Goal: Task Accomplishment & Management: Use online tool/utility

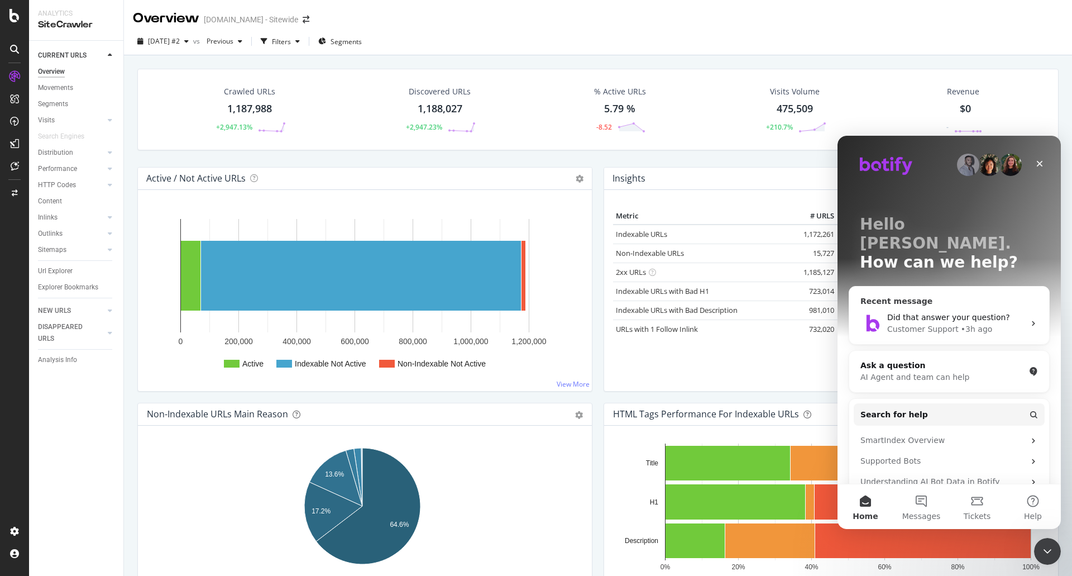
click at [963, 313] on span "Did that answer your question?" at bounding box center [949, 317] width 123 height 9
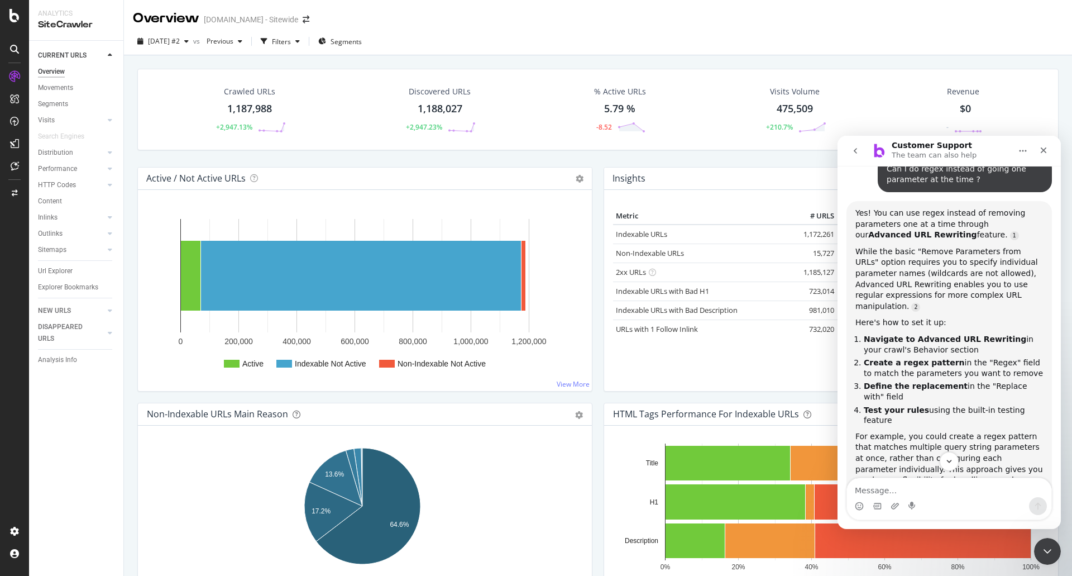
scroll to position [619, 0]
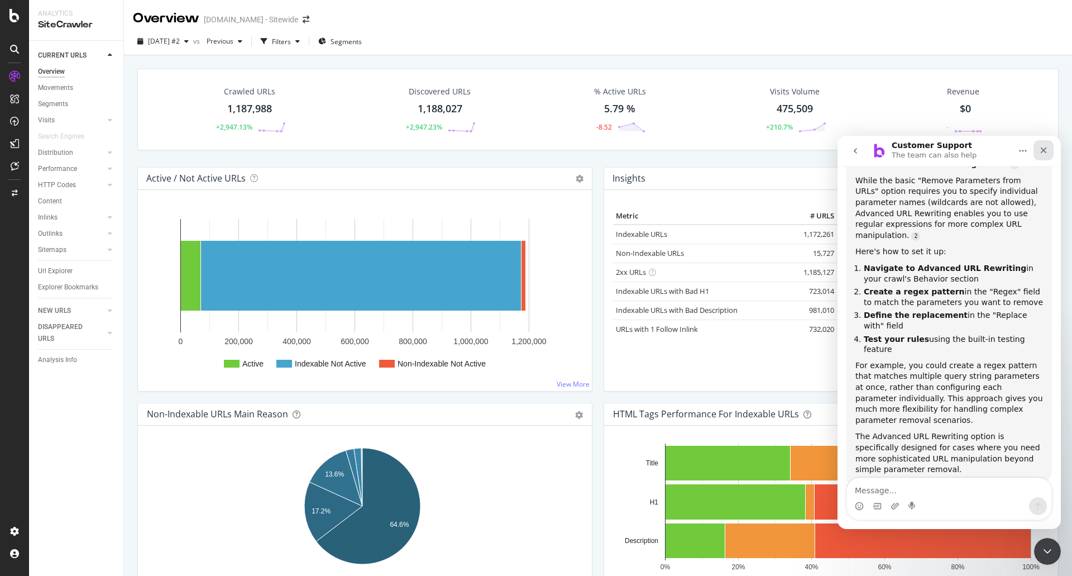
click at [1046, 147] on icon "Close" at bounding box center [1043, 150] width 9 height 9
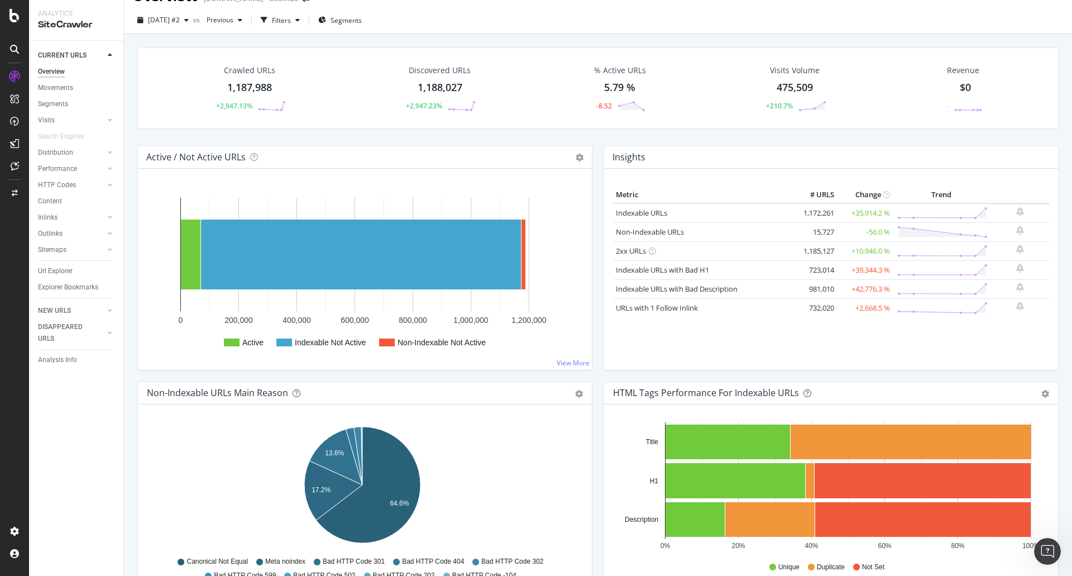
scroll to position [0, 0]
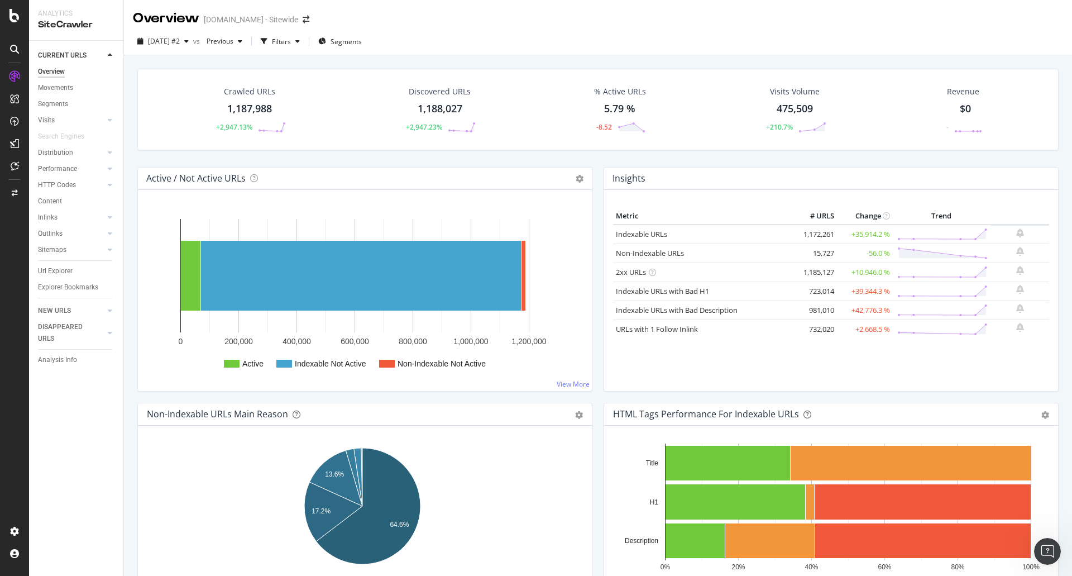
click at [254, 106] on div "1,187,988" at bounding box center [249, 109] width 45 height 15
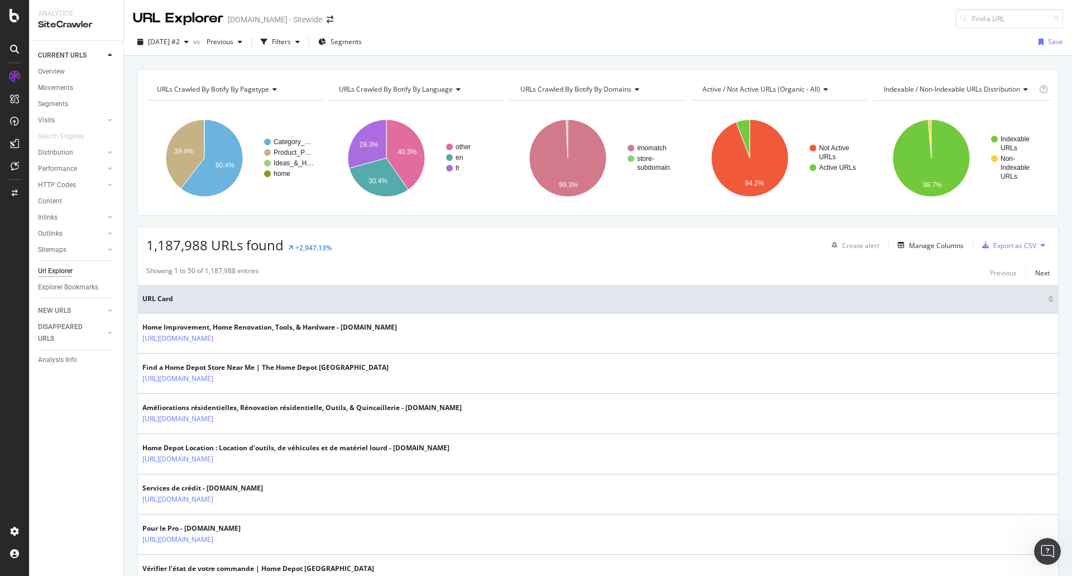
click at [914, 252] on div "Create alert Manage Columns Export as CSV" at bounding box center [938, 245] width 223 height 19
click at [924, 248] on div "Manage Columns" at bounding box center [936, 245] width 55 height 9
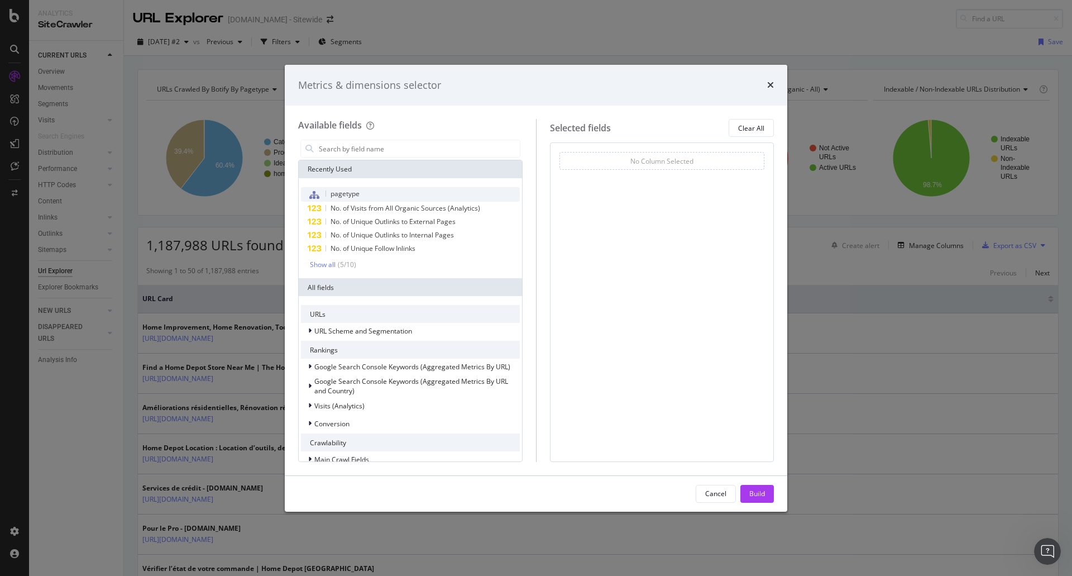
click at [362, 196] on div "pagetype" at bounding box center [410, 194] width 219 height 15
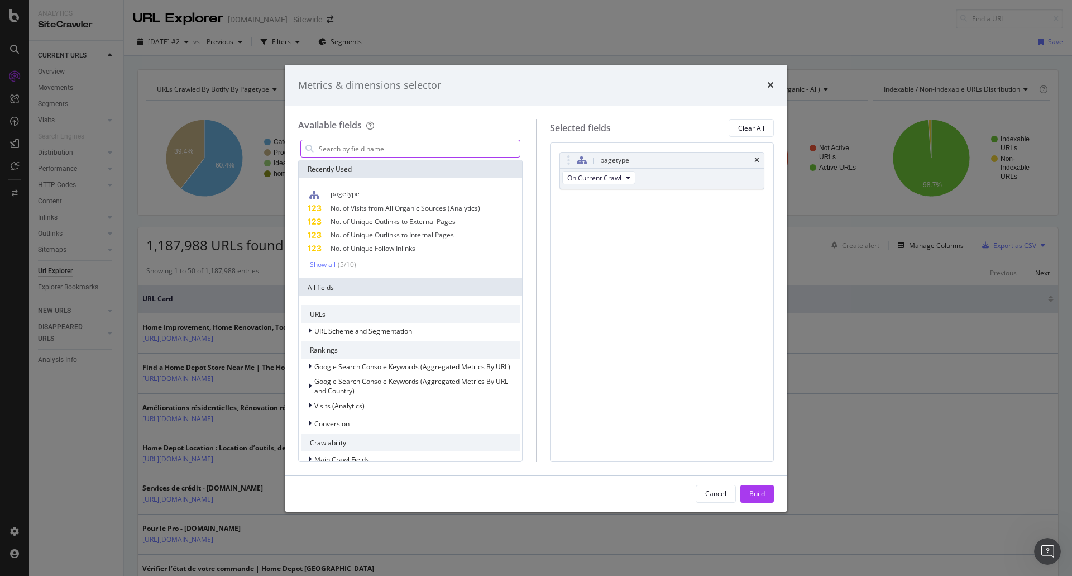
click at [403, 140] on input "modal" at bounding box center [419, 148] width 202 height 17
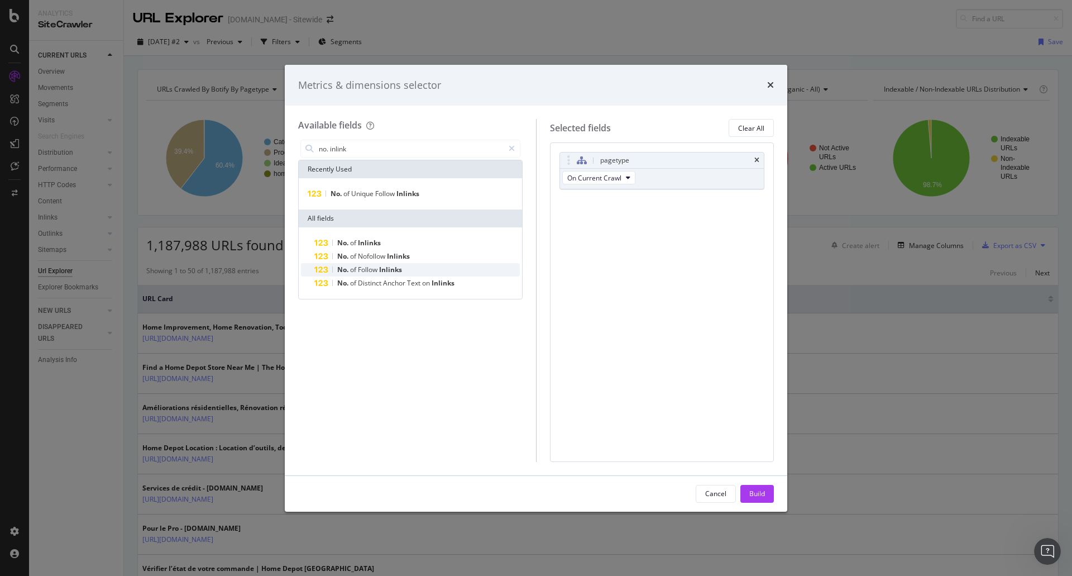
click at [421, 268] on div "No. of Follow Inlinks" at bounding box center [417, 269] width 206 height 13
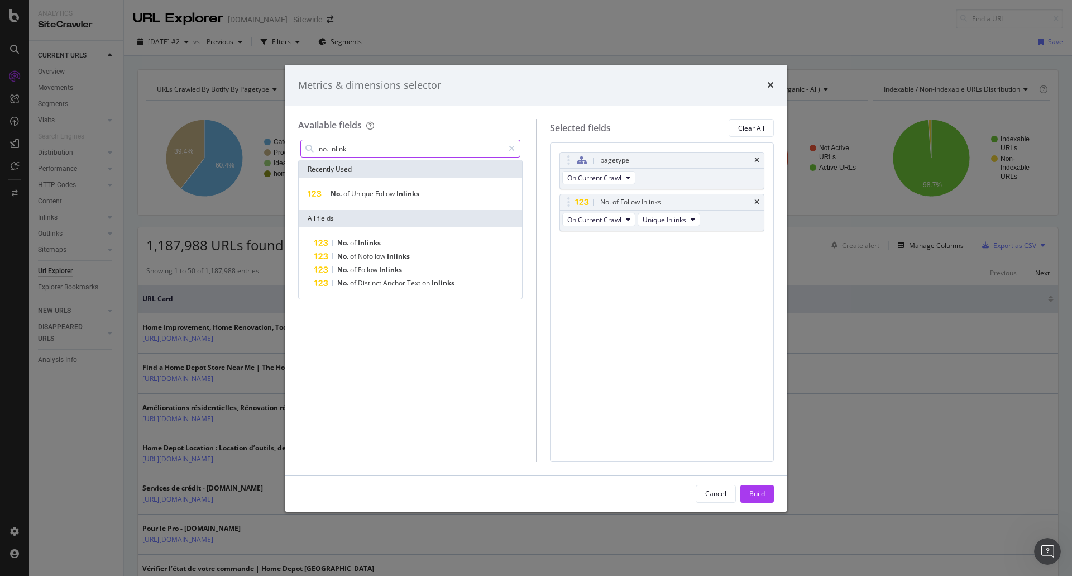
click at [377, 152] on input "no. inlink" at bounding box center [411, 148] width 186 height 17
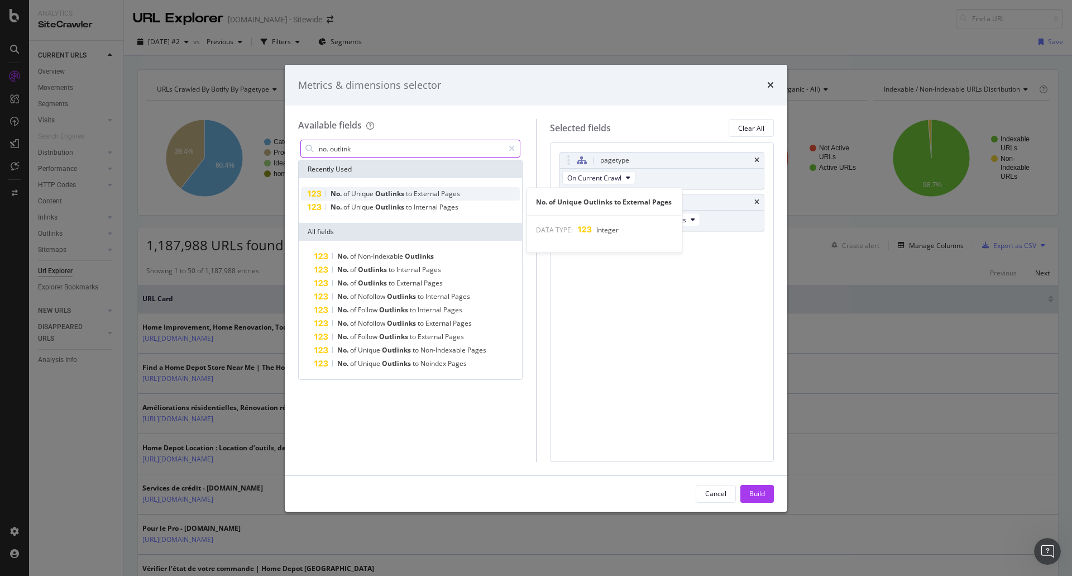
type input "no. outlink"
click at [417, 197] on span "External" at bounding box center [427, 193] width 27 height 9
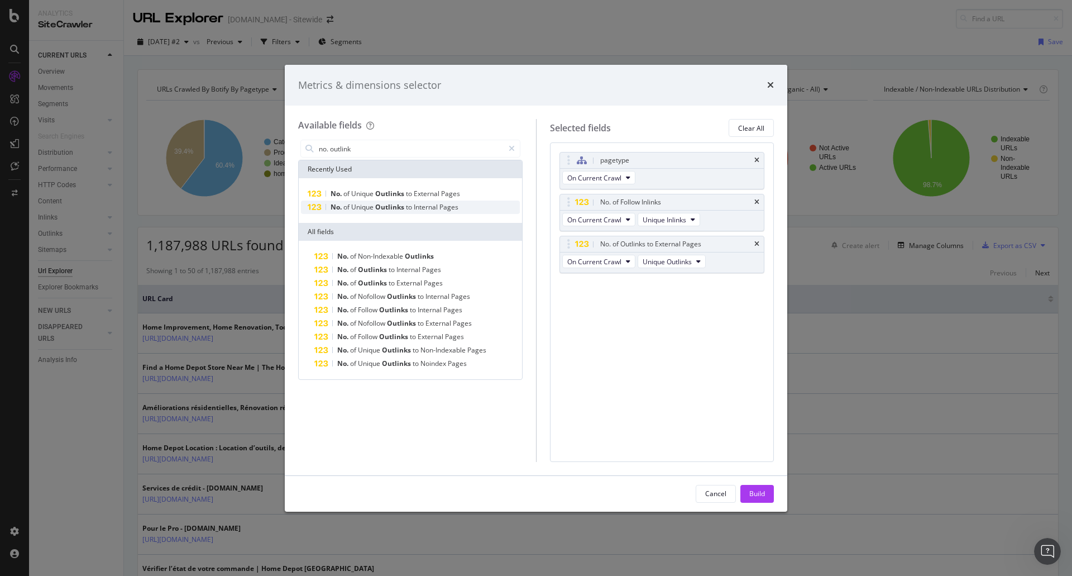
click at [417, 211] on span "Internal" at bounding box center [427, 206] width 26 height 9
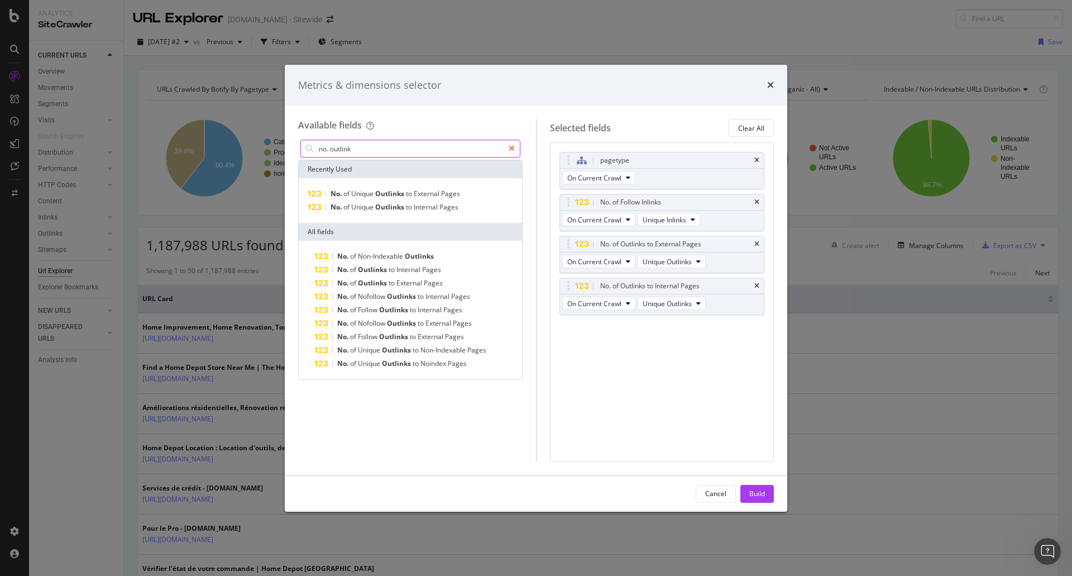
click at [516, 151] on div "modal" at bounding box center [512, 149] width 16 height 18
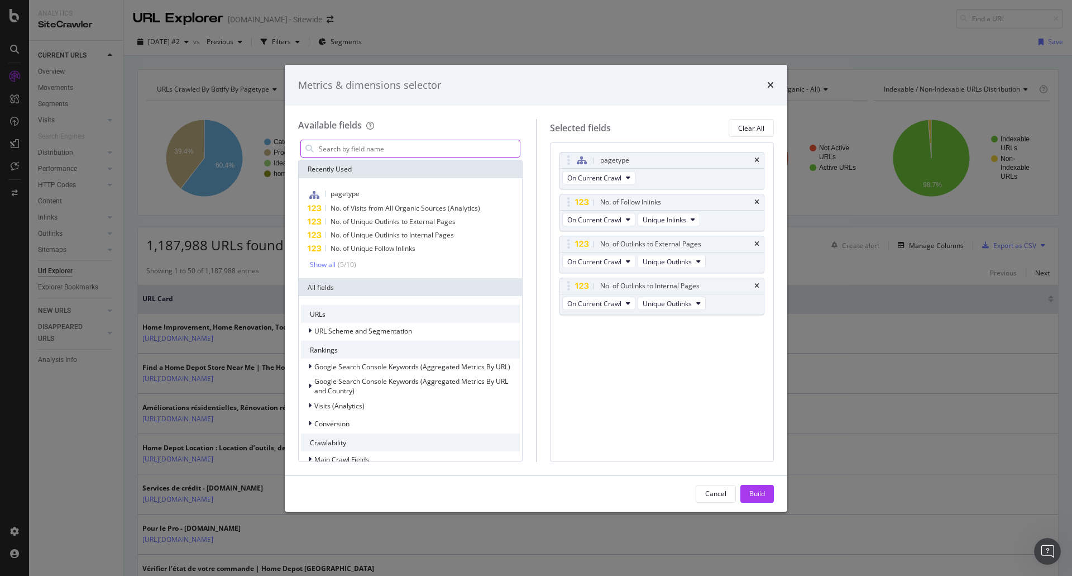
click at [418, 147] on input "modal" at bounding box center [419, 148] width 202 height 17
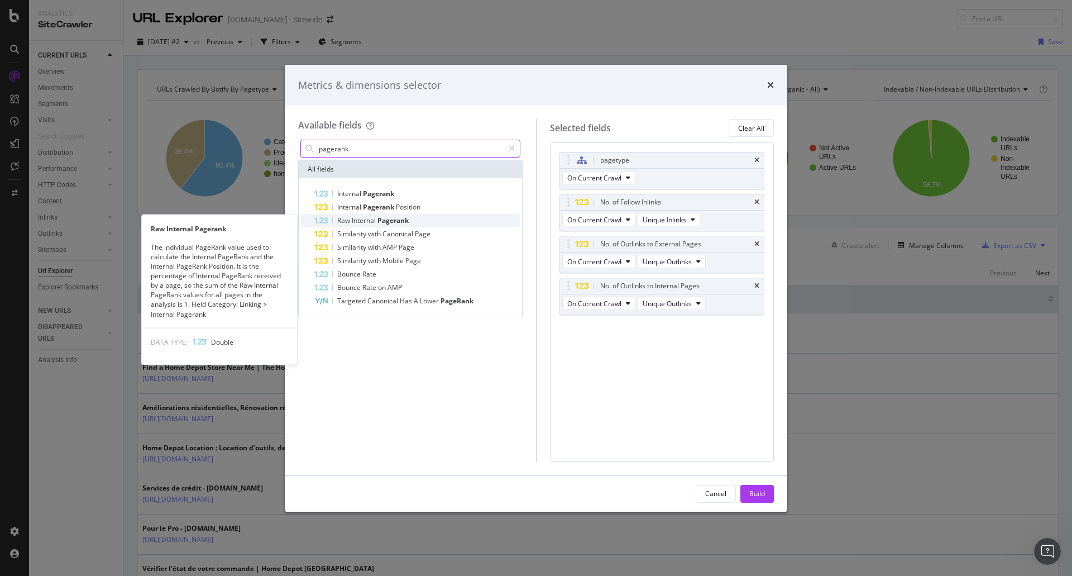
type input "pagerank"
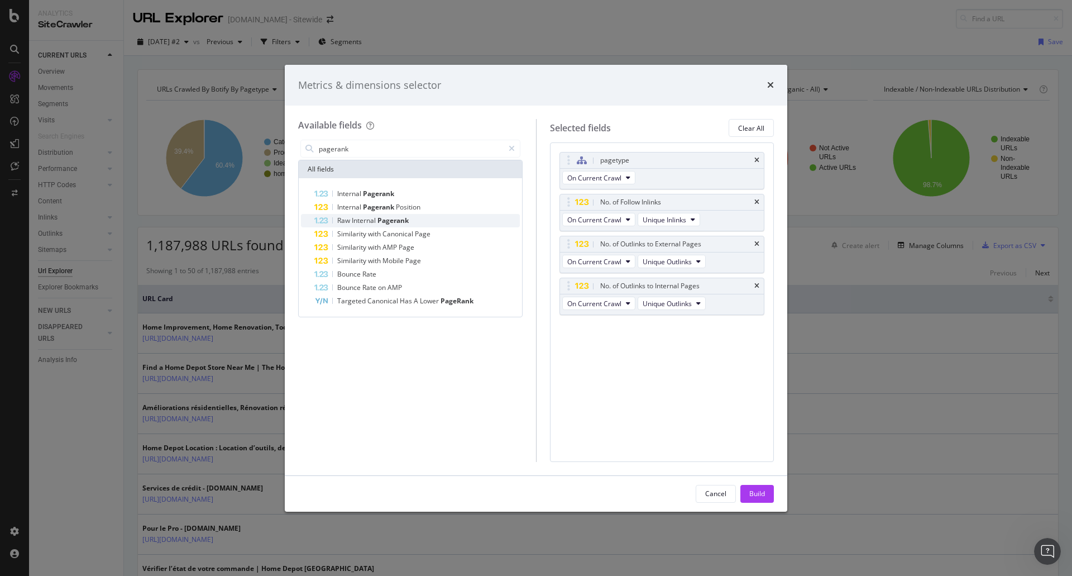
click at [392, 219] on span "Pagerank" at bounding box center [393, 220] width 31 height 9
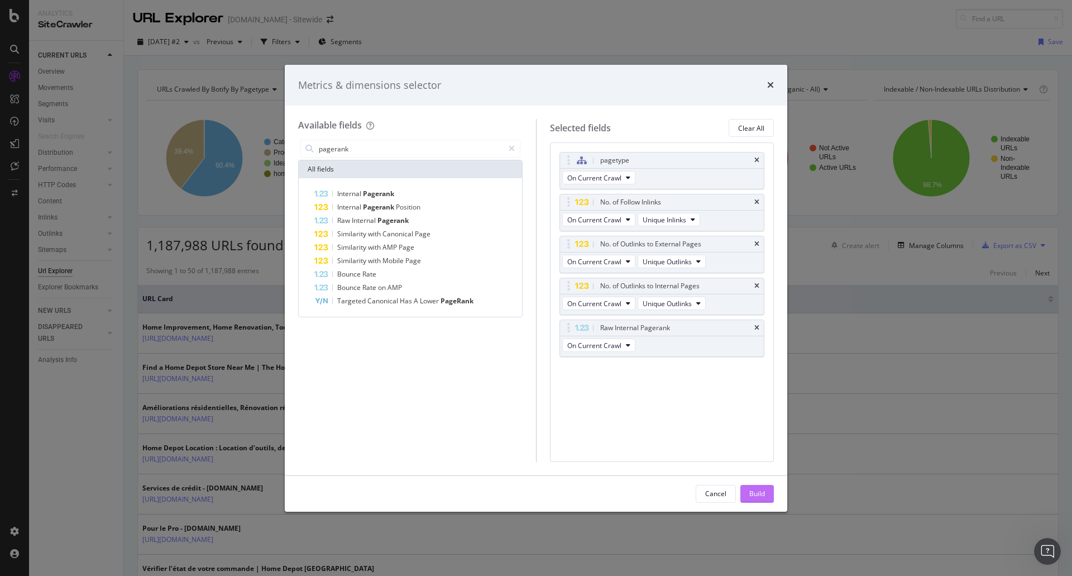
click at [769, 491] on button "Build" at bounding box center [758, 494] width 34 height 18
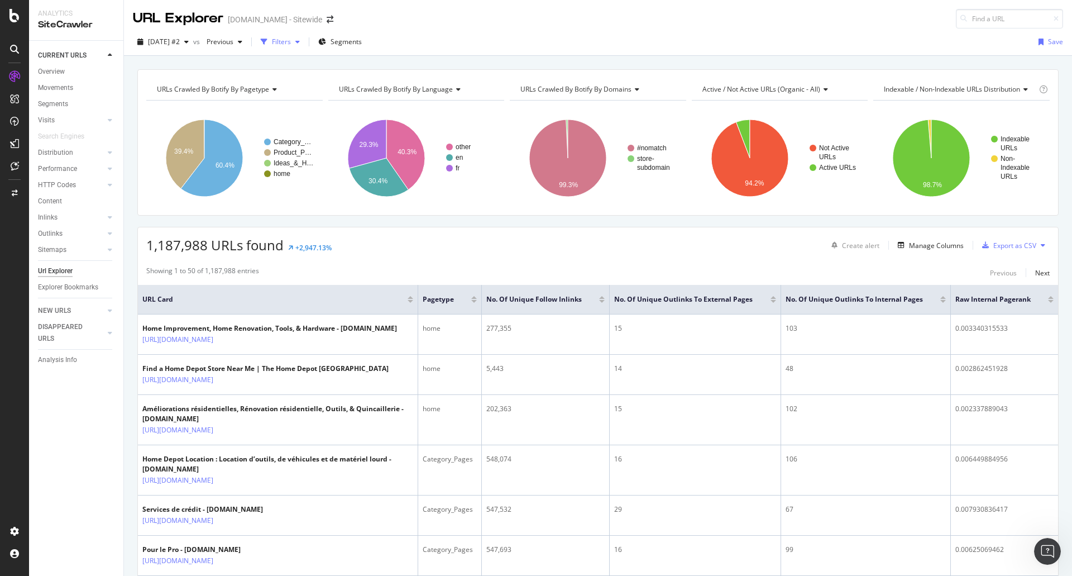
click at [304, 40] on div "button" at bounding box center [297, 42] width 13 height 7
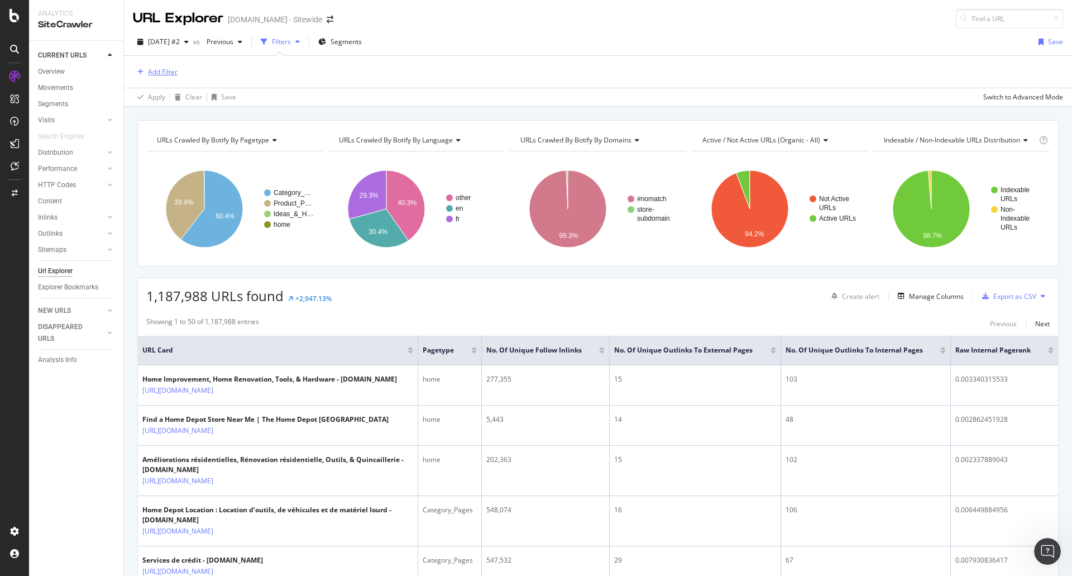
click at [164, 71] on div "Add Filter" at bounding box center [163, 71] width 30 height 9
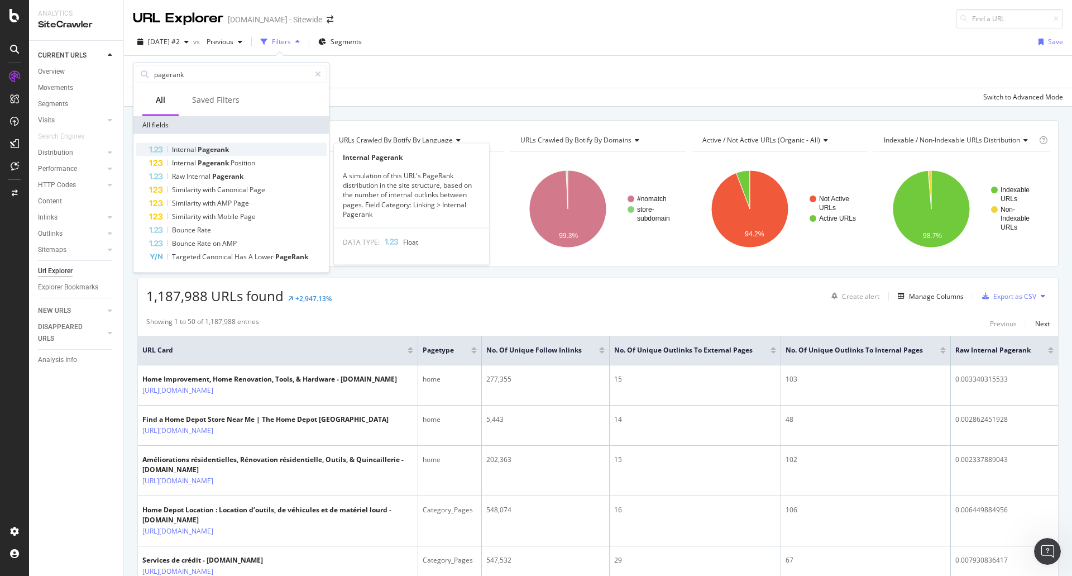
type input "pagerank"
click at [220, 150] on span "Pagerank" at bounding box center [213, 149] width 31 height 9
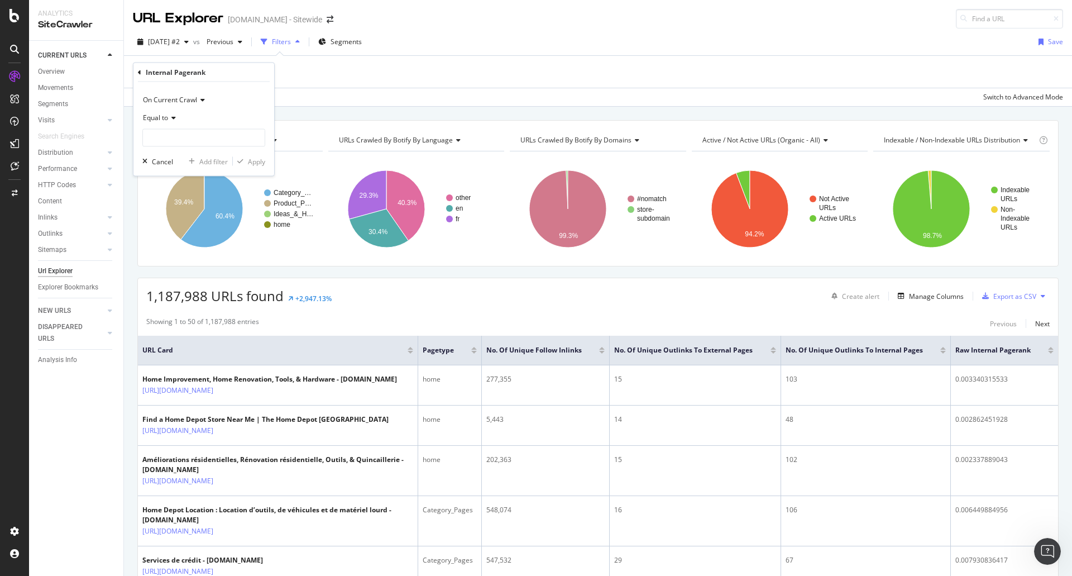
click at [184, 122] on div "Equal to" at bounding box center [203, 118] width 123 height 18
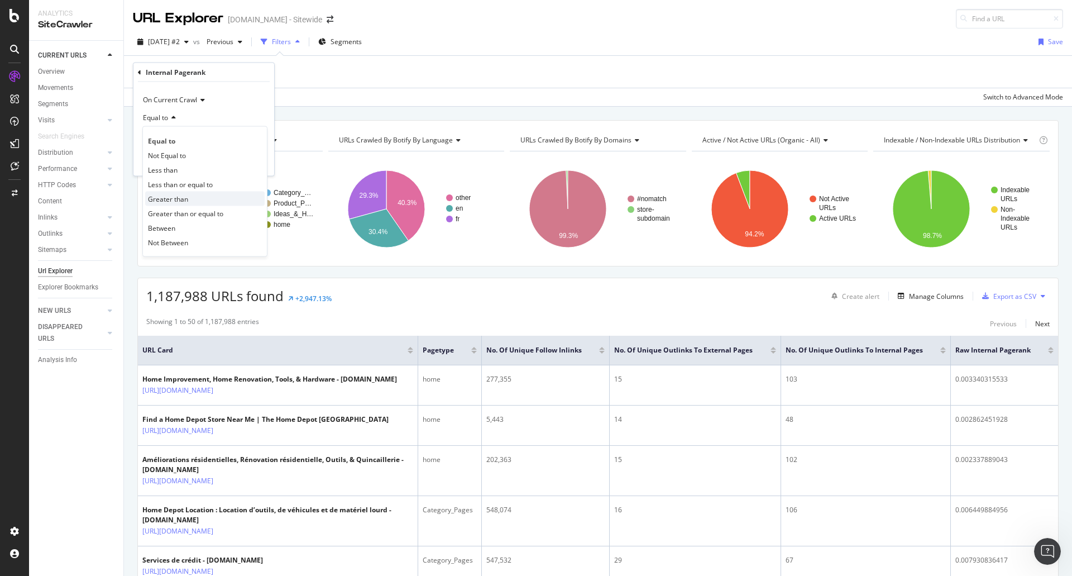
click at [187, 195] on span "Greater than" at bounding box center [168, 198] width 40 height 9
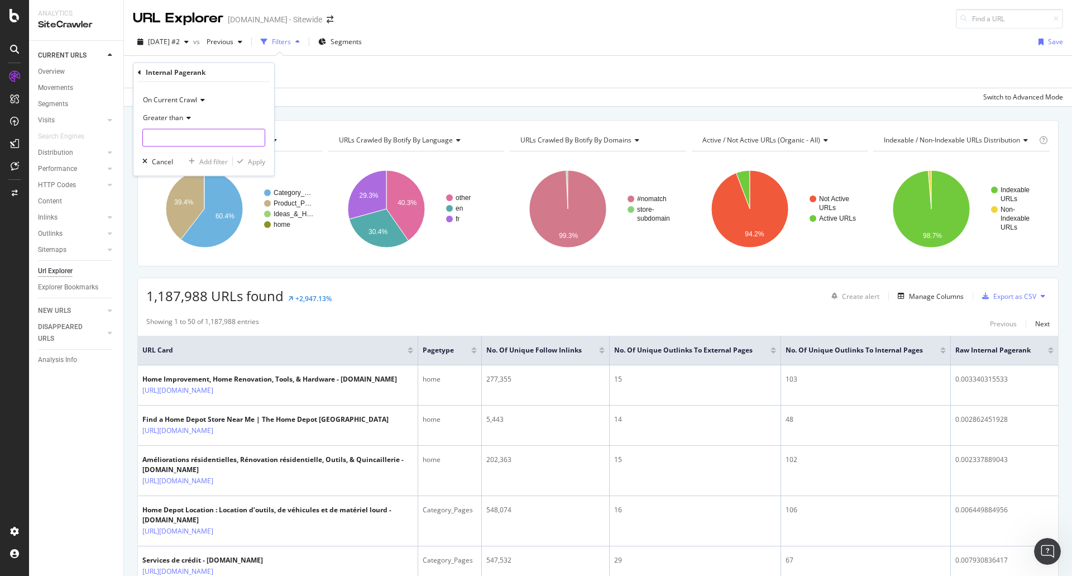
click at [181, 140] on input "number" at bounding box center [203, 138] width 123 height 18
type input "0"
click at [259, 160] on div "Apply" at bounding box center [256, 160] width 17 height 9
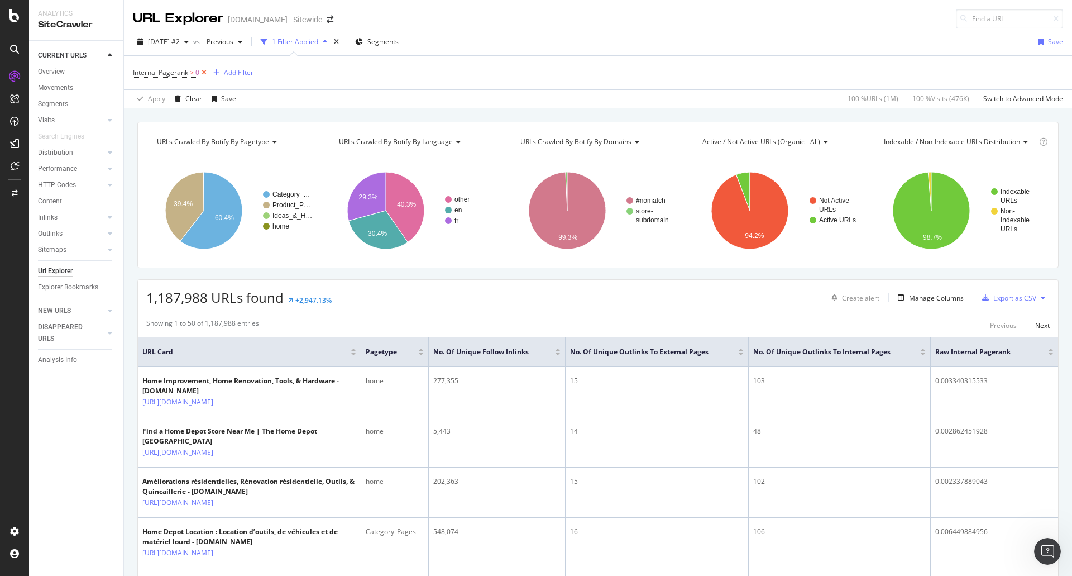
click at [206, 74] on icon at bounding box center [203, 72] width 9 height 11
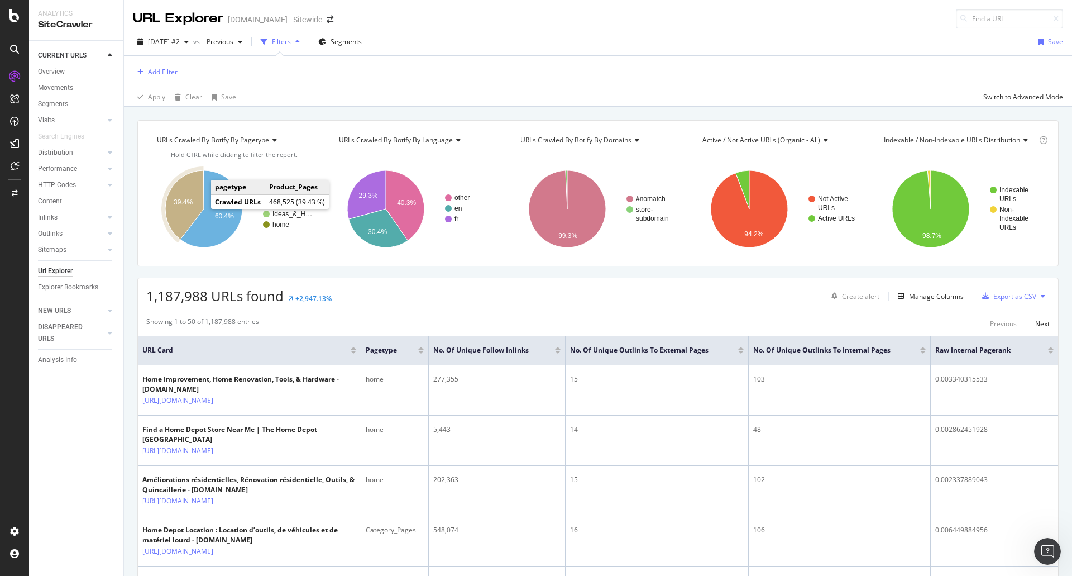
click at [192, 209] on icon "A chart." at bounding box center [184, 204] width 39 height 69
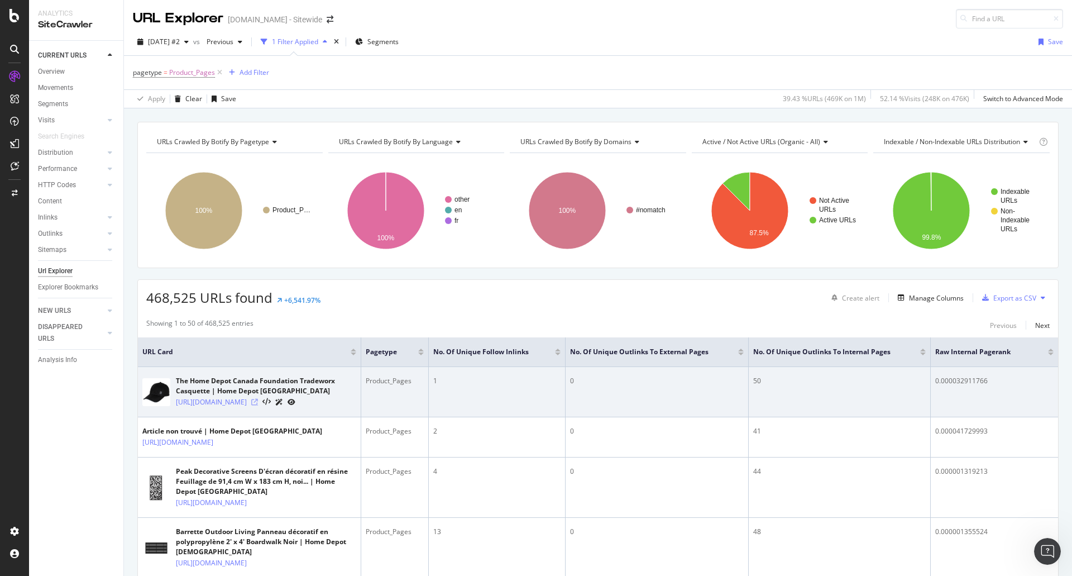
click at [316, 408] on div "[URL][DOMAIN_NAME]" at bounding box center [266, 402] width 180 height 12
click at [258, 406] on icon at bounding box center [254, 402] width 7 height 7
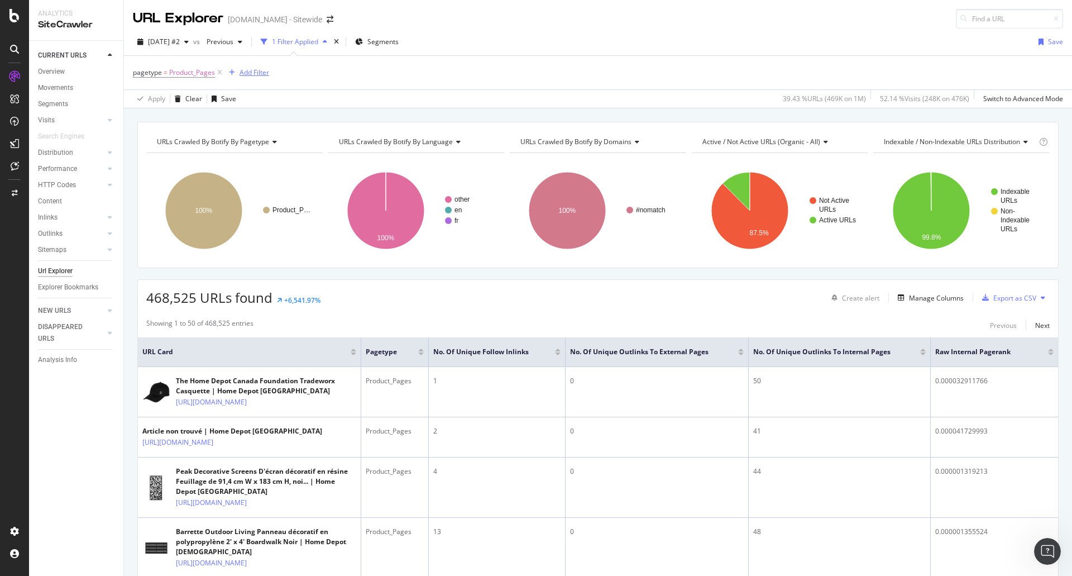
click at [241, 72] on div "Add Filter" at bounding box center [255, 72] width 30 height 9
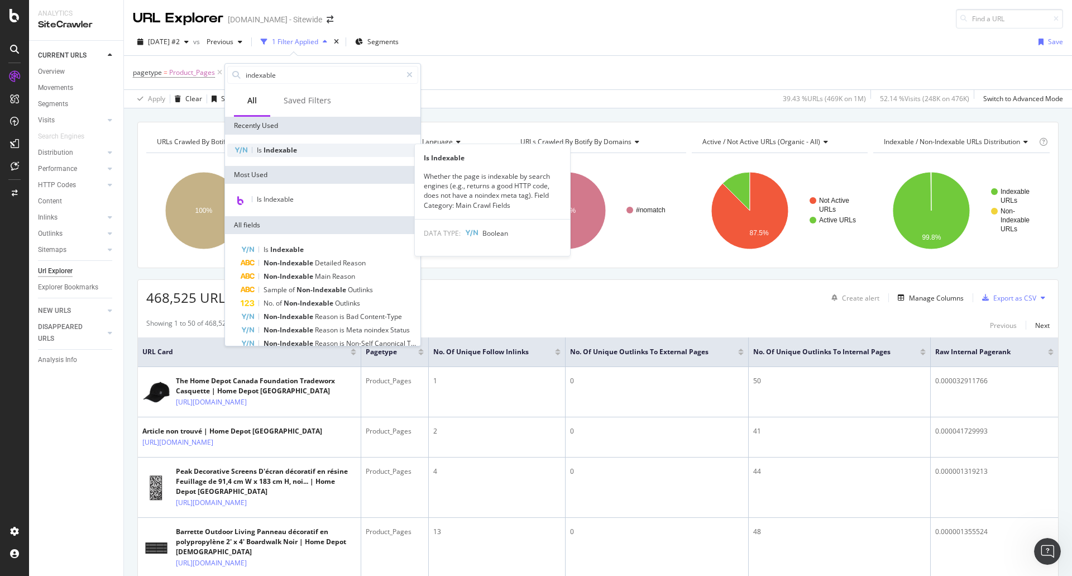
type input "indexable"
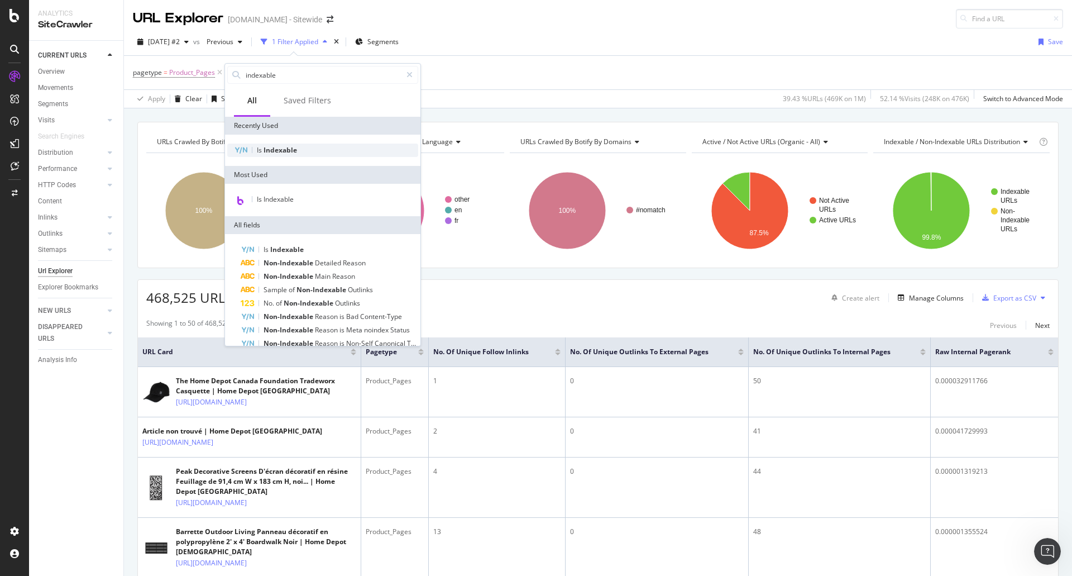
click at [326, 149] on div "Is Indexable" at bounding box center [322, 150] width 191 height 13
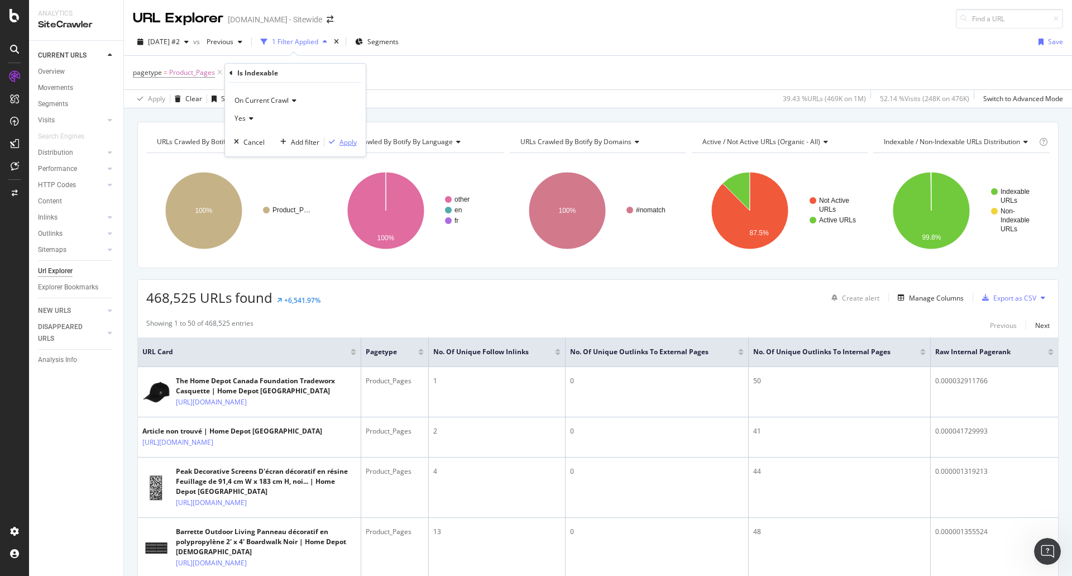
click at [354, 139] on div "Apply" at bounding box center [348, 141] width 17 height 9
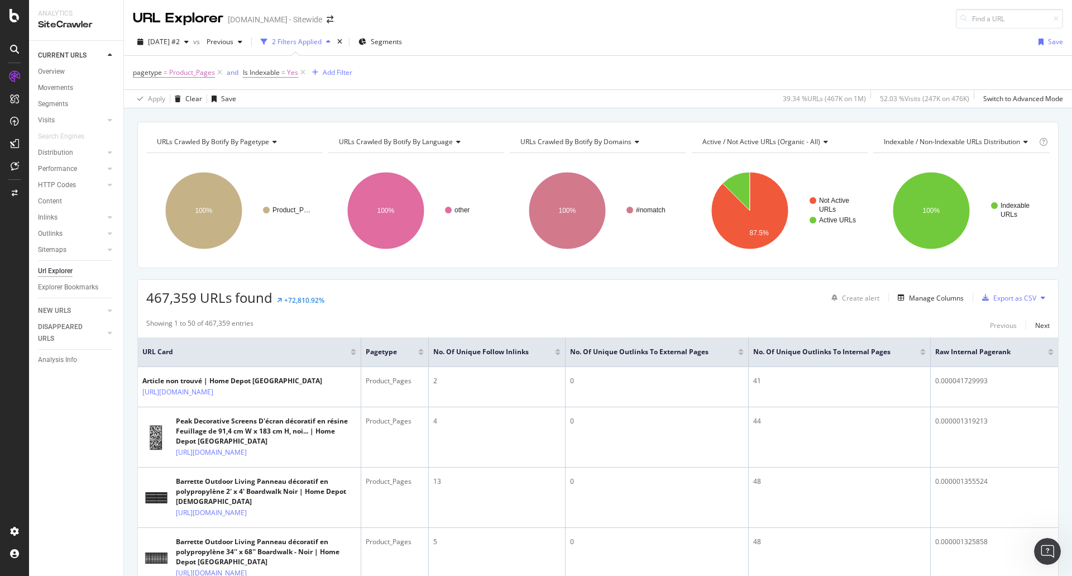
click at [924, 355] on div at bounding box center [923, 353] width 6 height 3
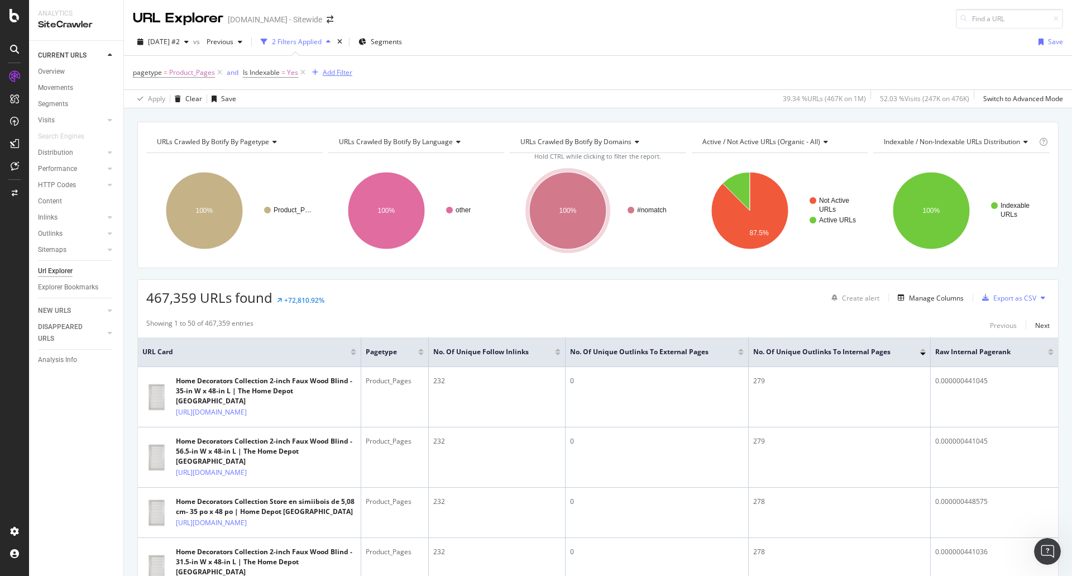
click at [338, 71] on div "Add Filter" at bounding box center [338, 72] width 30 height 9
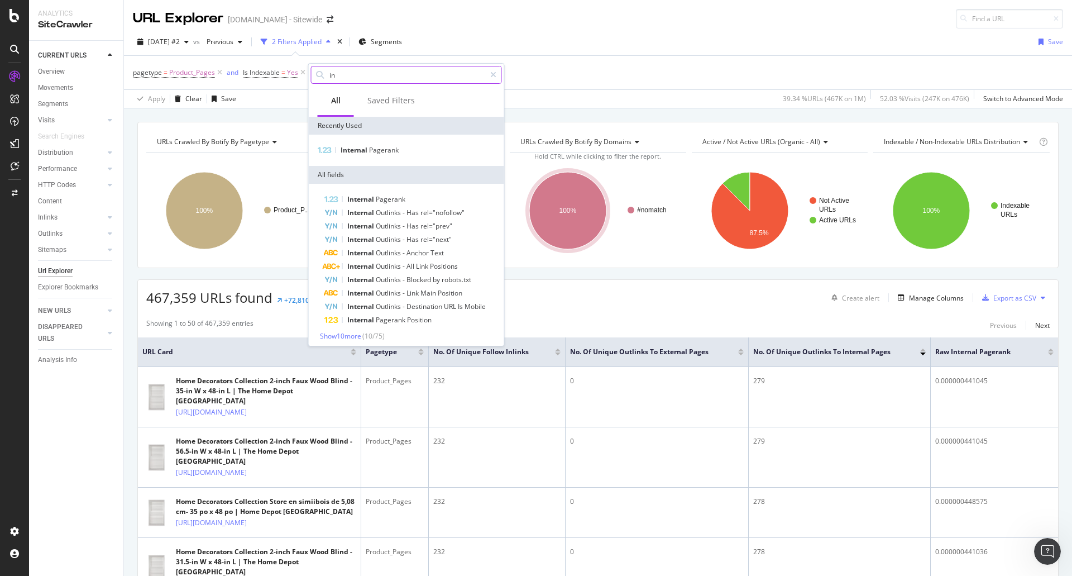
type input "i"
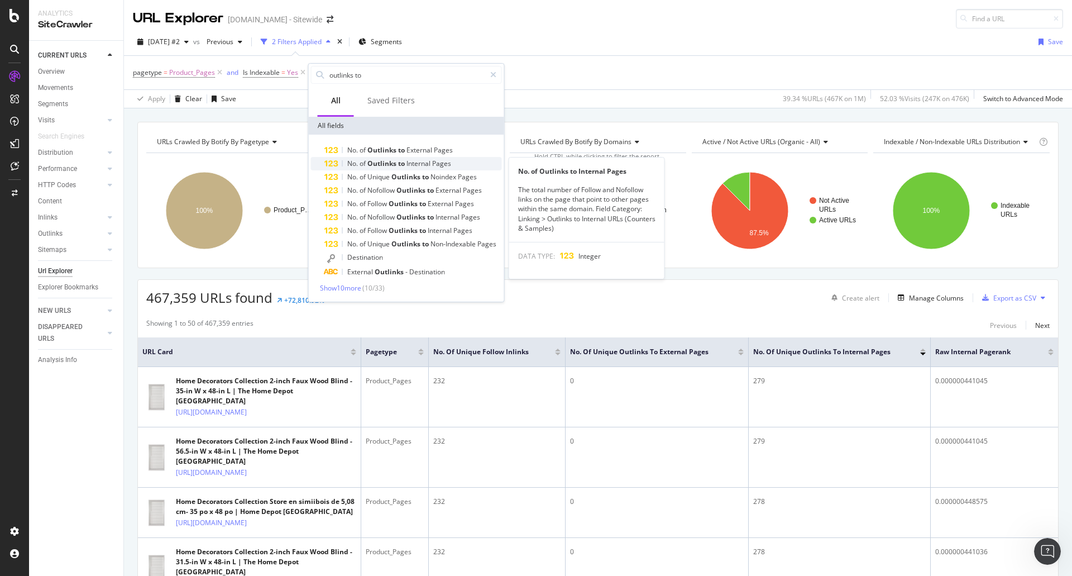
type input "outlinks to"
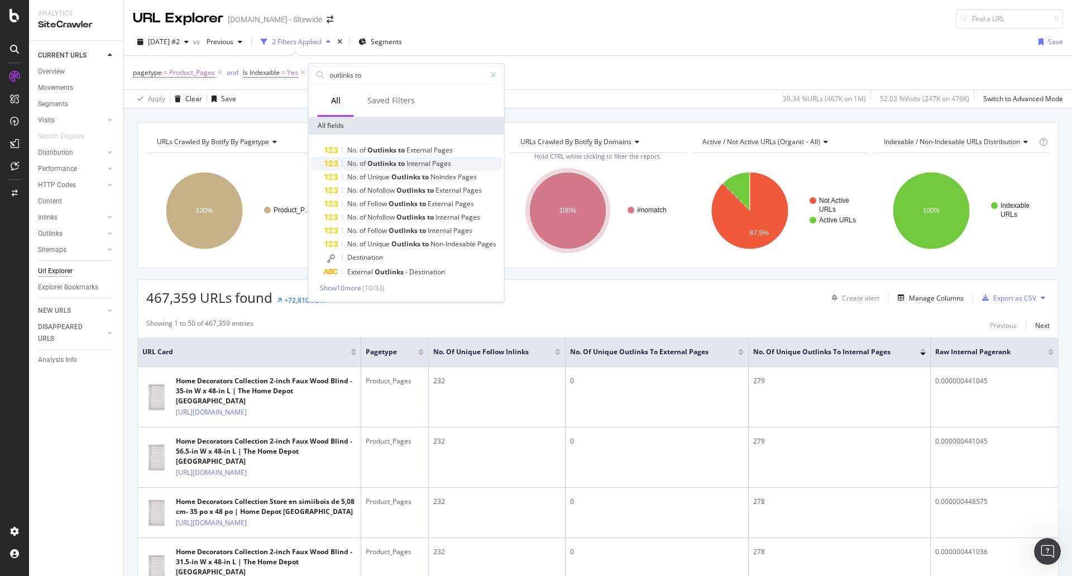
click at [435, 161] on span "Pages" at bounding box center [441, 163] width 19 height 9
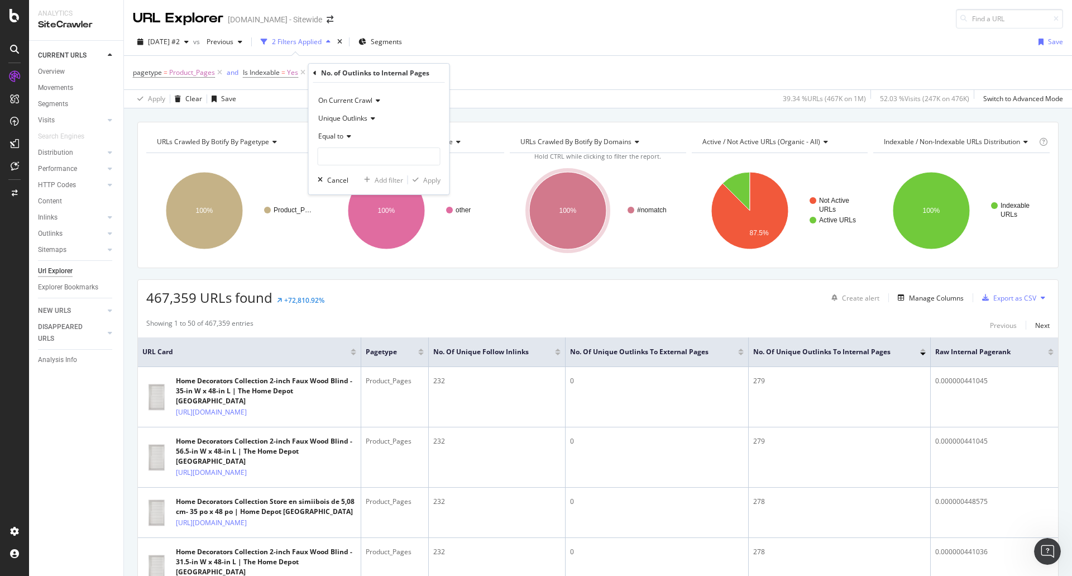
click at [352, 134] on div "Equal to" at bounding box center [379, 136] width 123 height 18
click at [356, 215] on span "Greater than" at bounding box center [343, 217] width 40 height 9
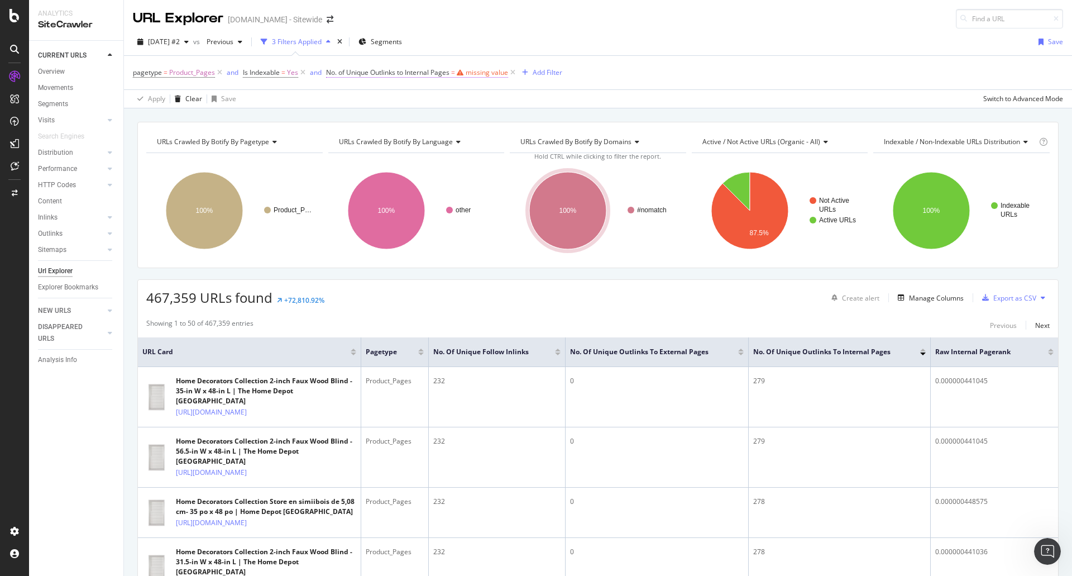
click at [481, 70] on div "missing value" at bounding box center [487, 72] width 42 height 9
click at [360, 140] on div "Equal to" at bounding box center [397, 135] width 123 height 18
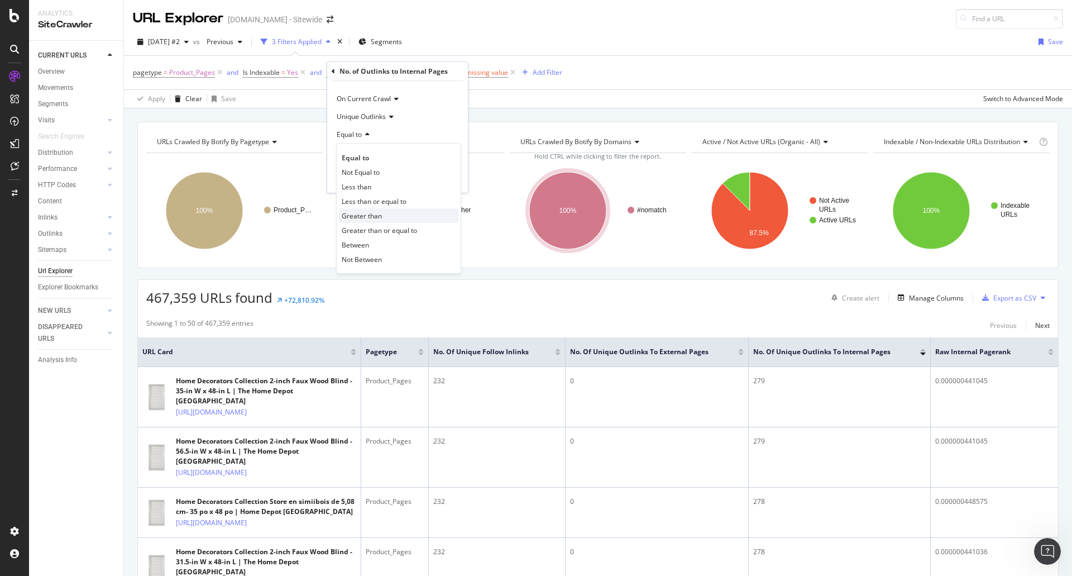
click at [389, 213] on div "Greater than" at bounding box center [399, 215] width 120 height 15
click at [389, 158] on input "number" at bounding box center [397, 155] width 123 height 18
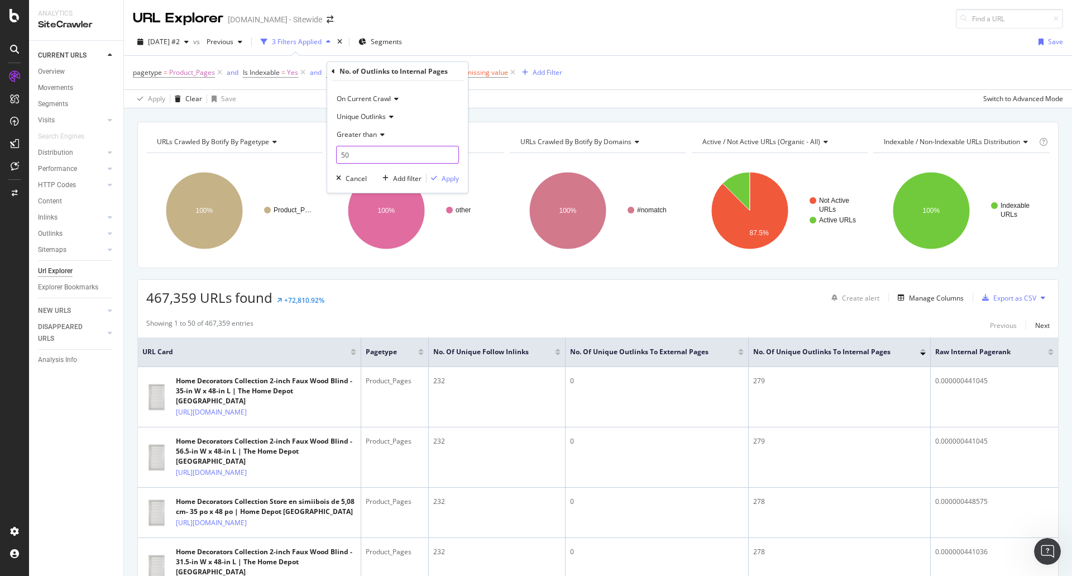
type input "5"
type input "50"
click at [449, 177] on div "Apply" at bounding box center [450, 178] width 17 height 9
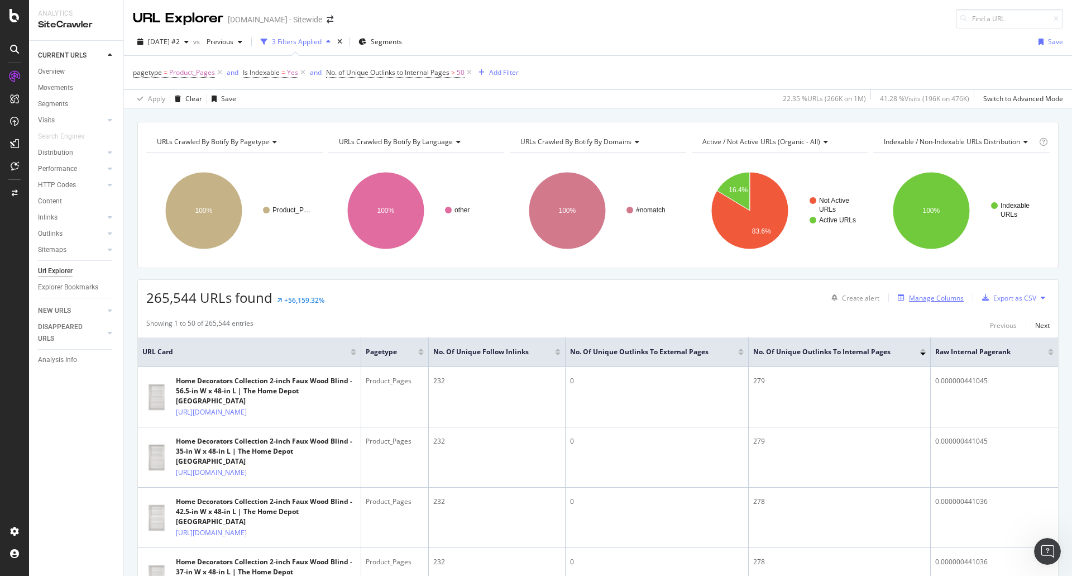
click at [909, 296] on div "Manage Columns" at bounding box center [936, 297] width 55 height 9
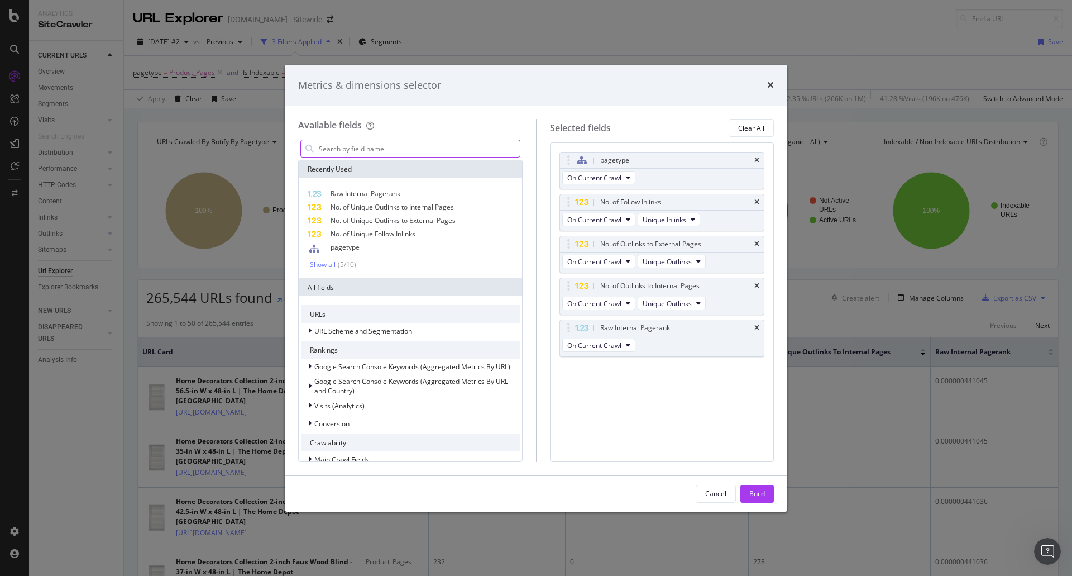
click at [410, 150] on input "modal" at bounding box center [419, 148] width 202 height 17
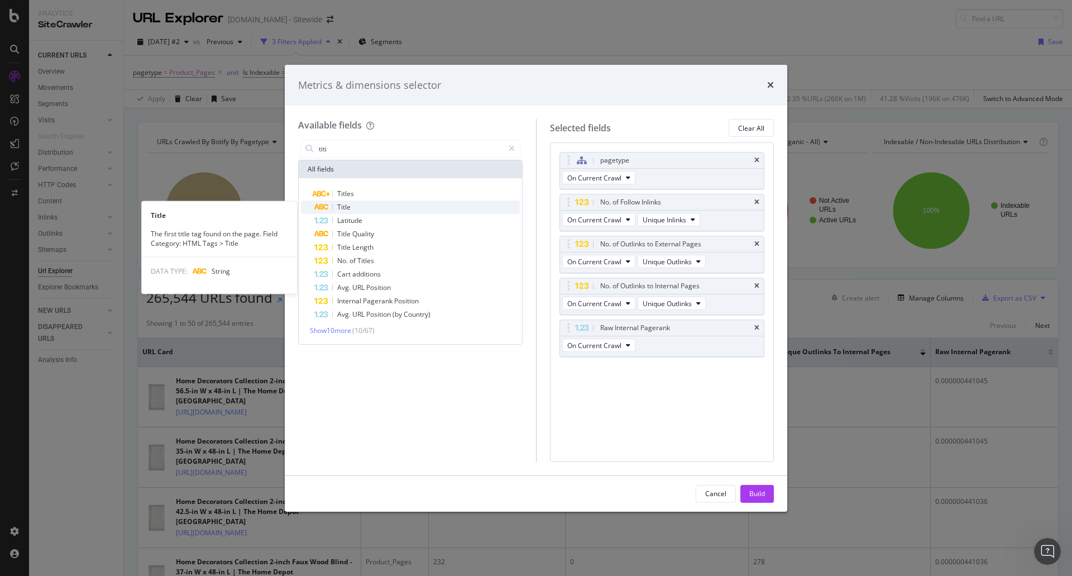
type input "titi"
click at [356, 212] on div "Title" at bounding box center [417, 207] width 206 height 13
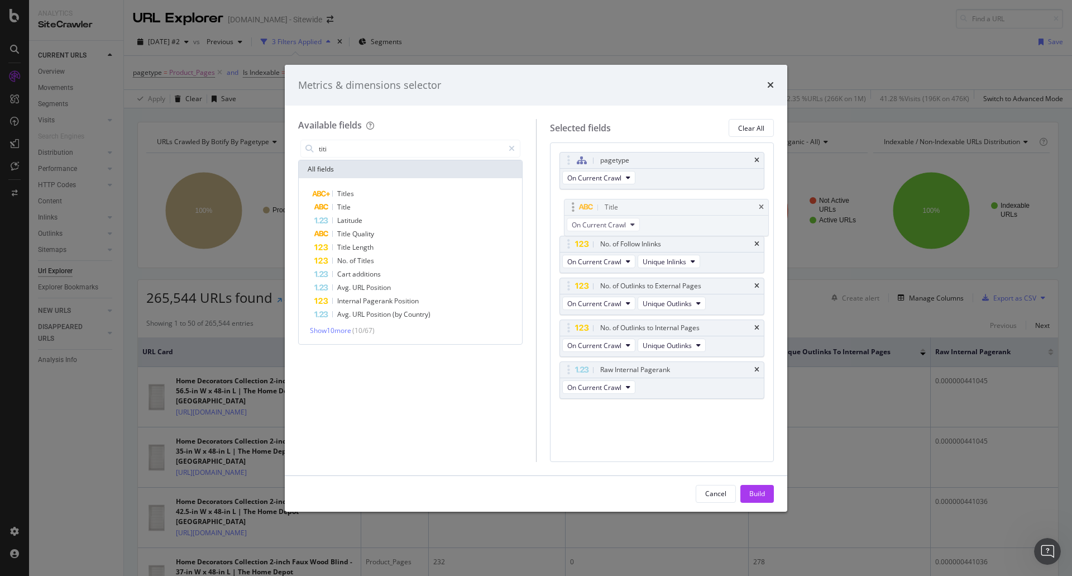
drag, startPoint x: 693, startPoint y: 392, endPoint x: 698, endPoint y: 235, distance: 157.6
click at [698, 235] on body "Analytics SiteCrawler CURRENT URLS Overview Movements Segments Visits Analysis …" at bounding box center [536, 288] width 1072 height 576
click at [750, 486] on div "Build" at bounding box center [758, 493] width 16 height 17
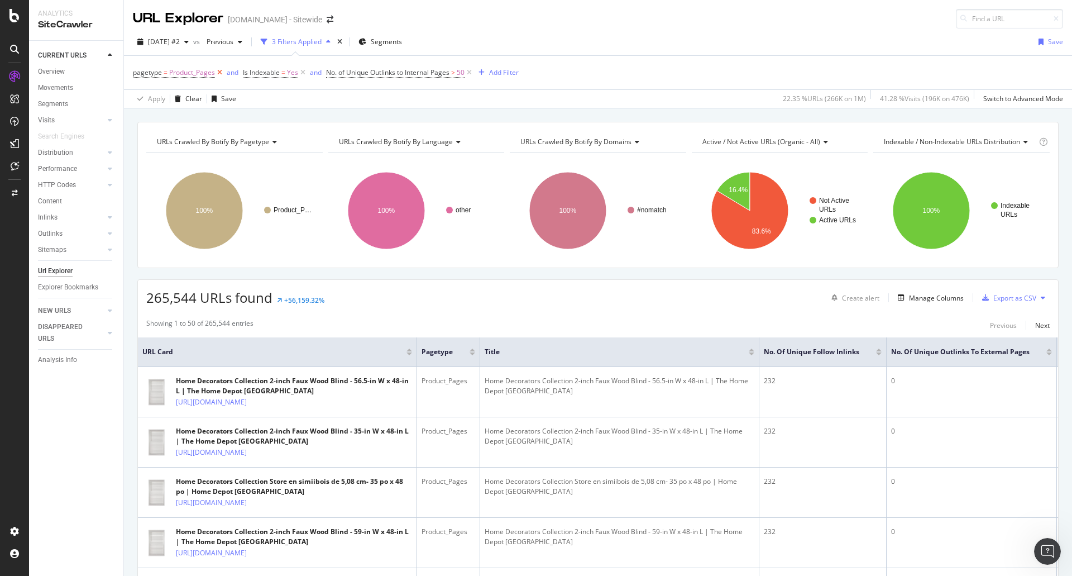
click at [220, 72] on icon at bounding box center [219, 72] width 9 height 11
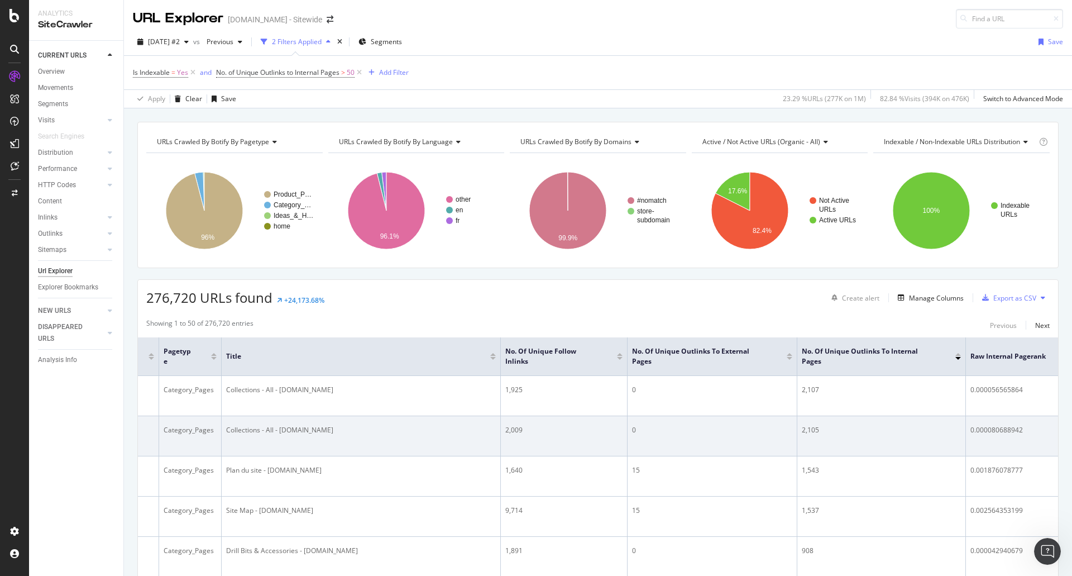
scroll to position [0, 228]
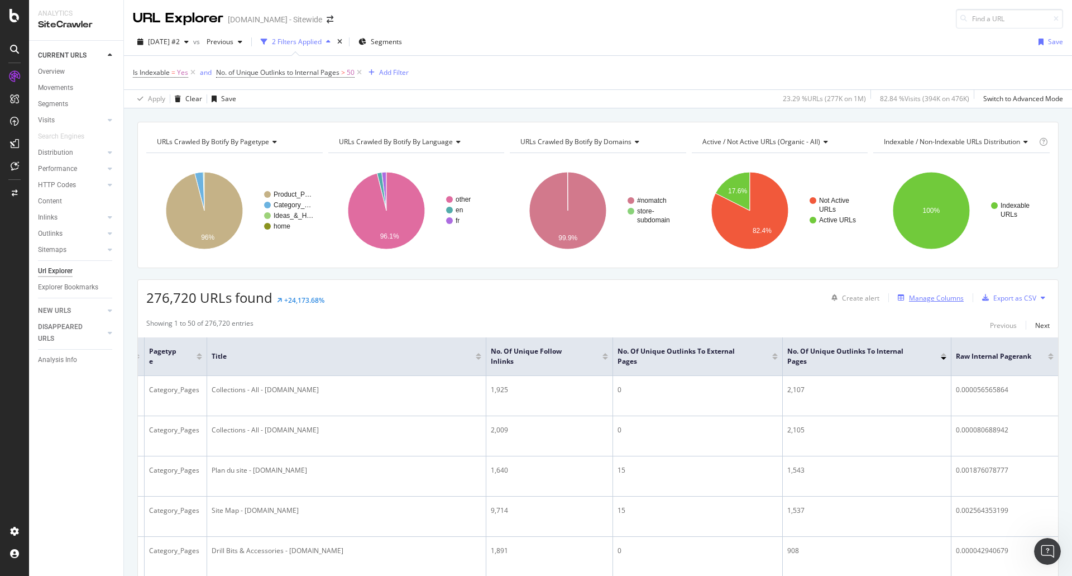
click at [914, 296] on div "Manage Columns" at bounding box center [936, 297] width 55 height 9
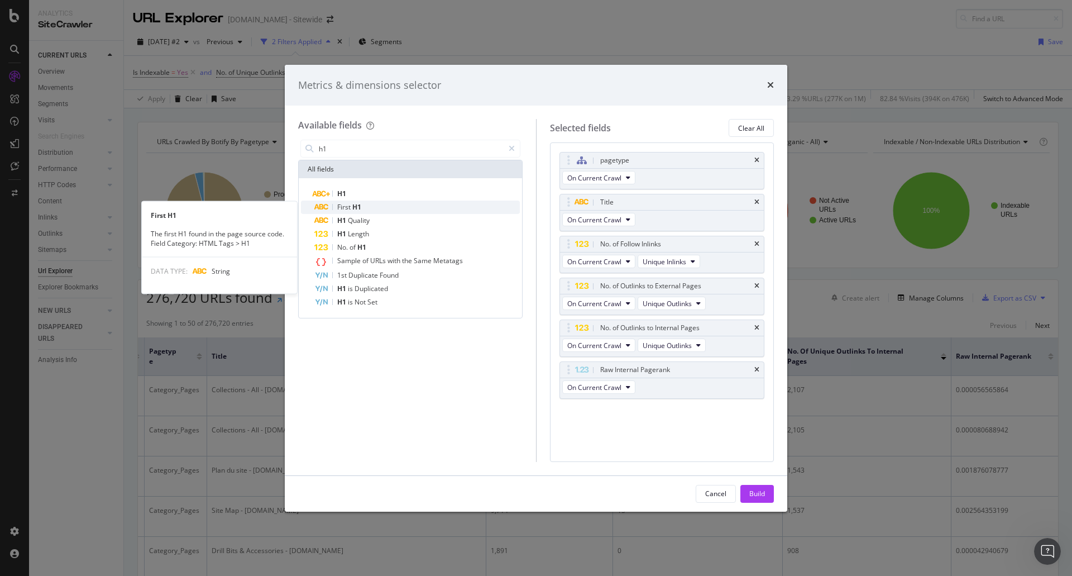
type input "h1"
click at [365, 204] on div "First H1" at bounding box center [417, 207] width 206 height 13
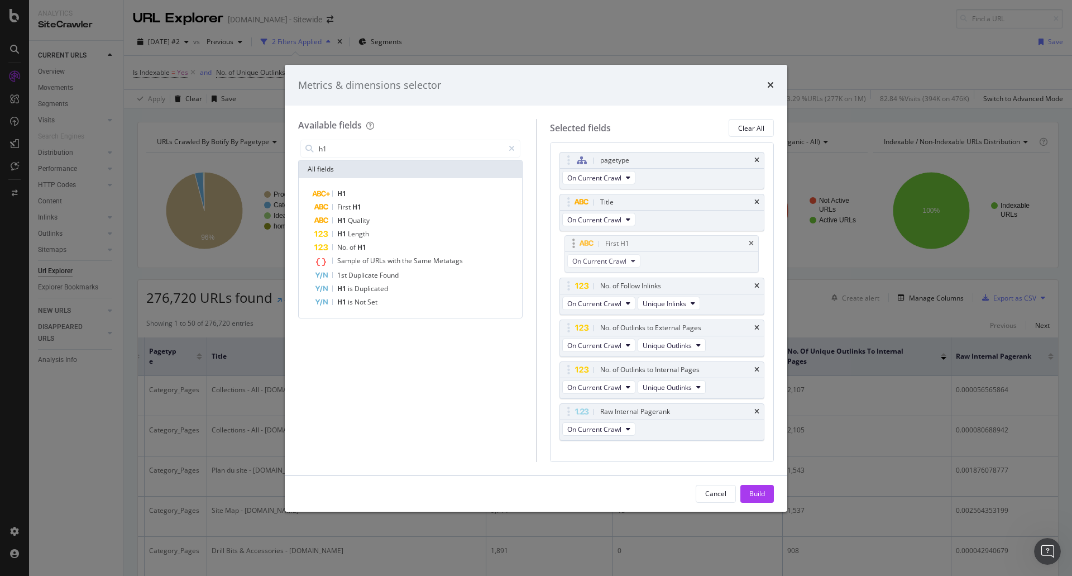
drag, startPoint x: 686, startPoint y: 431, endPoint x: 691, endPoint y: 263, distance: 168.2
click at [691, 263] on body "Analytics SiteCrawler CURRENT URLS Overview Movements Segments Visits Analysis …" at bounding box center [536, 288] width 1072 height 576
click at [765, 495] on button "Build" at bounding box center [758, 494] width 34 height 18
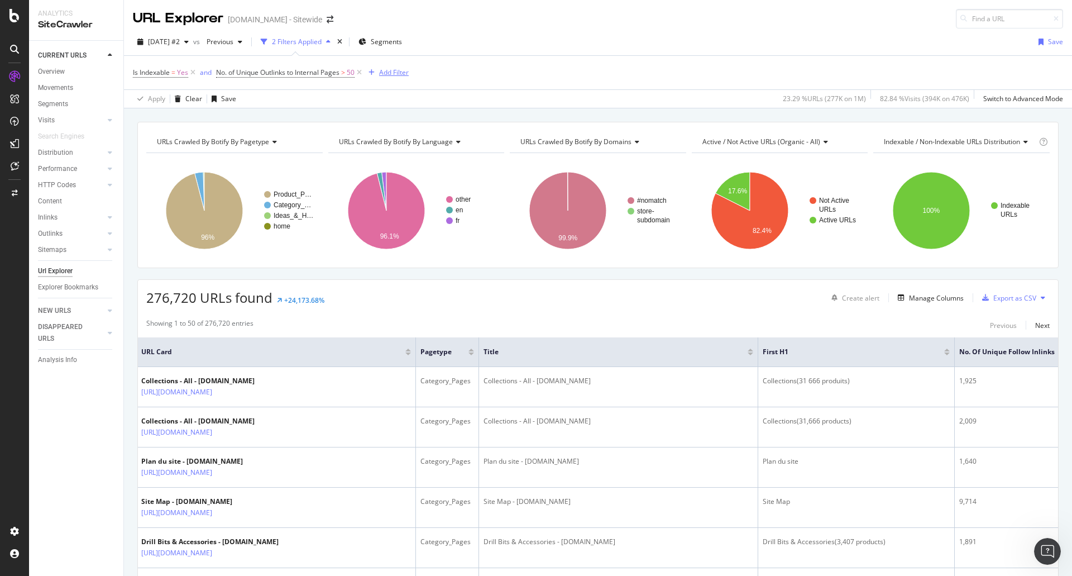
click at [392, 73] on div "Add Filter" at bounding box center [394, 72] width 30 height 9
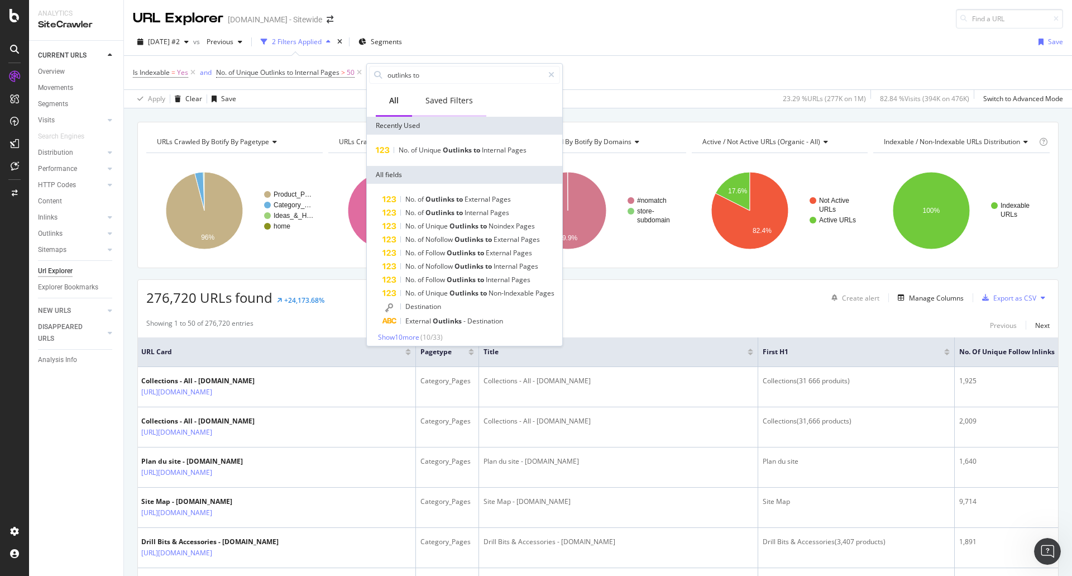
click at [451, 106] on div "Saved Filters" at bounding box center [449, 101] width 74 height 31
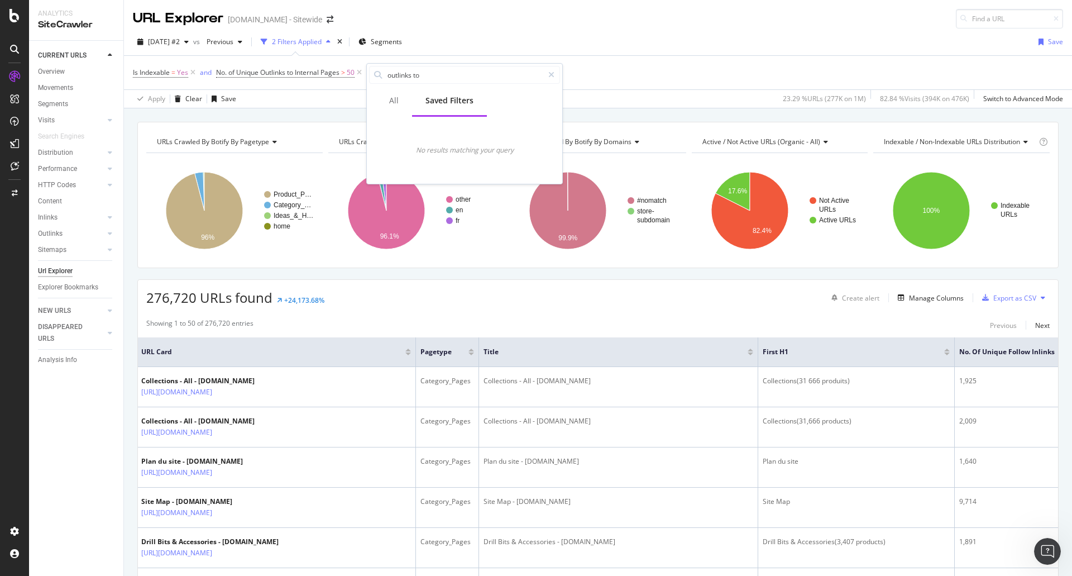
click at [505, 26] on div "URL Explorer [DOMAIN_NAME] - Sitewide" at bounding box center [598, 14] width 948 height 28
click at [374, 70] on icon "button" at bounding box center [372, 72] width 6 height 7
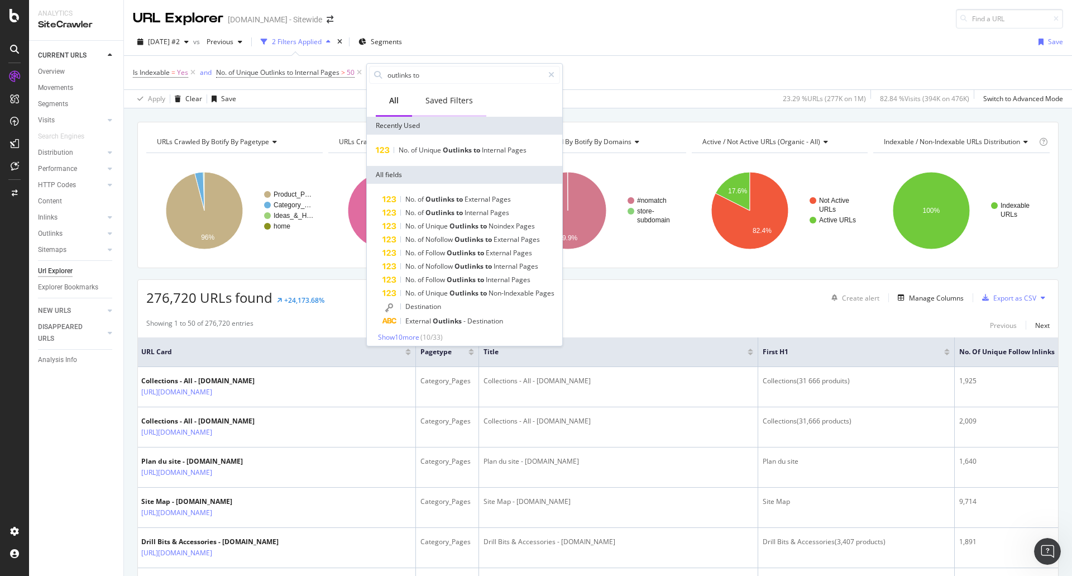
click at [439, 94] on div "Saved Filters" at bounding box center [449, 101] width 74 height 31
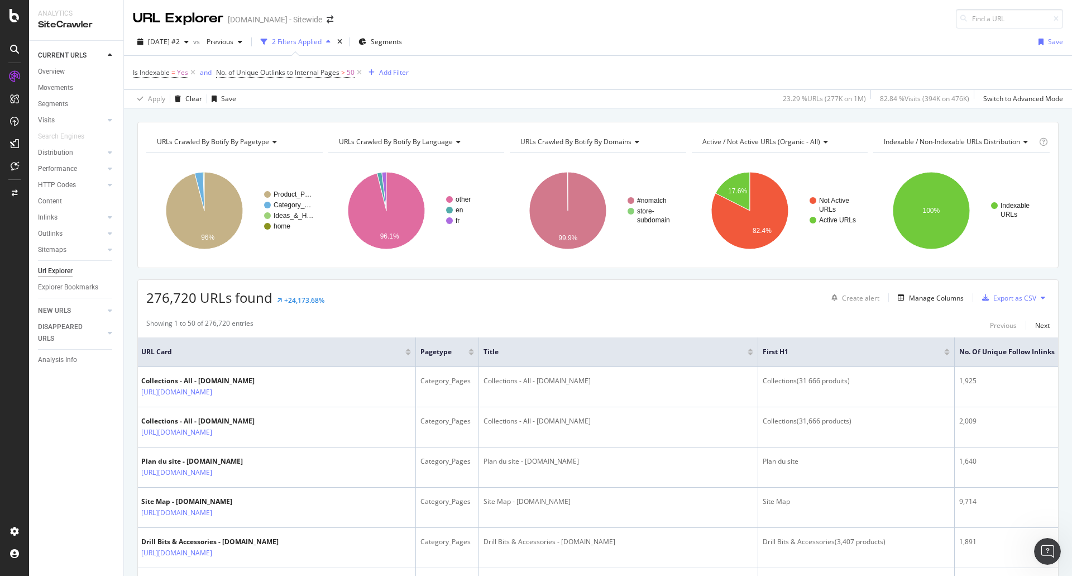
click at [515, 39] on div "[DATE] #2 vs Previous 2 Filters Applied Segments Save" at bounding box center [598, 44] width 948 height 22
click at [342, 41] on icon "times" at bounding box center [339, 42] width 5 height 7
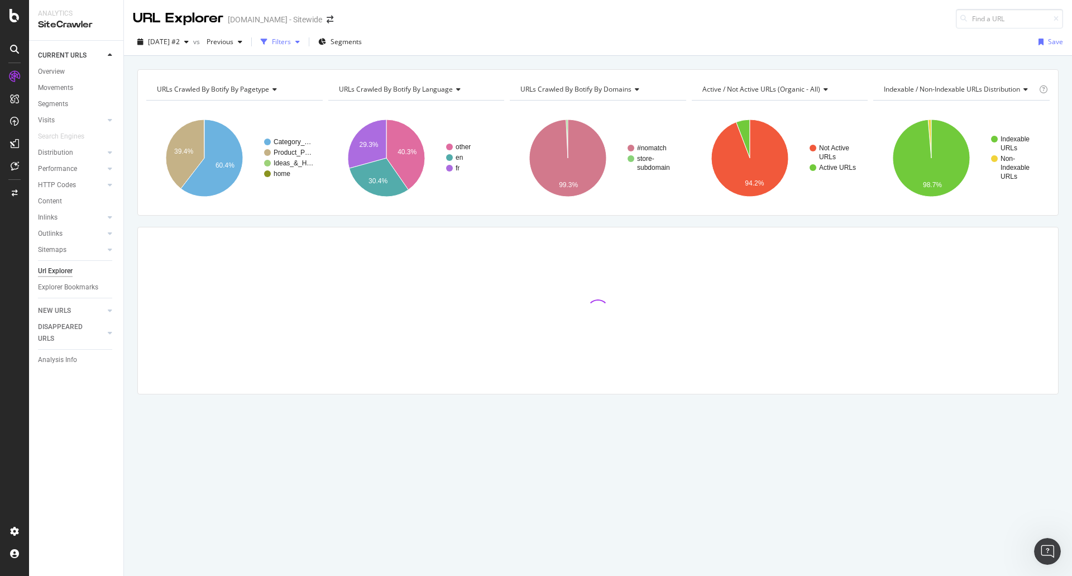
click at [304, 45] on div "button" at bounding box center [297, 42] width 13 height 7
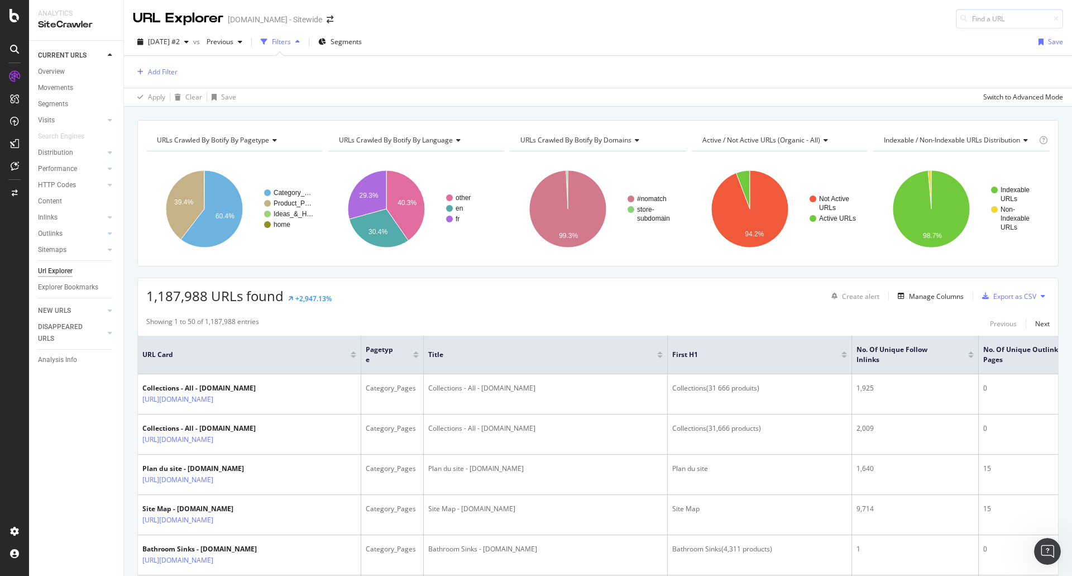
click at [300, 47] on div "Filters" at bounding box center [280, 42] width 48 height 17
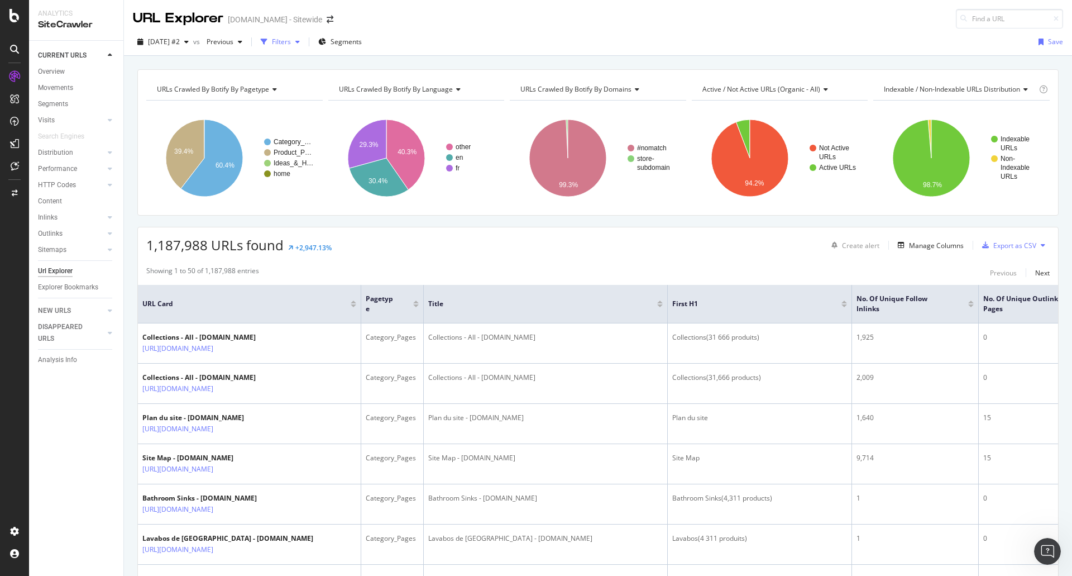
click at [295, 49] on div "Filters" at bounding box center [280, 42] width 48 height 17
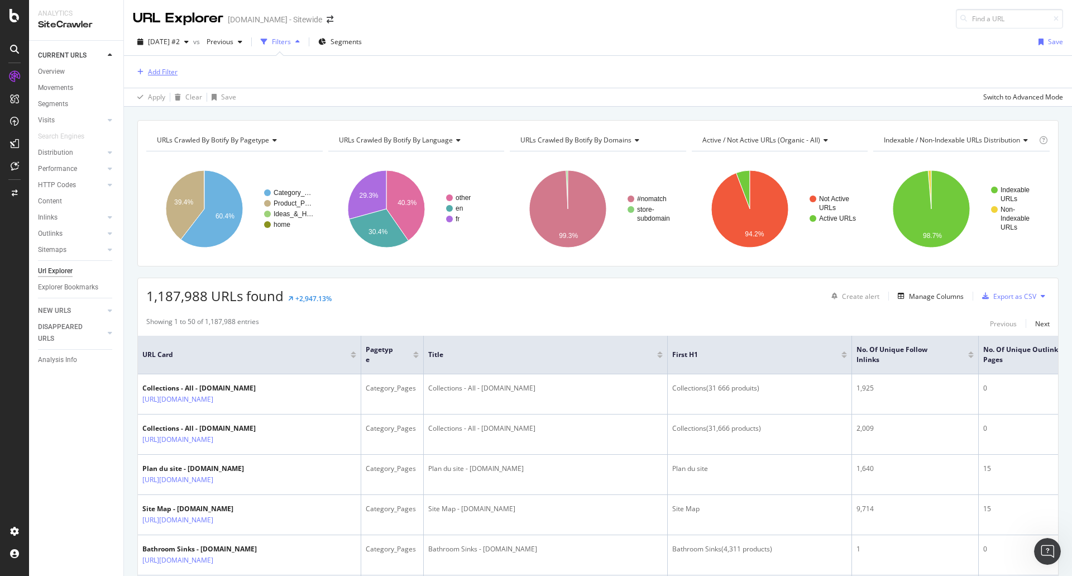
click at [145, 68] on div "Add Filter" at bounding box center [155, 72] width 45 height 12
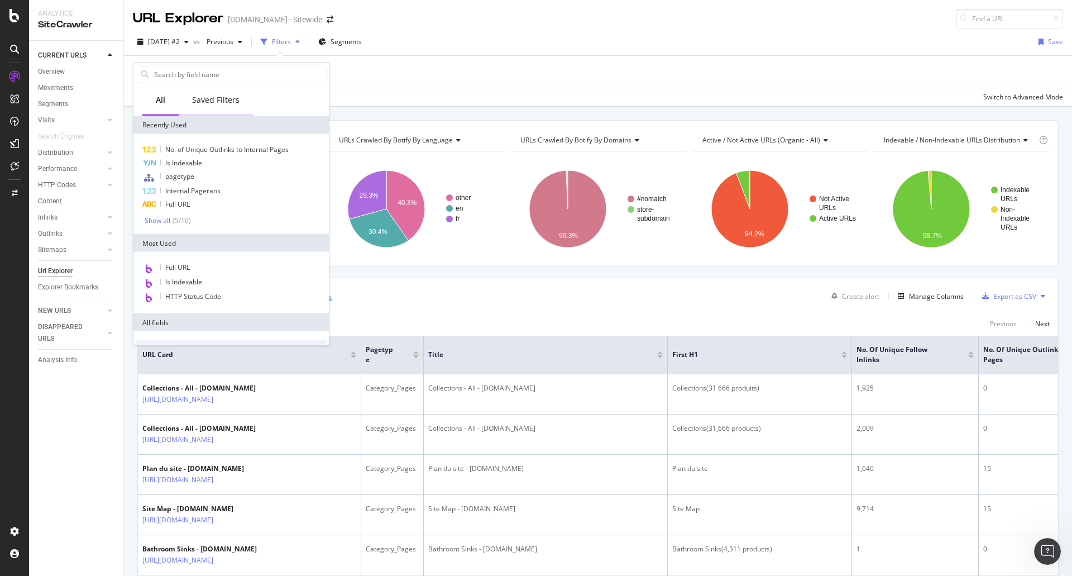
click at [212, 101] on div "Saved Filters" at bounding box center [215, 99] width 47 height 11
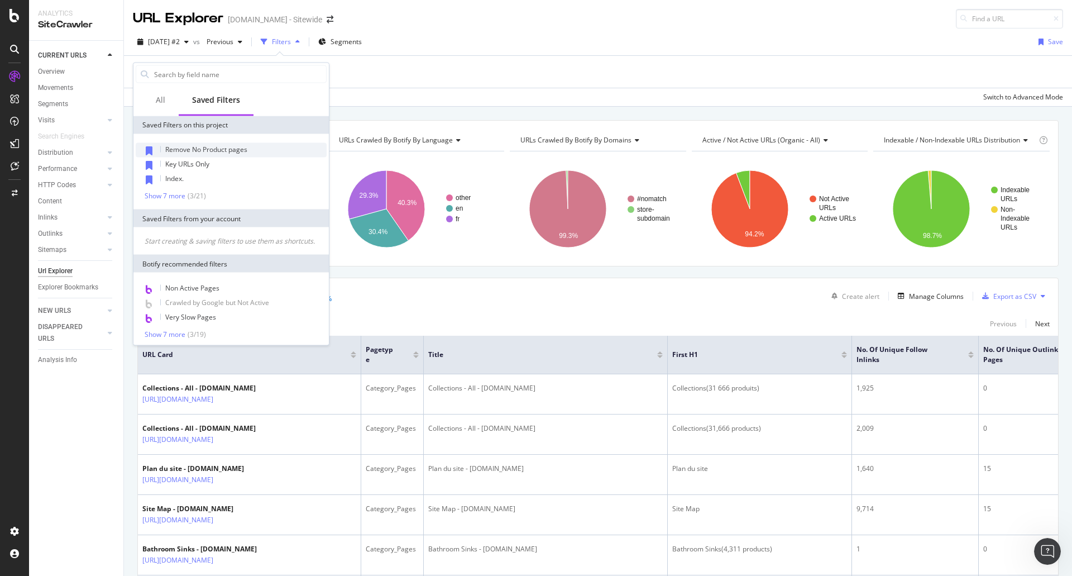
click at [227, 149] on span "Remove No Product pages" at bounding box center [206, 149] width 82 height 9
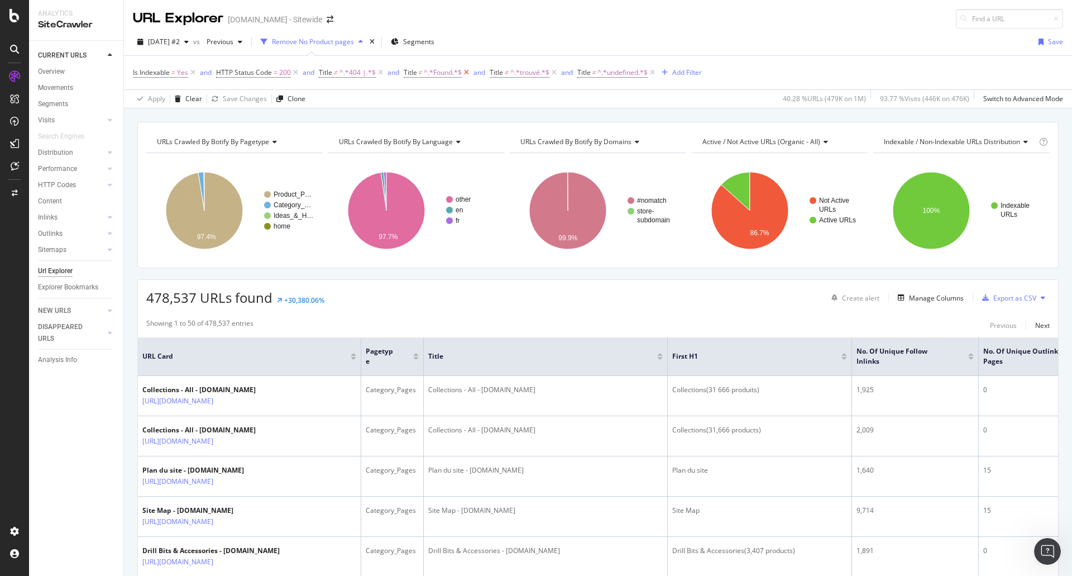
click at [465, 71] on icon at bounding box center [466, 72] width 9 height 11
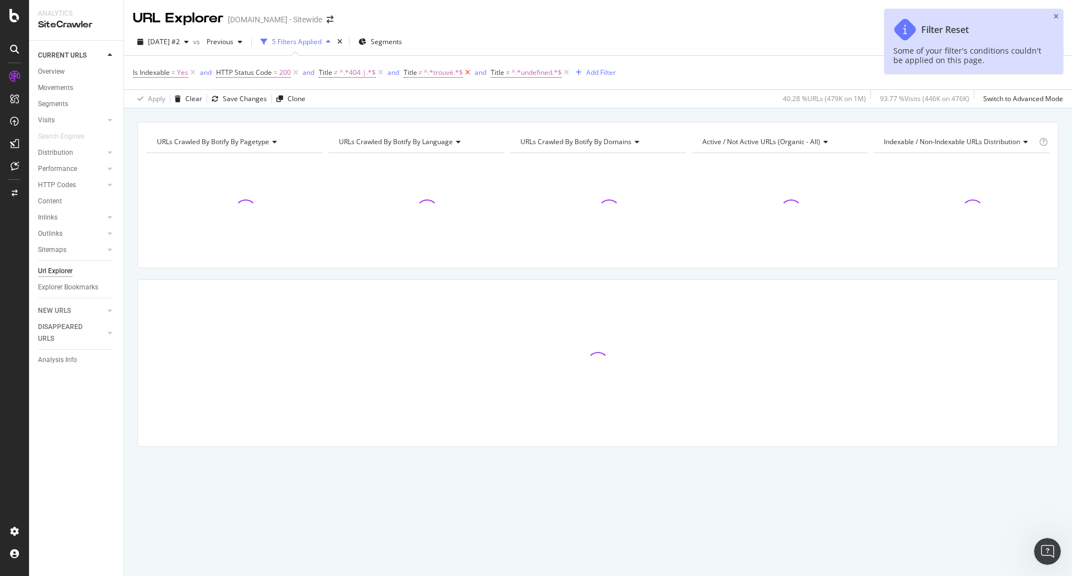
click at [465, 71] on icon at bounding box center [467, 72] width 9 height 11
click at [476, 71] on icon at bounding box center [478, 72] width 9 height 11
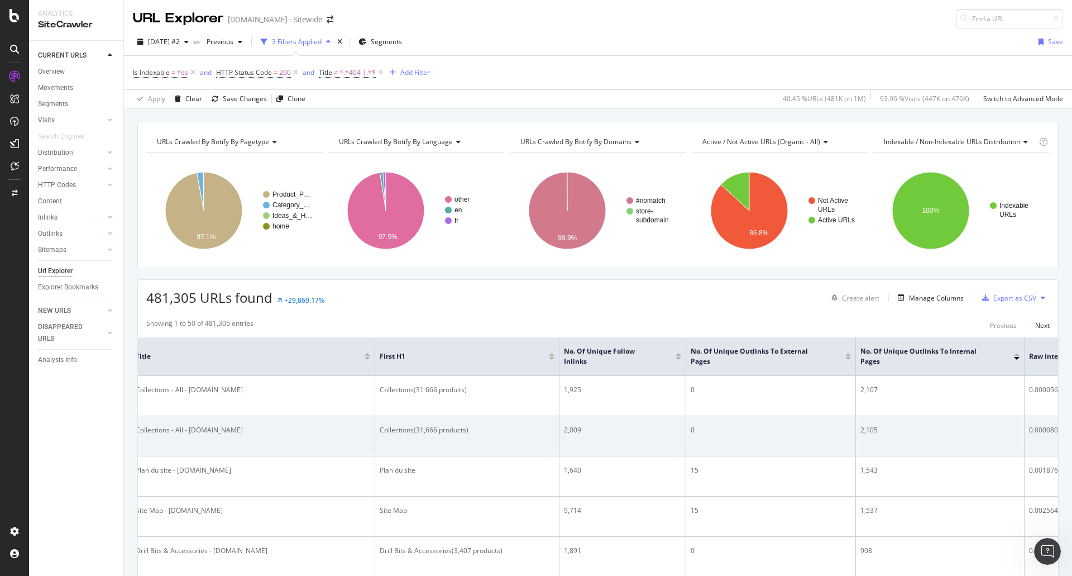
scroll to position [0, 378]
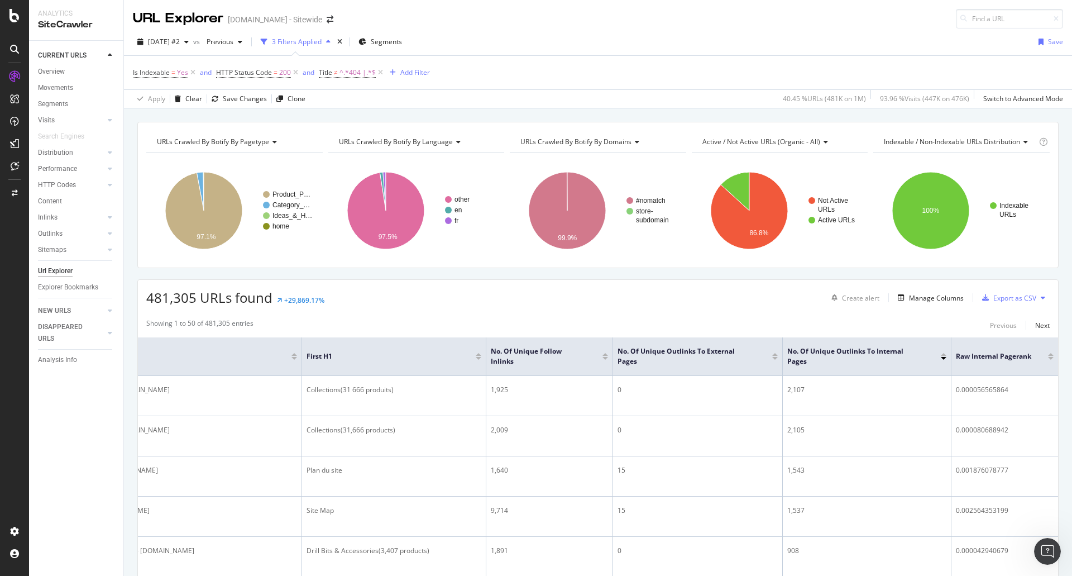
click at [1048, 360] on div at bounding box center [1051, 358] width 6 height 3
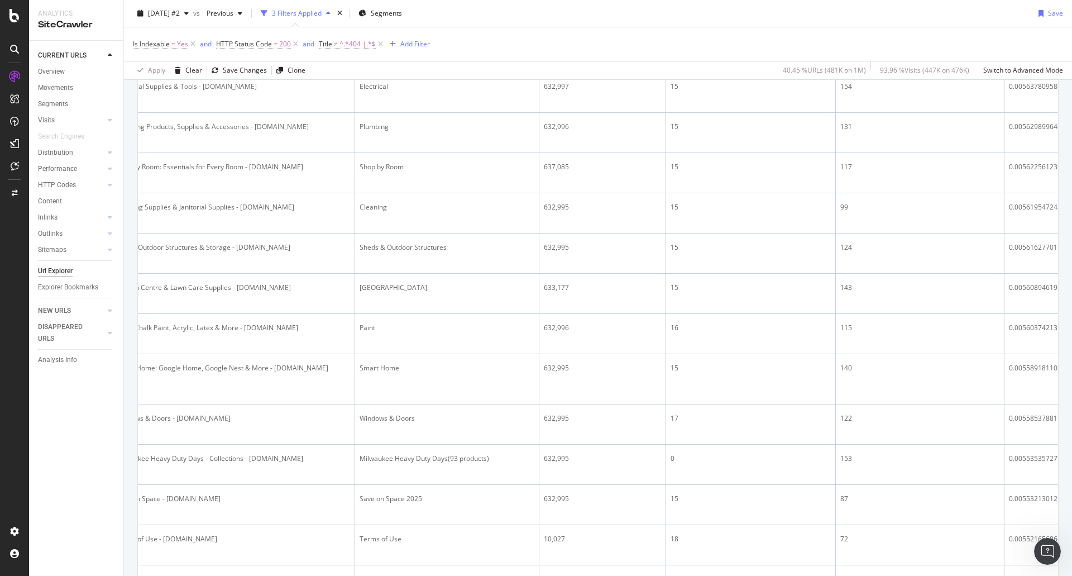
scroll to position [1470, 0]
click at [5, 302] on div at bounding box center [14, 295] width 27 height 455
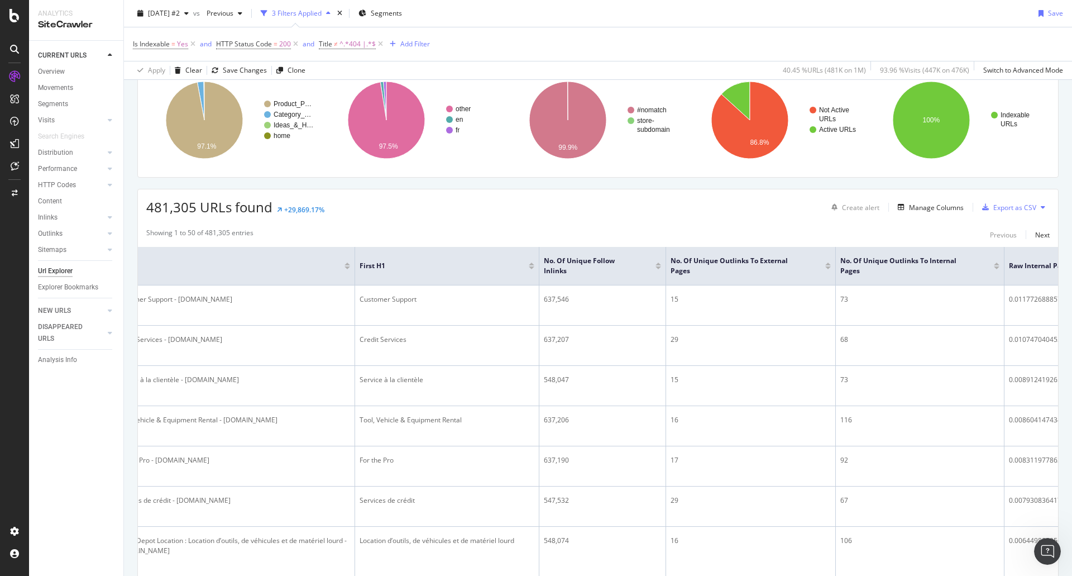
scroll to position [0, 0]
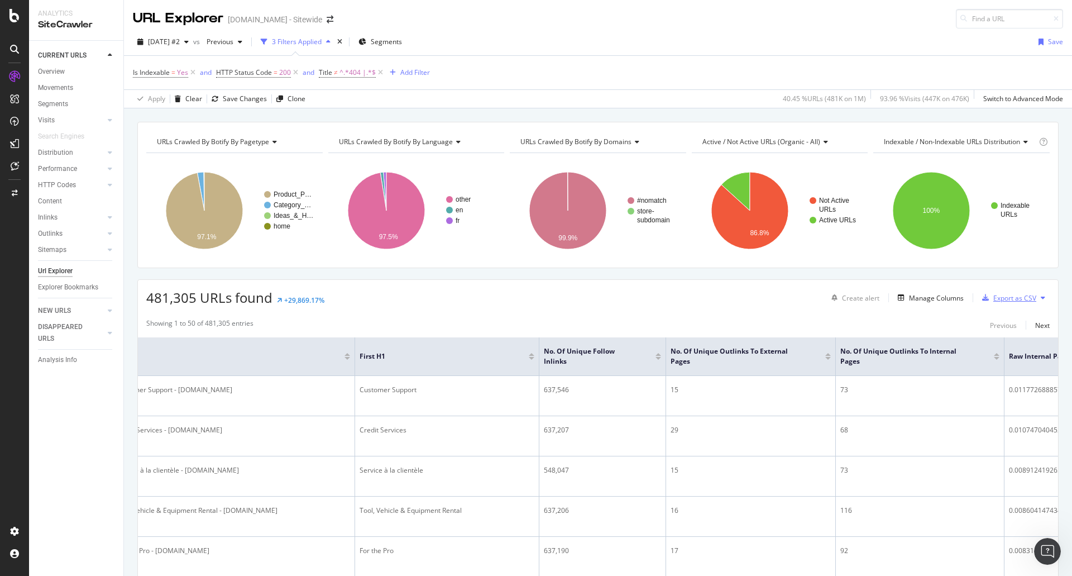
click at [1013, 302] on div "Export as CSV" at bounding box center [1015, 297] width 43 height 9
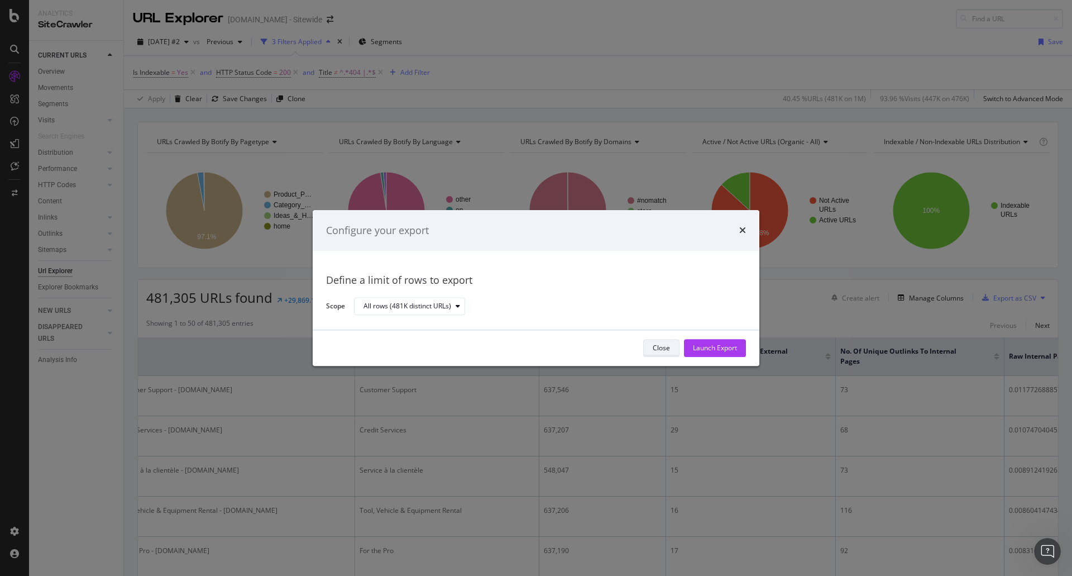
click at [656, 347] on div "Close" at bounding box center [661, 348] width 17 height 9
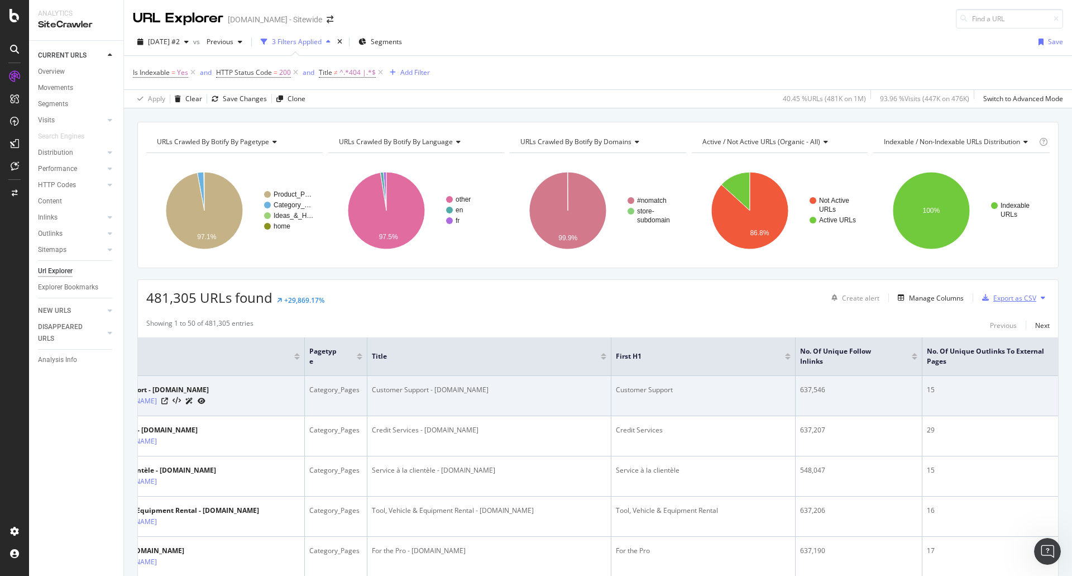
scroll to position [0, 56]
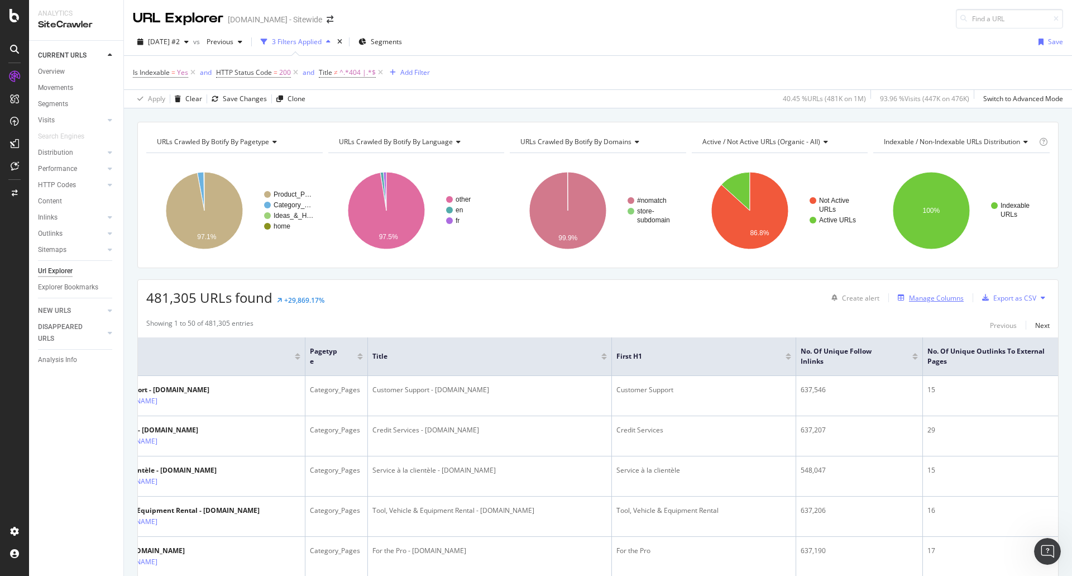
click at [919, 303] on div "Manage Columns" at bounding box center [929, 298] width 70 height 12
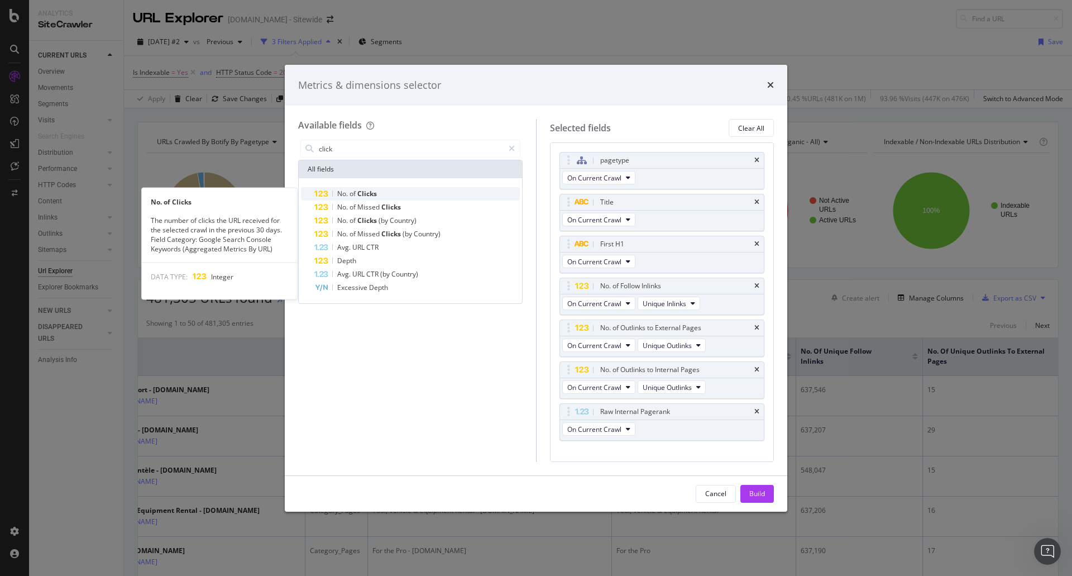
type input "click"
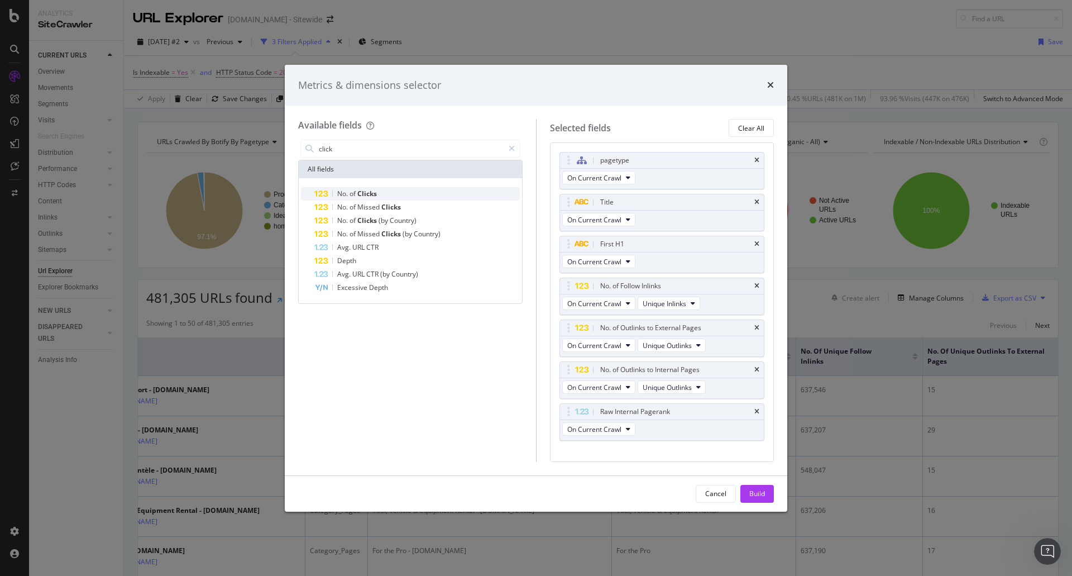
click at [375, 192] on span "Clicks" at bounding box center [367, 193] width 20 height 9
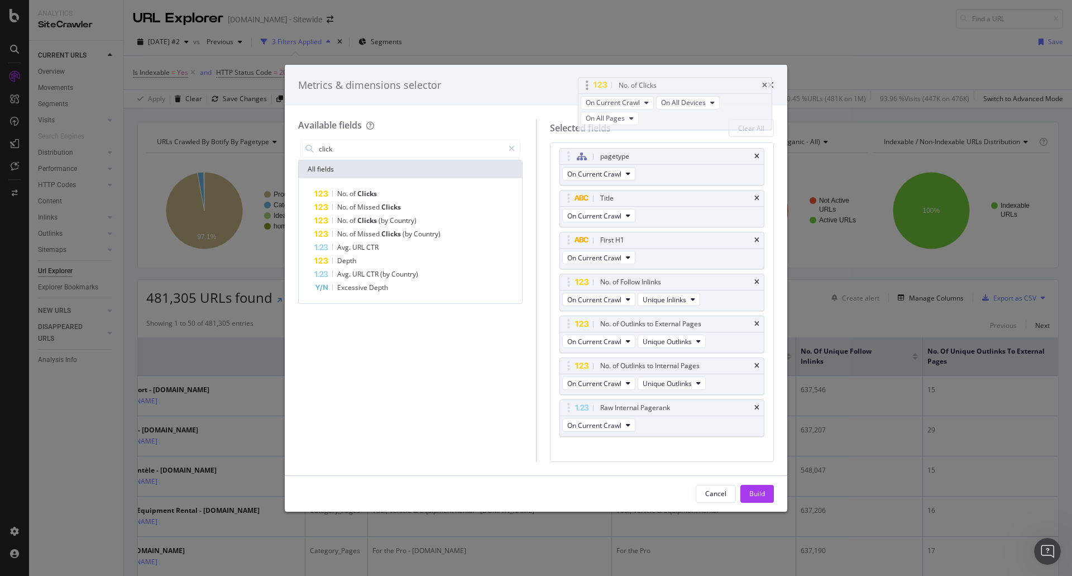
scroll to position [0, 0]
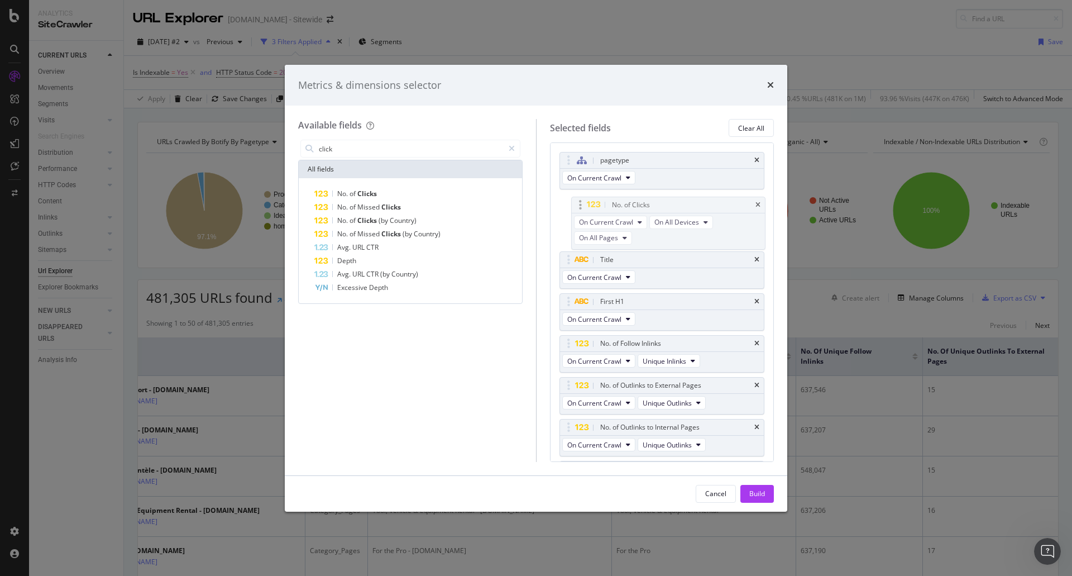
drag, startPoint x: 721, startPoint y: 416, endPoint x: 733, endPoint y: 204, distance: 212.0
click at [733, 204] on body "Analytics SiteCrawler CURRENT URLS Overview Movements Segments Visits Analysis …" at bounding box center [536, 288] width 1072 height 576
click at [360, 262] on div "Depth" at bounding box center [417, 260] width 206 height 13
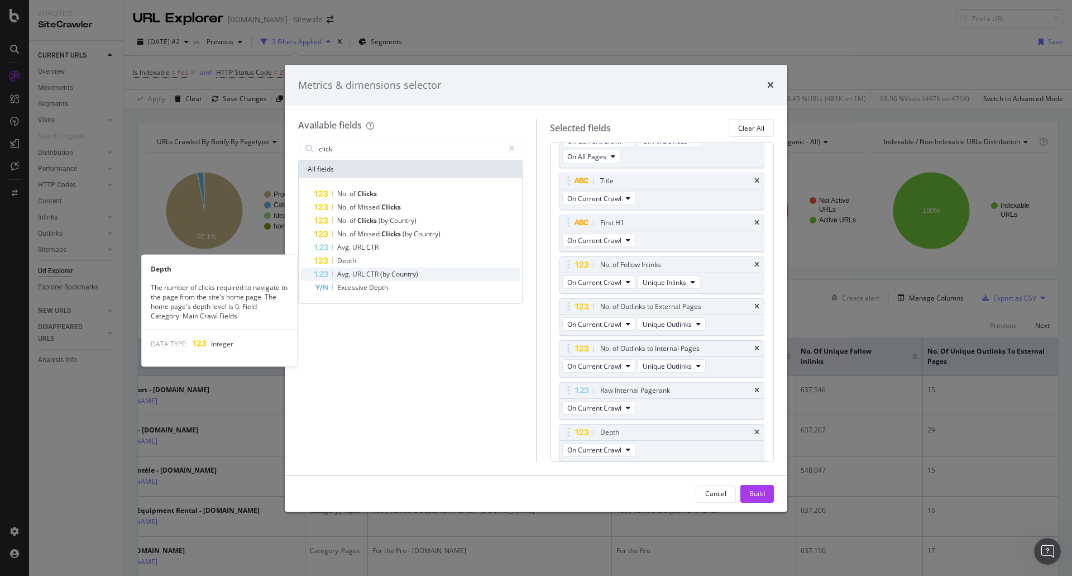
scroll to position [79, 0]
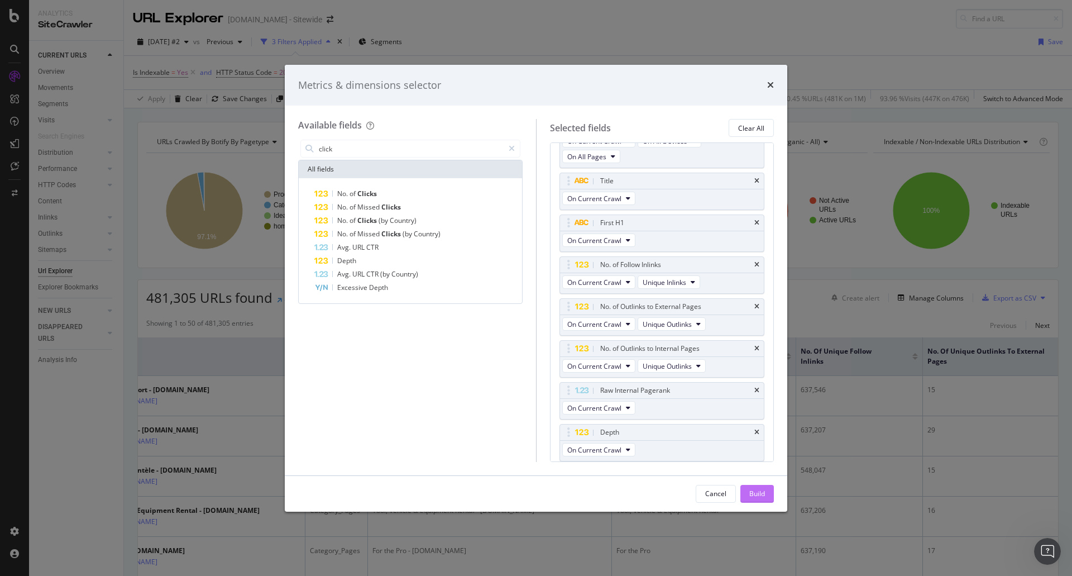
click at [761, 493] on div "Build" at bounding box center [758, 493] width 16 height 9
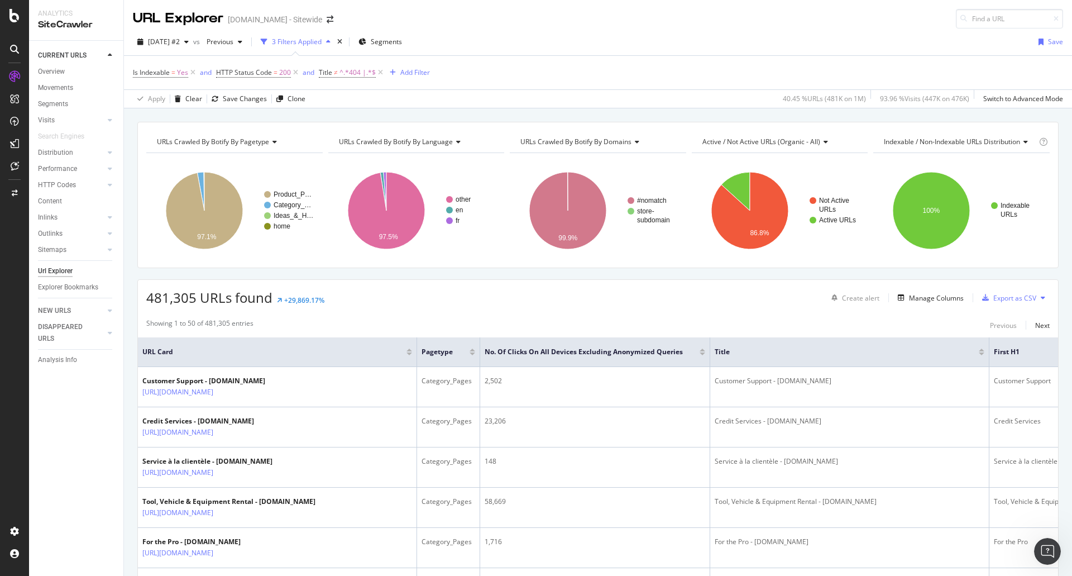
click at [919, 304] on div "Create alert Manage Columns Export as CSV" at bounding box center [938, 297] width 223 height 19
click at [918, 302] on div "Manage Columns" at bounding box center [936, 297] width 55 height 9
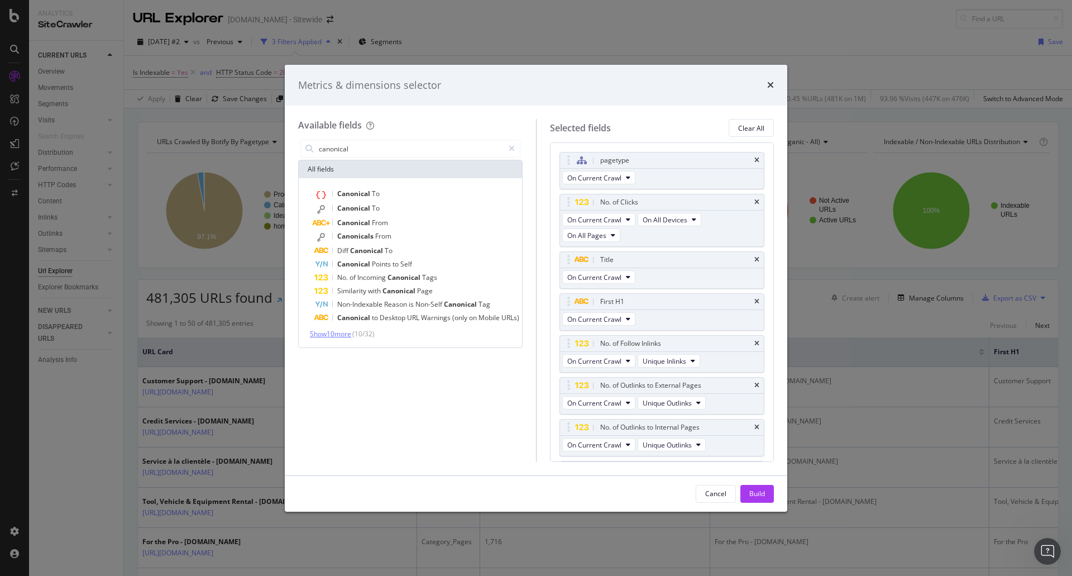
type input "canonical"
click at [328, 335] on span "Show 10 more" at bounding box center [330, 333] width 41 height 9
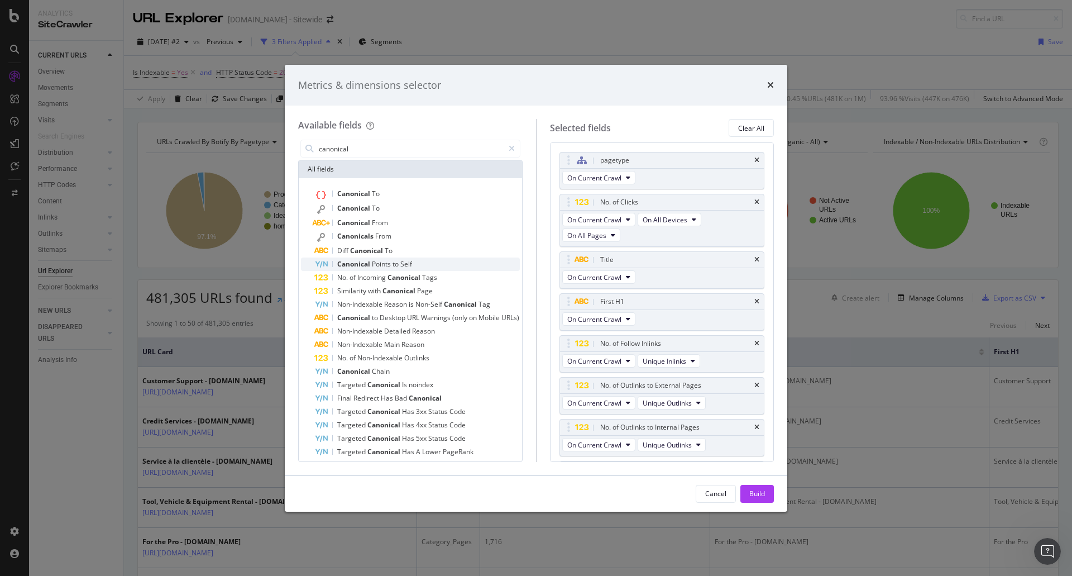
click at [417, 266] on div "Canonical Points to Self" at bounding box center [417, 263] width 206 height 13
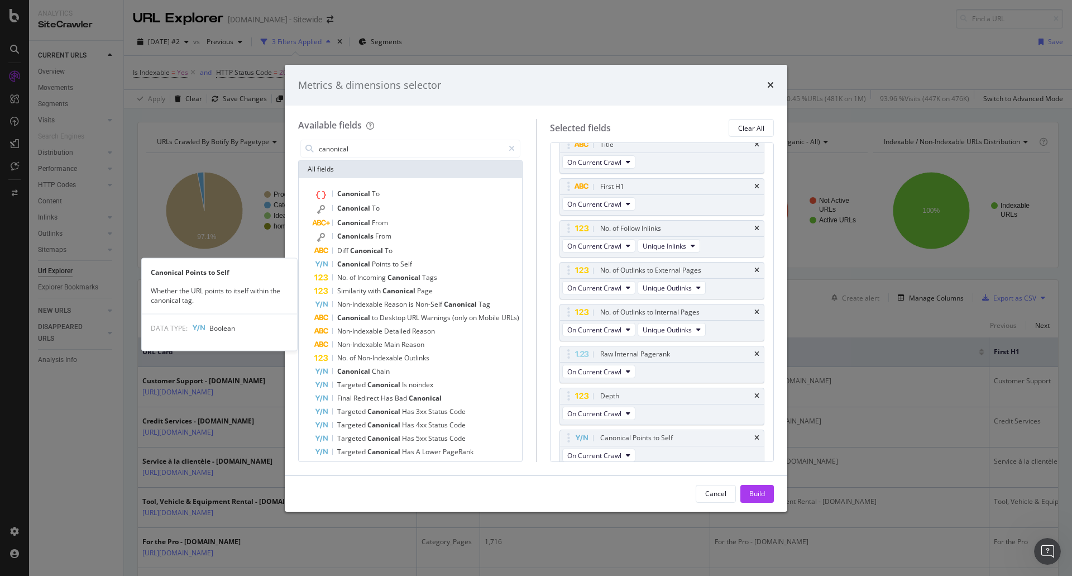
scroll to position [121, 0]
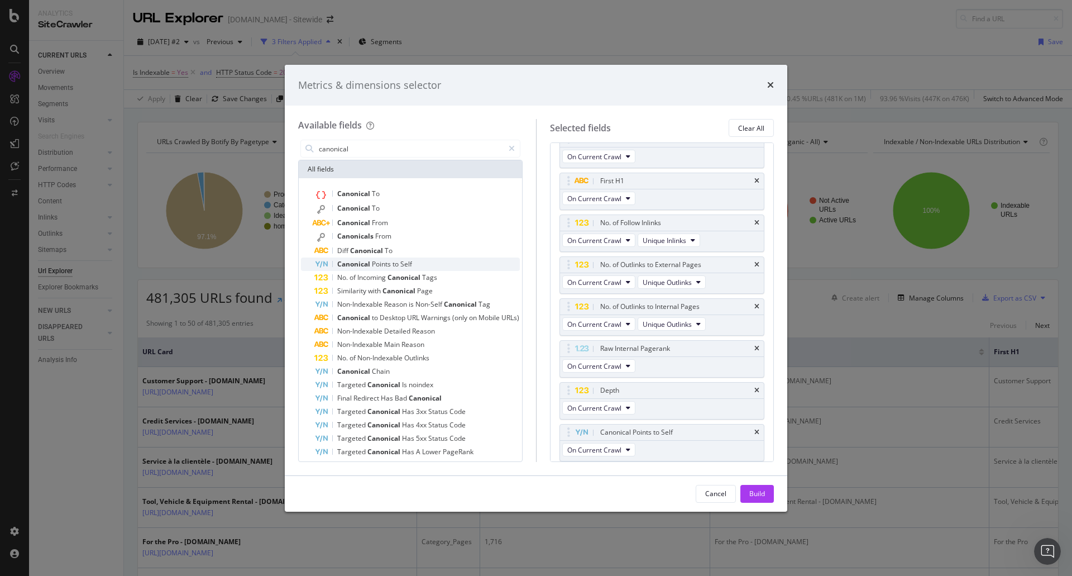
click at [427, 262] on div "Canonical Points to Self" at bounding box center [417, 263] width 206 height 13
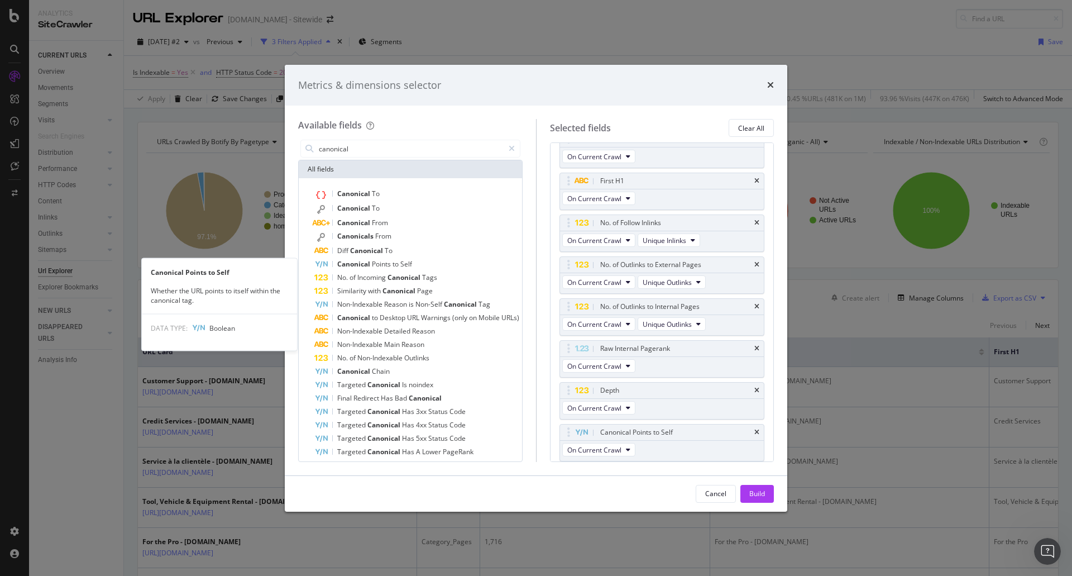
scroll to position [163, 0]
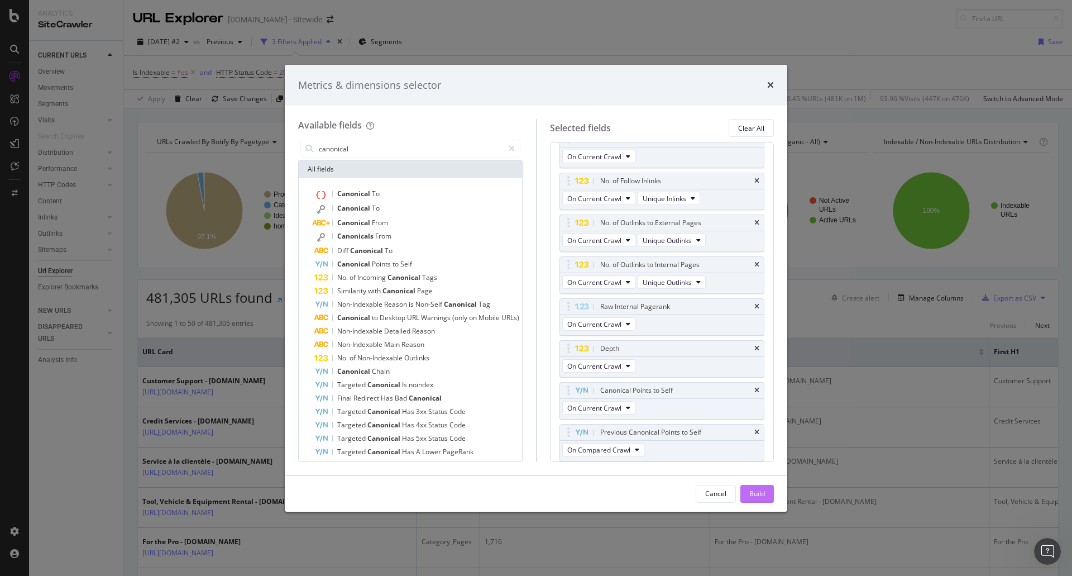
click at [755, 491] on div "Build" at bounding box center [758, 493] width 16 height 9
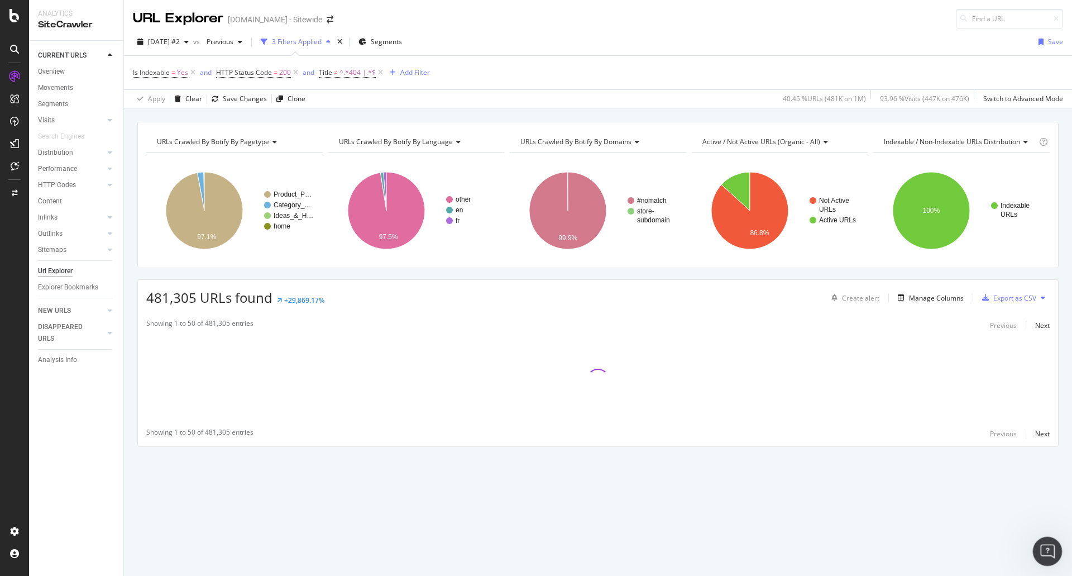
click at [1041, 536] on div "Open Intercom Messenger" at bounding box center [1046, 549] width 37 height 37
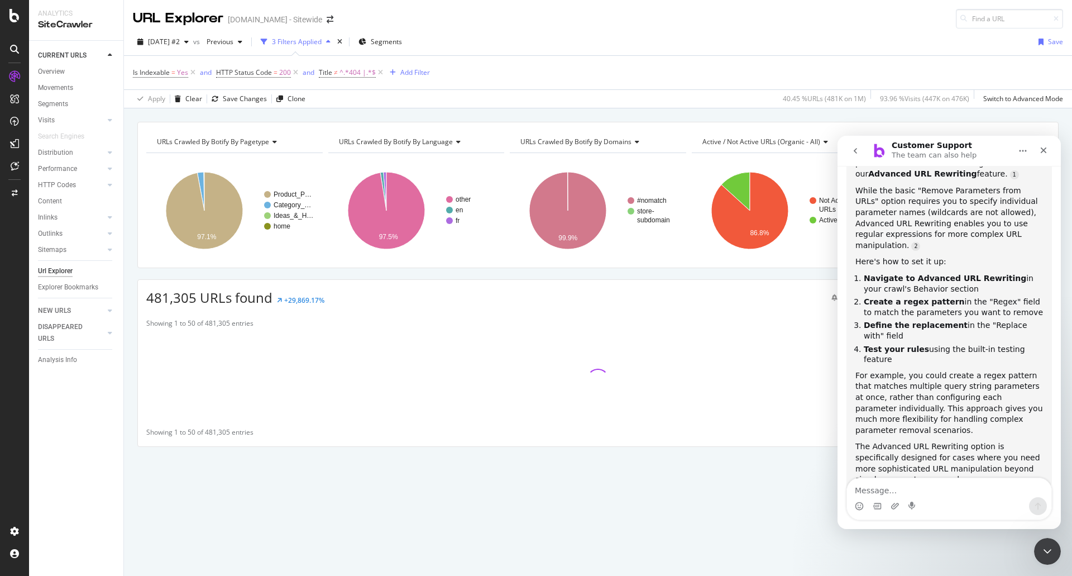
scroll to position [619, 0]
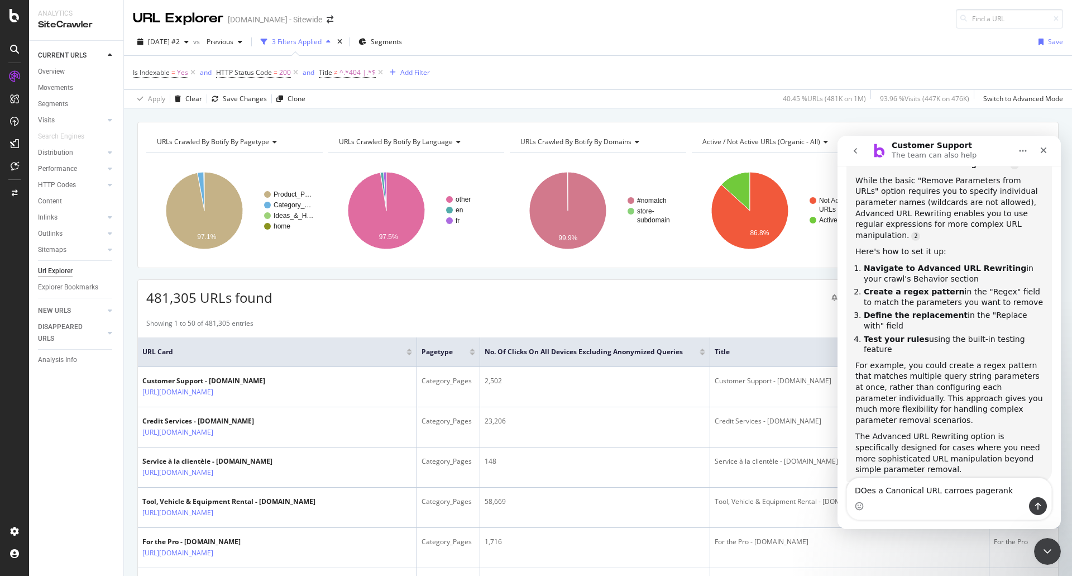
type textarea "DOes a Canonical URL carroes pagerank ?"
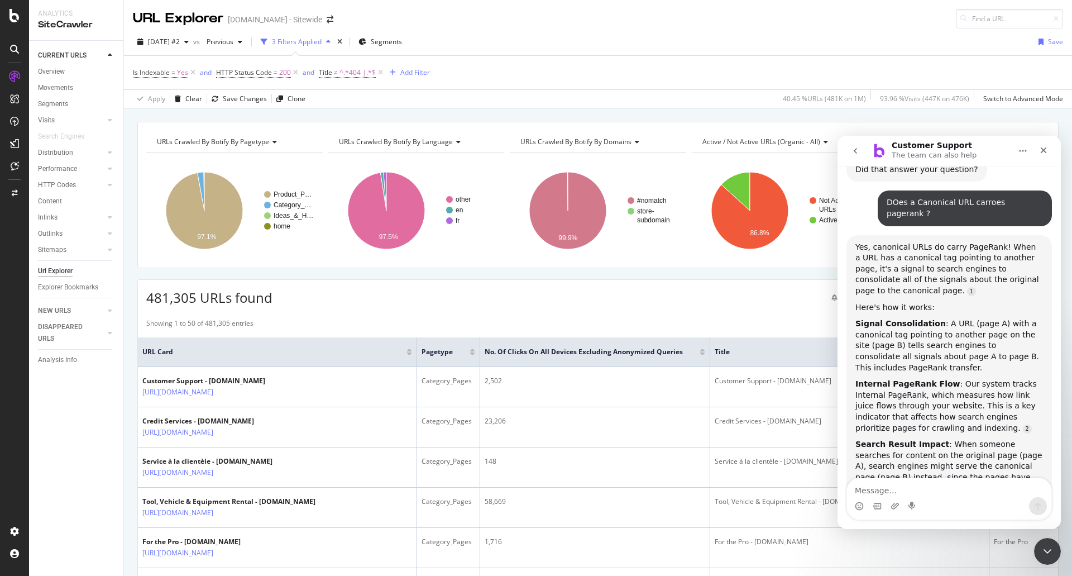
scroll to position [991, 0]
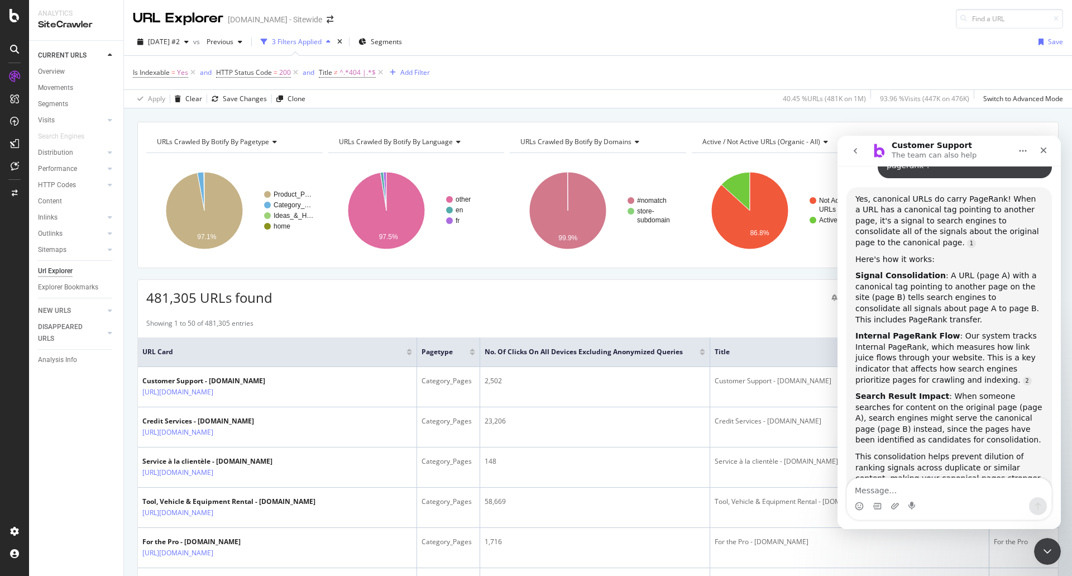
click at [561, 24] on div "URL Explorer [DOMAIN_NAME] - Sitewide" at bounding box center [598, 14] width 948 height 28
click at [554, 68] on div "Is Indexable = Yes and HTTP Status Code = 200 and Title ≠ ^.*404 |.*$ Add Filter" at bounding box center [598, 73] width 931 height 34
drag, startPoint x: 1052, startPoint y: 545, endPoint x: 2027, endPoint y: 1037, distance: 1091.8
click at [1054, 543] on div "Close Intercom Messenger" at bounding box center [1046, 549] width 27 height 27
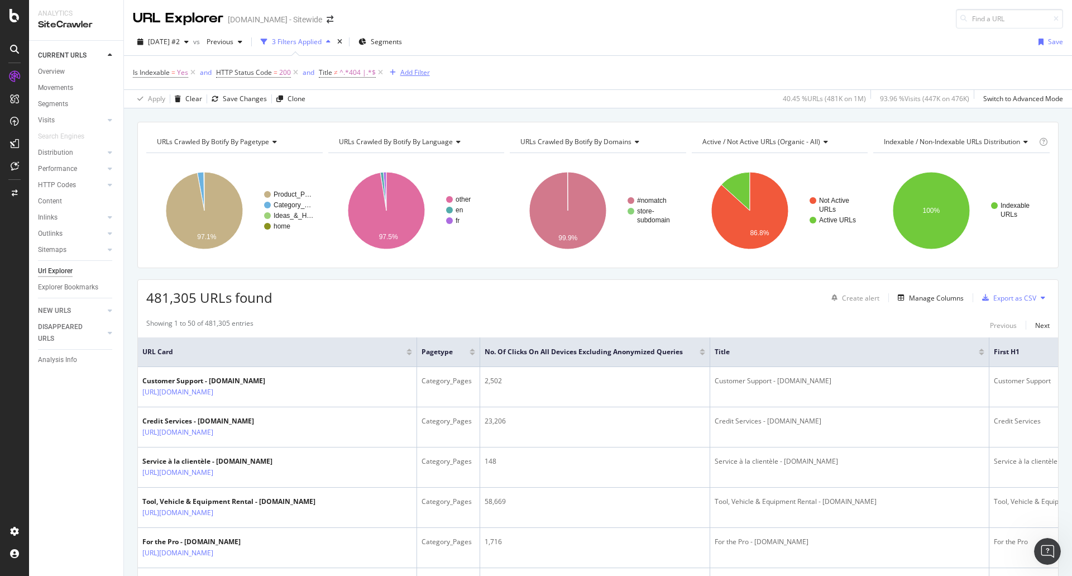
click at [403, 69] on div "Add Filter" at bounding box center [415, 72] width 30 height 9
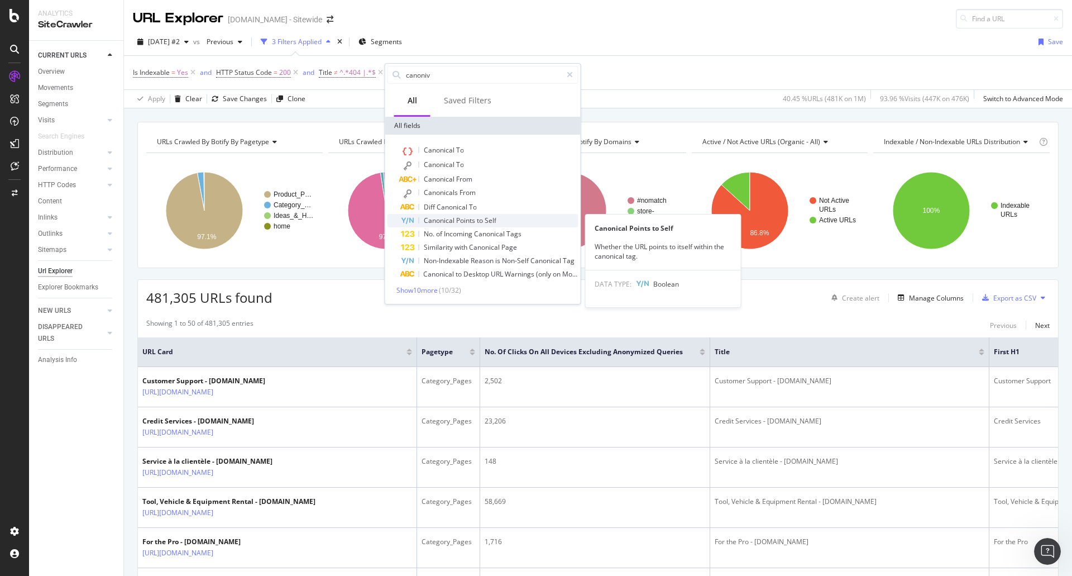
type input "canoniv"
click at [455, 222] on span "Canonical" at bounding box center [440, 220] width 32 height 9
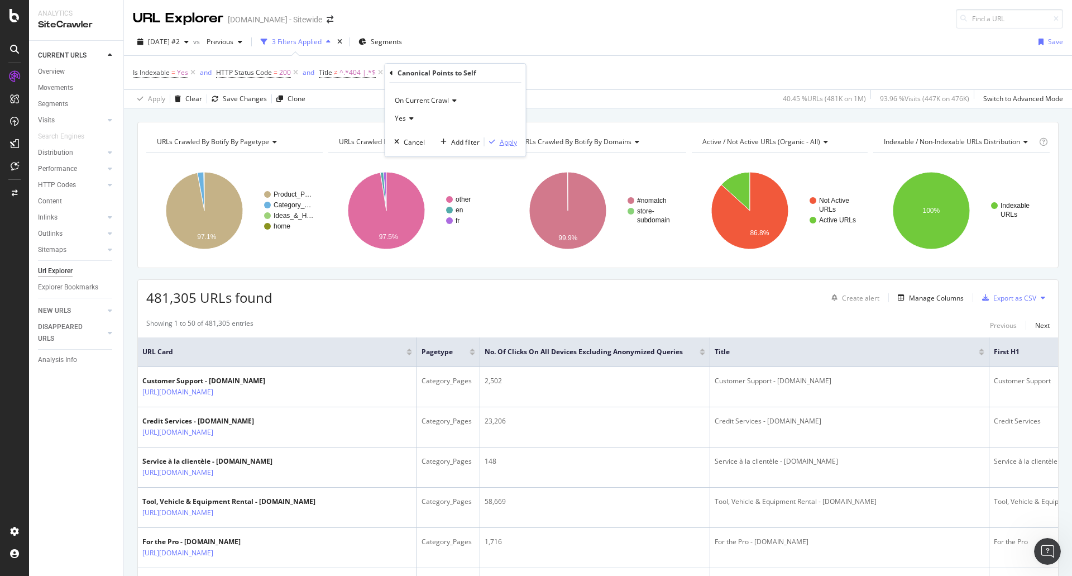
click at [511, 144] on div "Apply" at bounding box center [508, 141] width 17 height 9
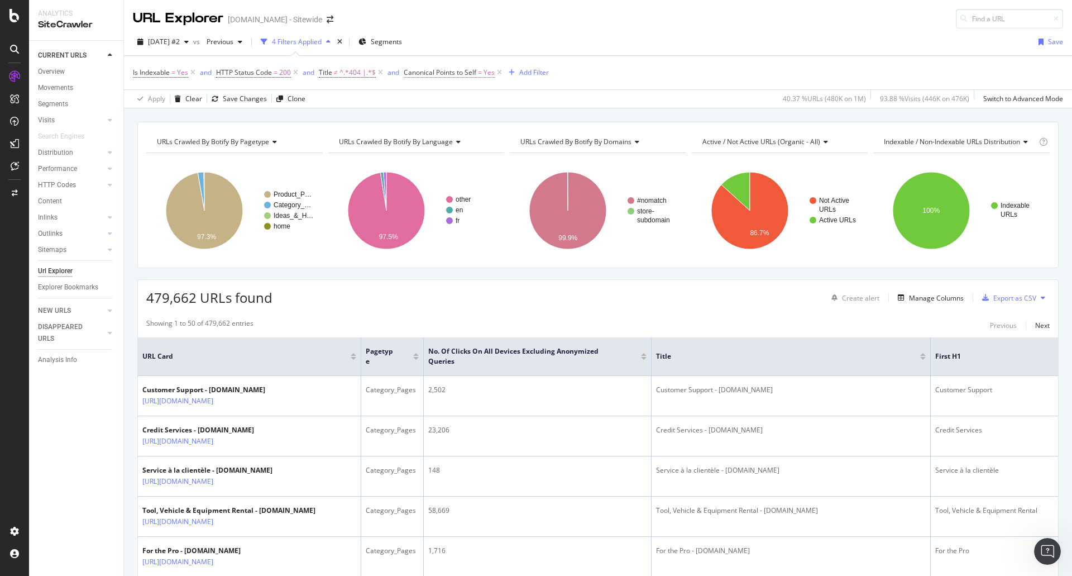
click at [484, 77] on span "Yes" at bounding box center [489, 73] width 11 height 16
click at [429, 116] on icon at bounding box center [428, 116] width 8 height 7
click at [428, 159] on div "No" at bounding box center [476, 154] width 120 height 15
click at [531, 142] on div "Apply" at bounding box center [526, 140] width 17 height 9
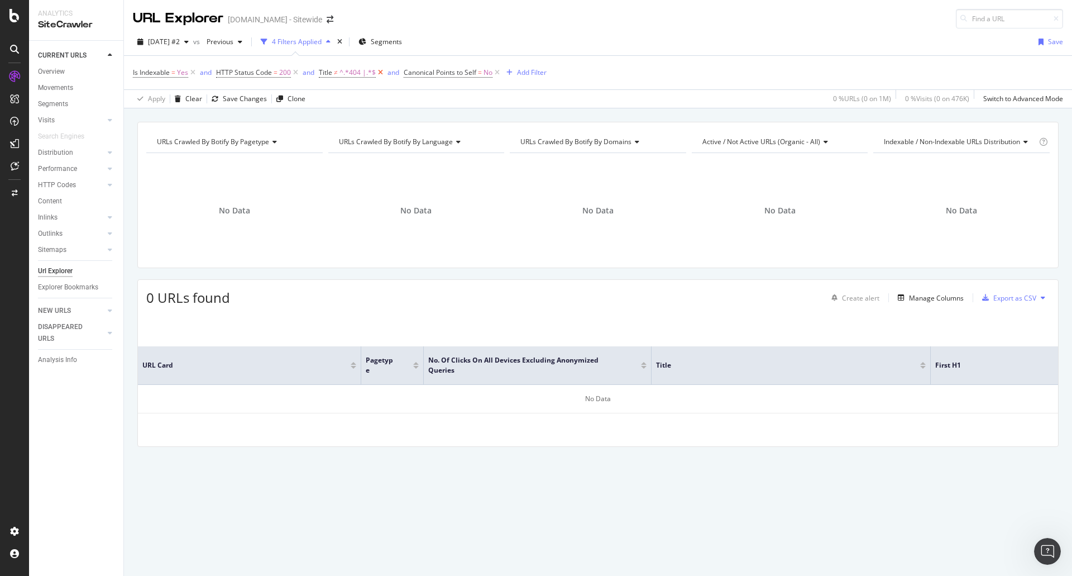
click at [381, 72] on icon at bounding box center [380, 72] width 9 height 11
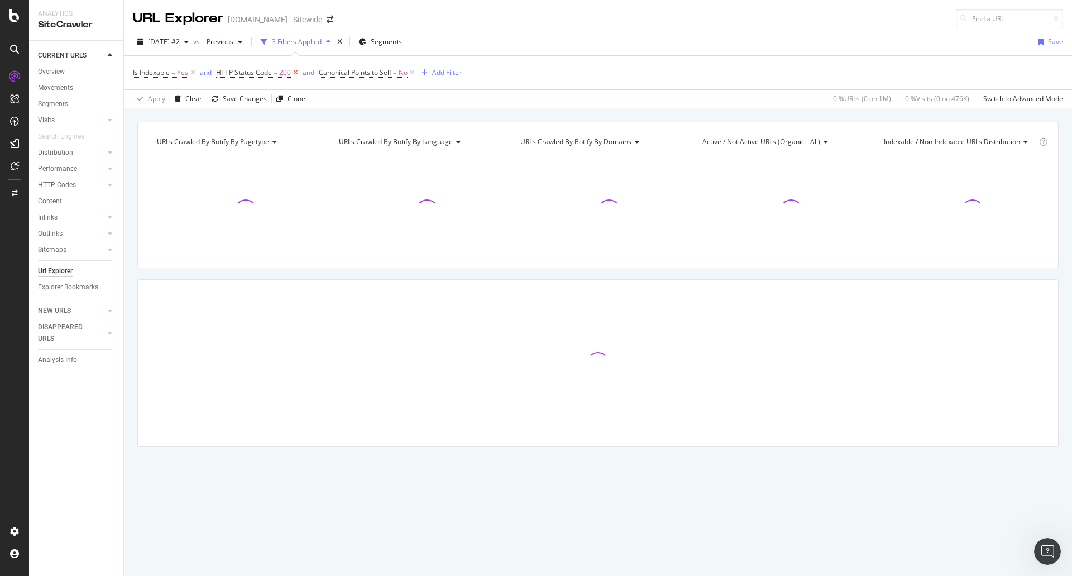
click at [295, 73] on icon at bounding box center [295, 72] width 9 height 11
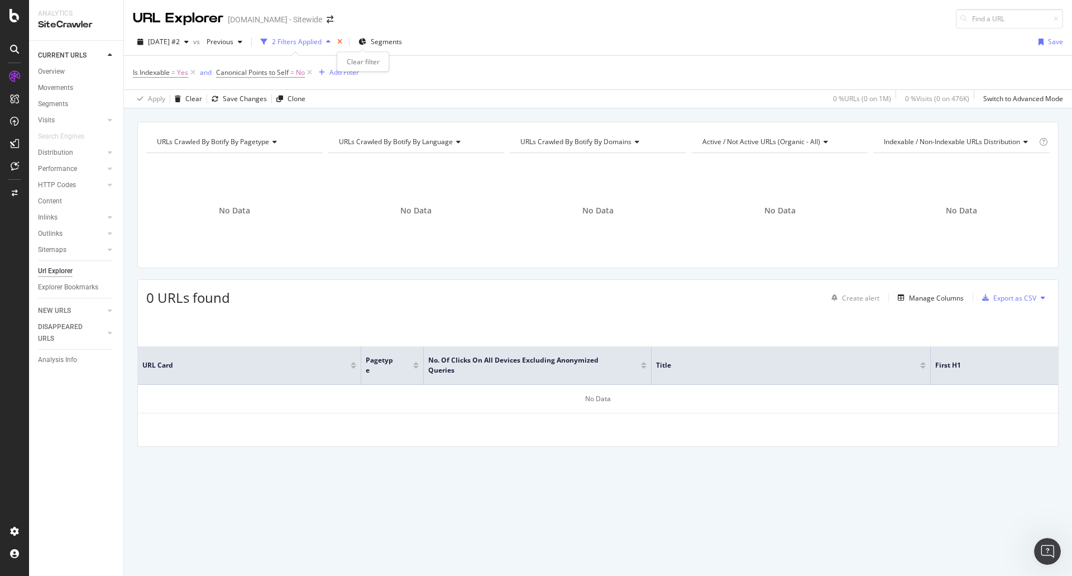
click at [342, 41] on icon "times" at bounding box center [339, 42] width 5 height 7
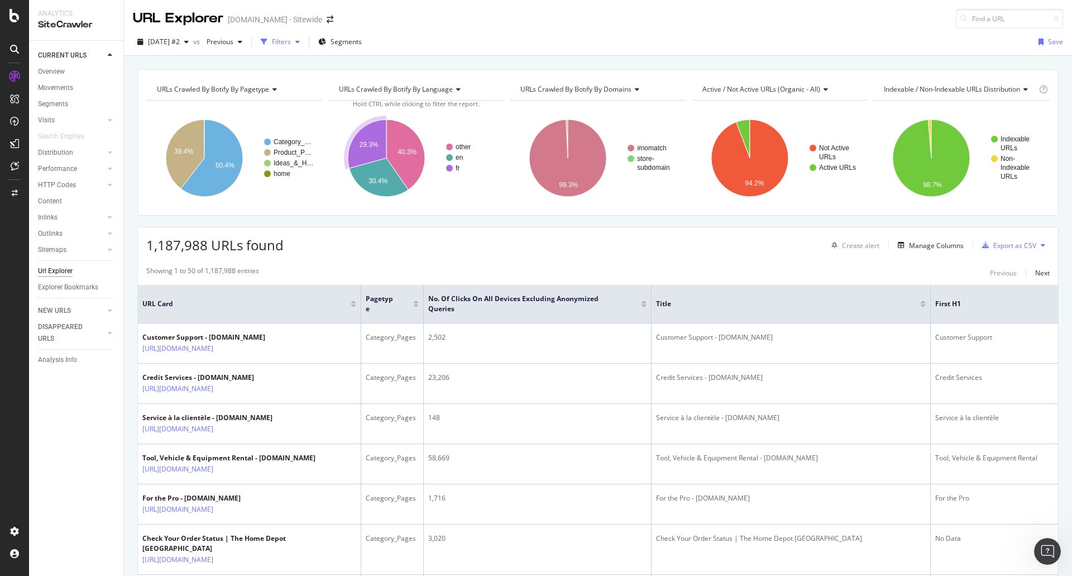
click at [304, 47] on div "Filters" at bounding box center [280, 42] width 48 height 17
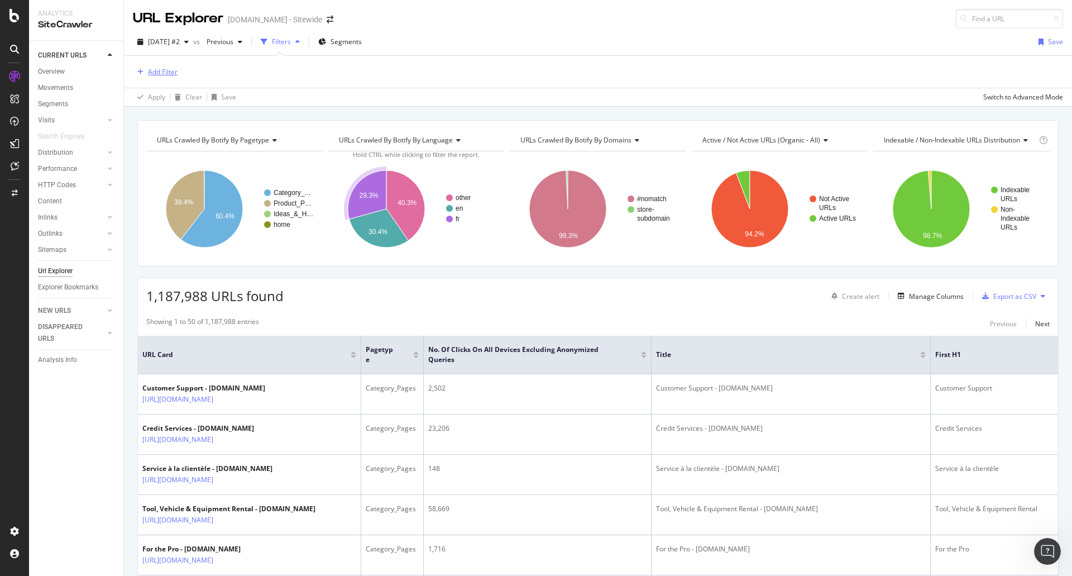
click at [164, 68] on div "Add Filter" at bounding box center [163, 71] width 30 height 9
type input "s"
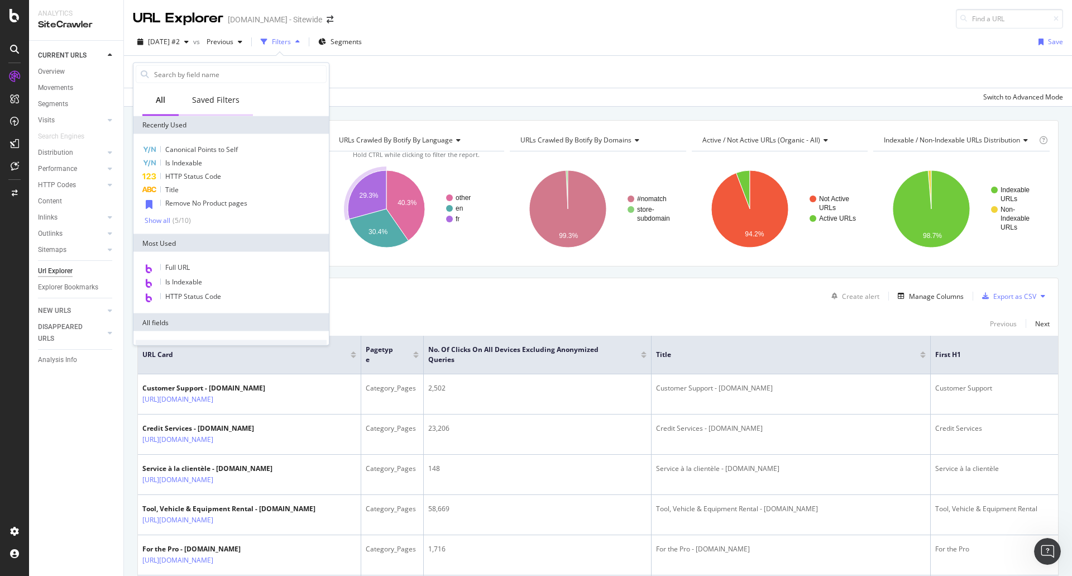
click at [217, 103] on div "Saved Filters" at bounding box center [215, 99] width 47 height 11
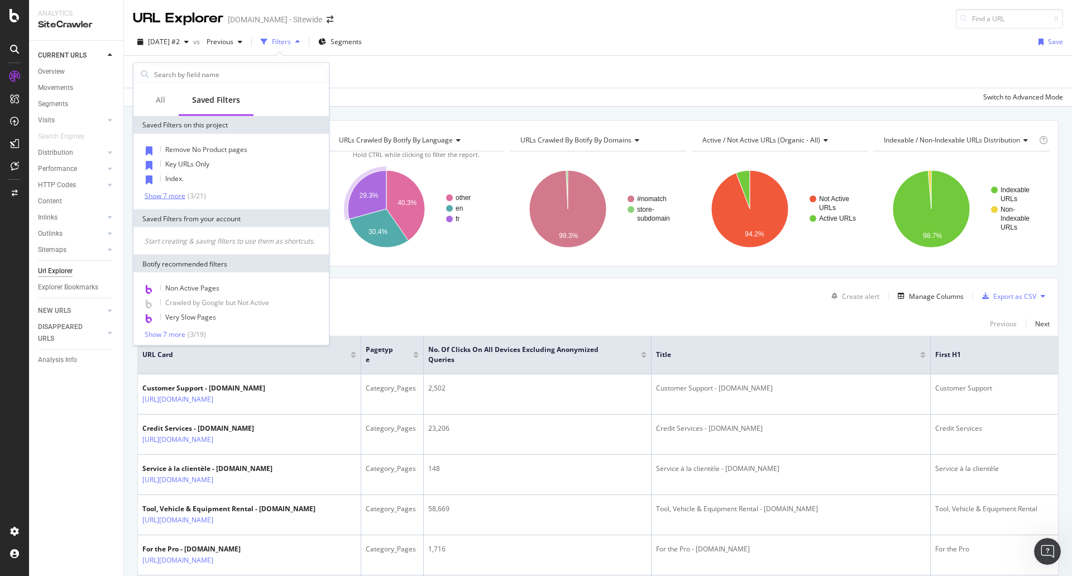
click at [173, 193] on div "Show 7 more" at bounding box center [165, 196] width 41 height 8
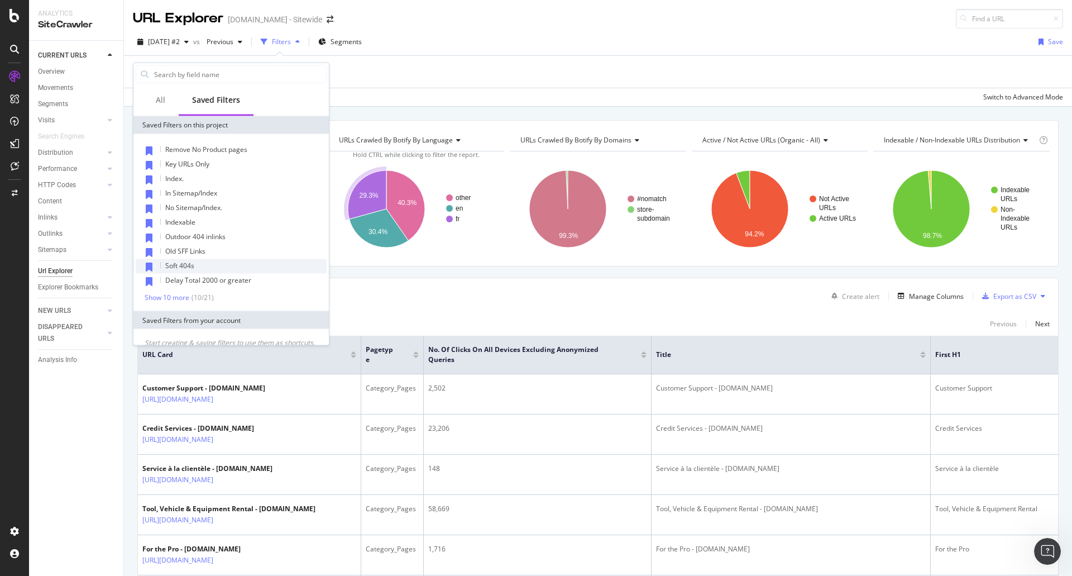
click at [189, 263] on span "Soft 404s" at bounding box center [179, 265] width 29 height 9
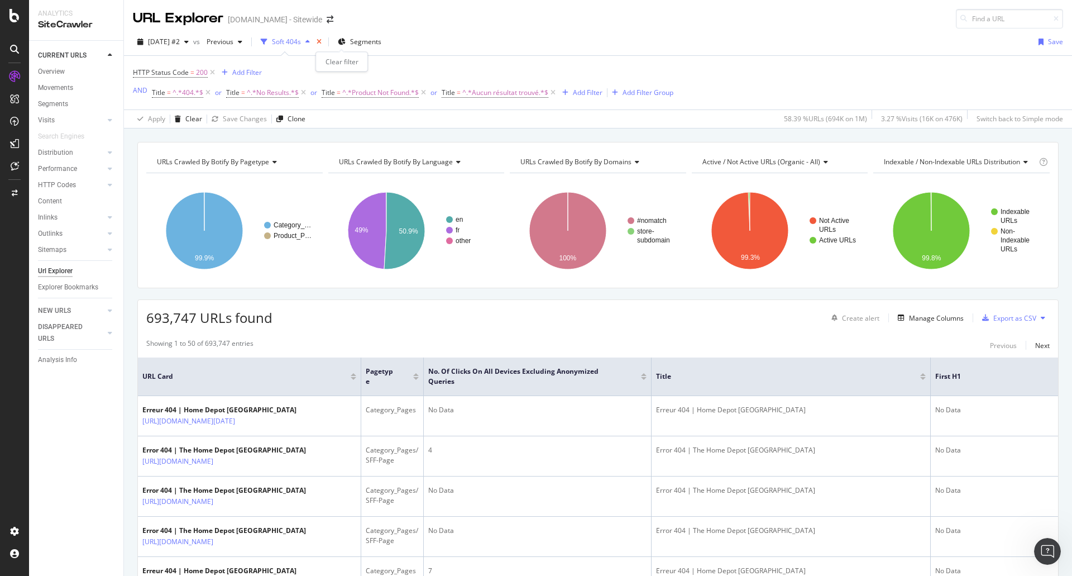
click at [322, 43] on icon "times" at bounding box center [319, 42] width 5 height 7
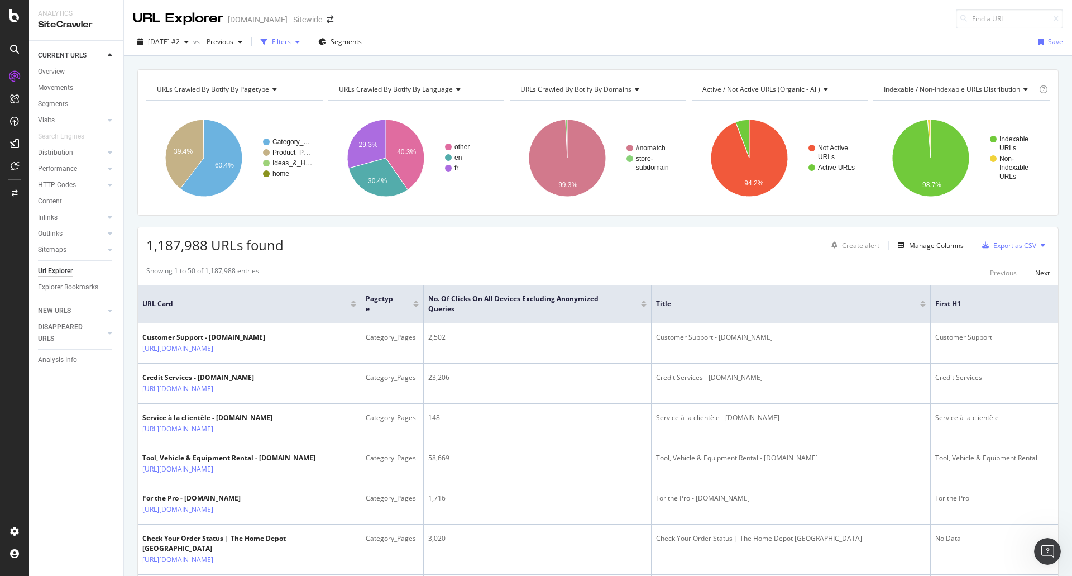
click at [304, 37] on div "Filters" at bounding box center [280, 42] width 48 height 17
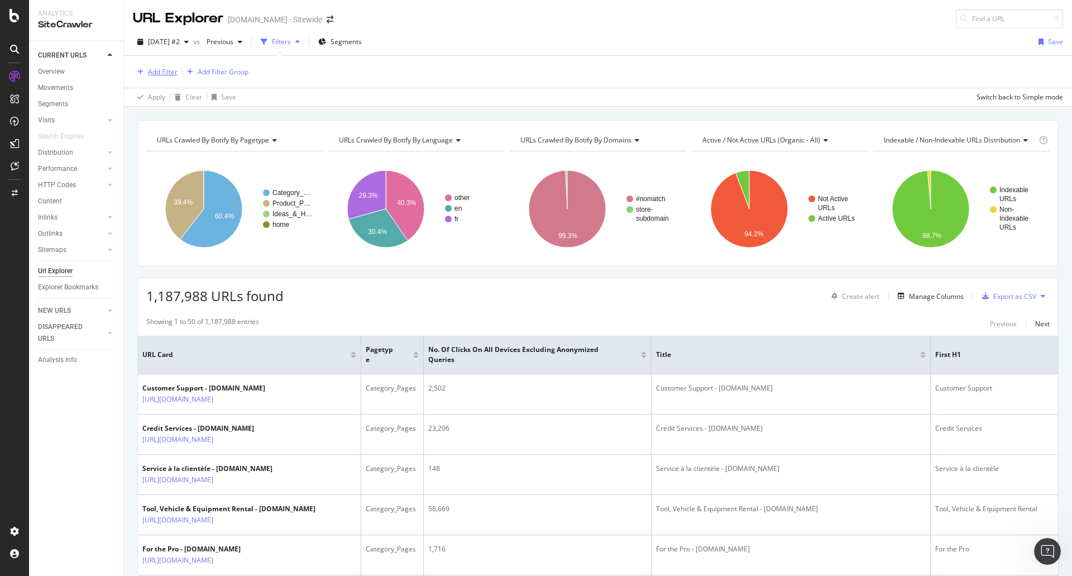
click at [150, 73] on div "Add Filter" at bounding box center [163, 71] width 30 height 9
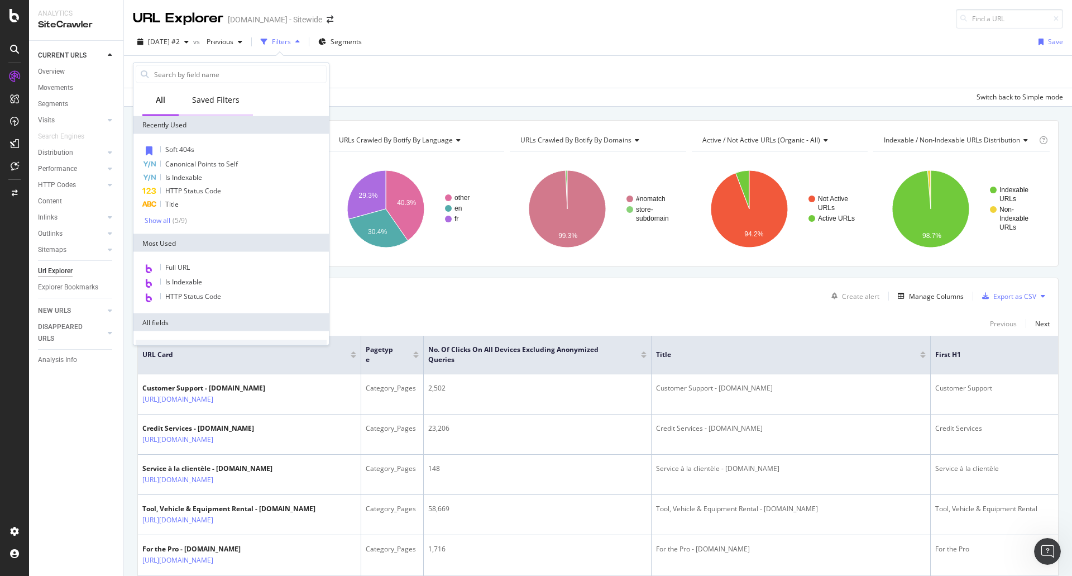
click at [234, 102] on div "Saved Filters" at bounding box center [215, 99] width 47 height 11
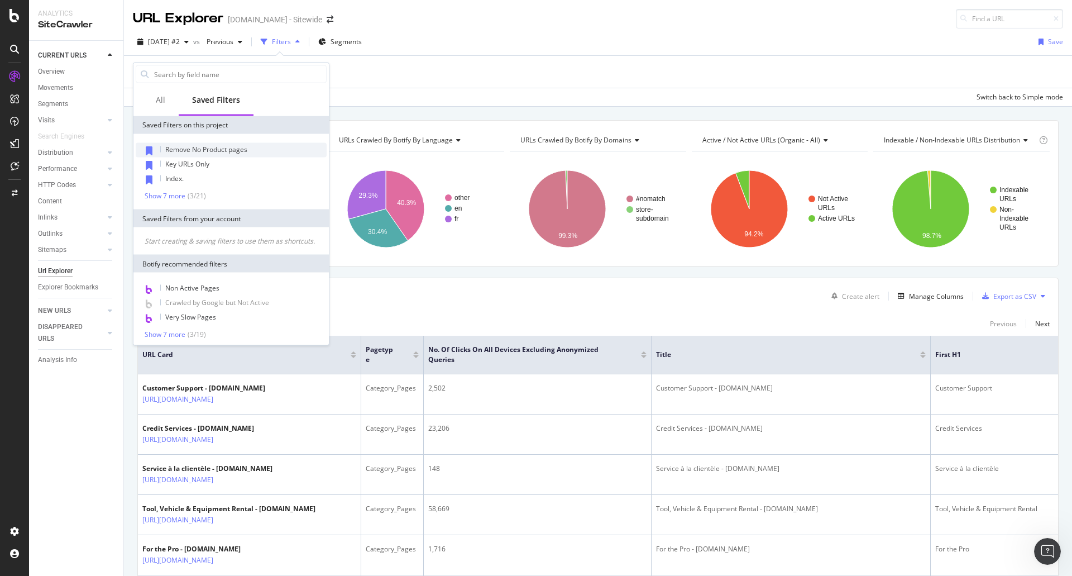
click at [226, 147] on span "Remove No Product pages" at bounding box center [206, 149] width 82 height 9
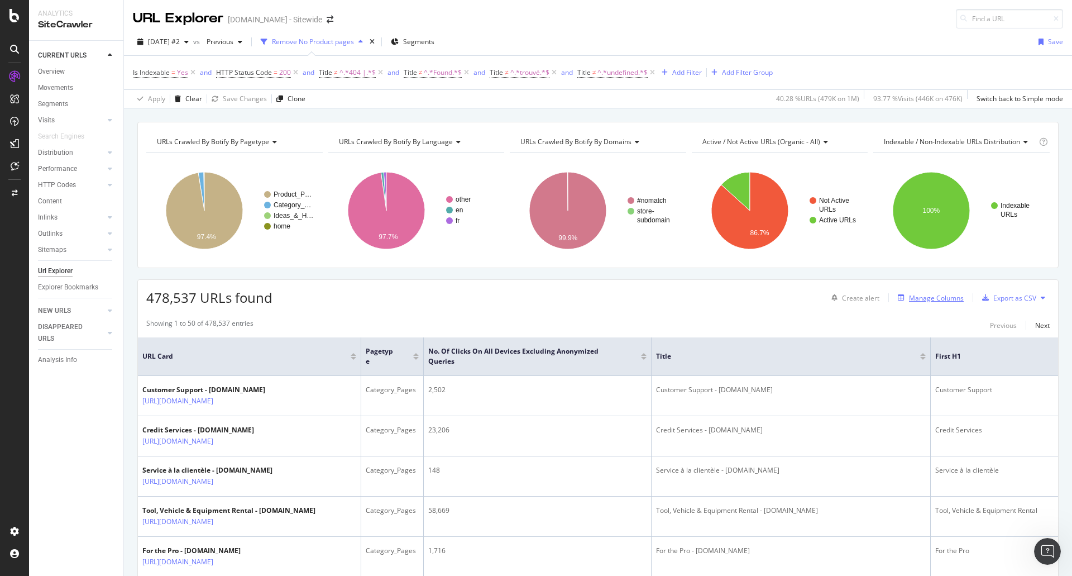
click at [926, 301] on div "Manage Columns" at bounding box center [936, 297] width 55 height 9
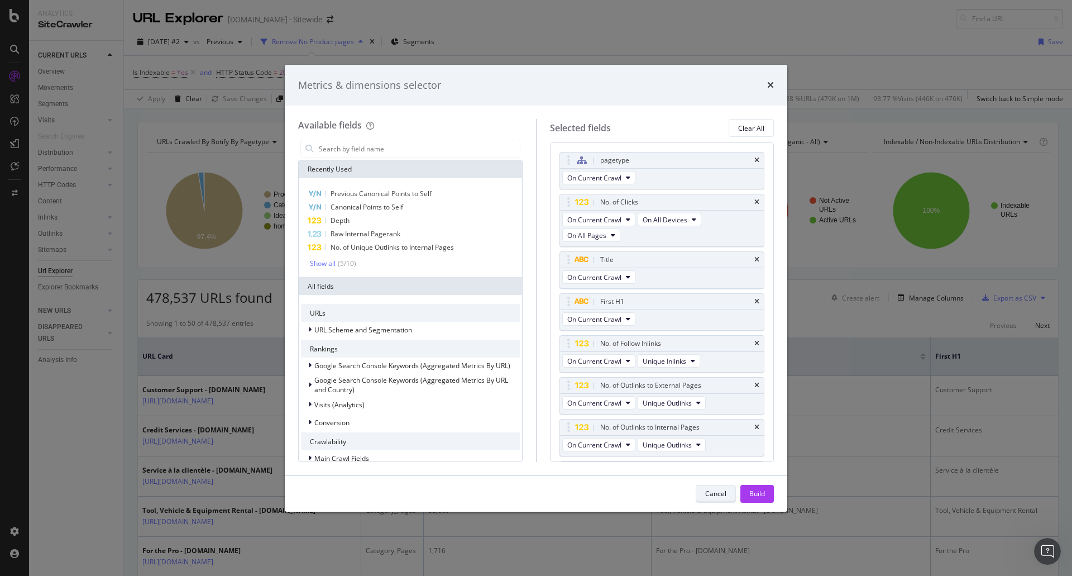
click at [715, 498] on div "Cancel" at bounding box center [715, 493] width 21 height 9
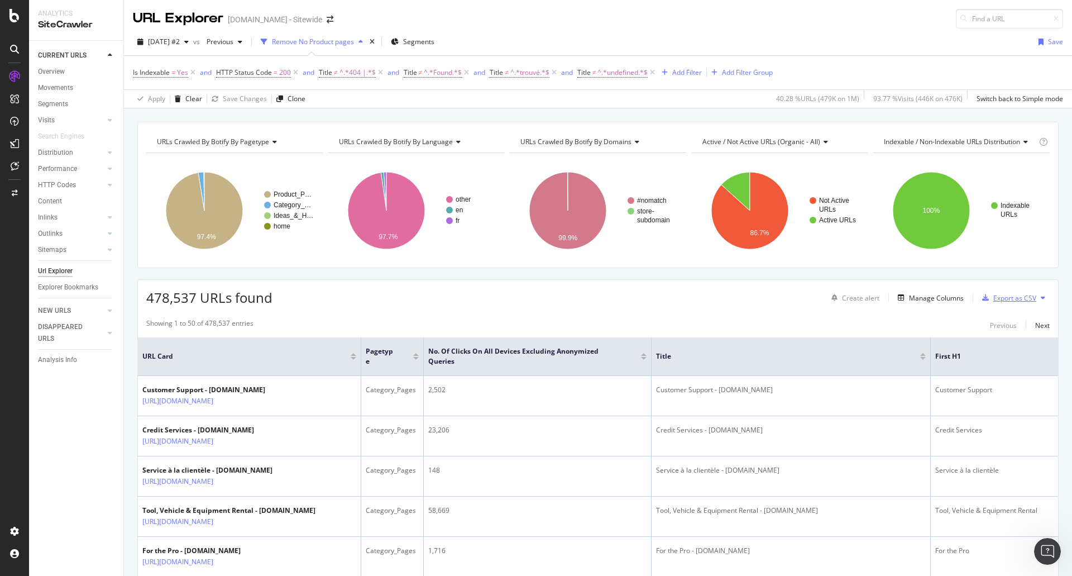
click at [1010, 302] on div "Export as CSV" at bounding box center [1015, 297] width 43 height 9
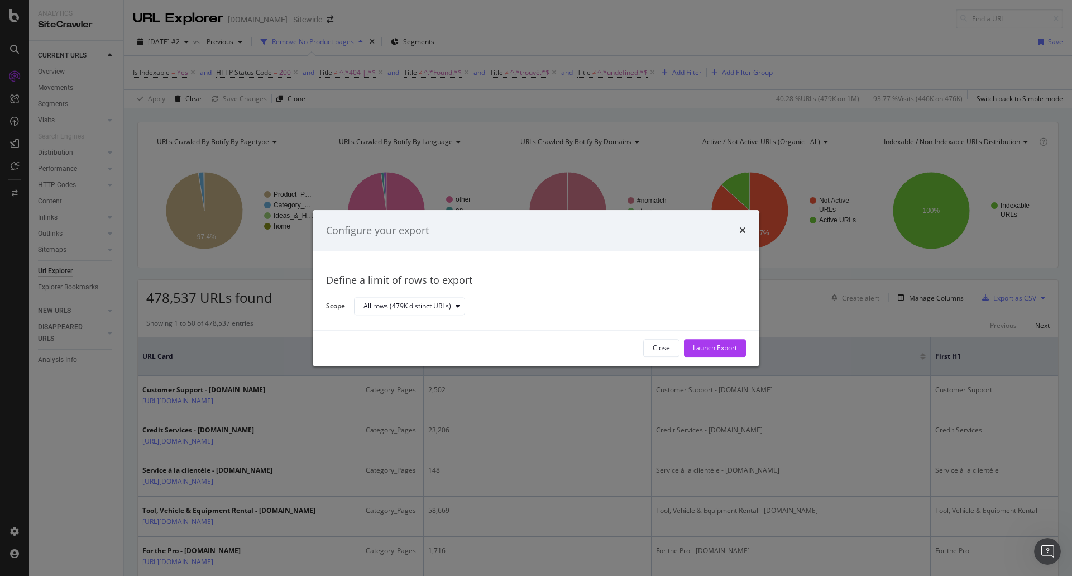
drag, startPoint x: 1010, startPoint y: 302, endPoint x: 645, endPoint y: 572, distance: 454.6
click at [645, 575] on html "Analytics SiteCrawler CURRENT URLS Overview Movements Segments Visits Analysis …" at bounding box center [536, 288] width 1072 height 576
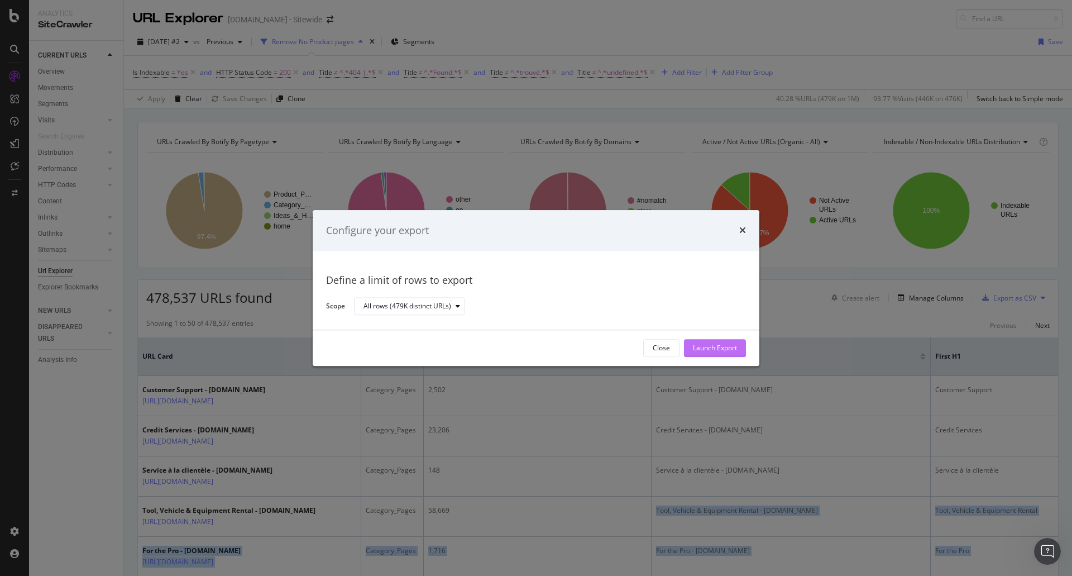
click at [723, 355] on div "Launch Export" at bounding box center [715, 348] width 44 height 17
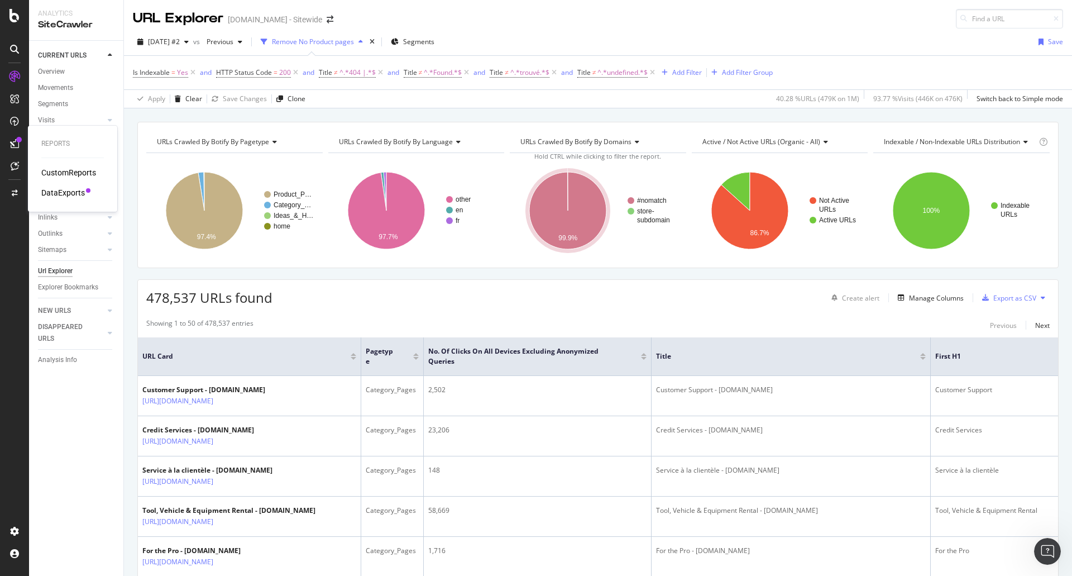
click at [80, 199] on div "Reports CustomReports DataExports" at bounding box center [72, 169] width 80 height 82
click at [80, 191] on div "DataExports" at bounding box center [63, 192] width 44 height 11
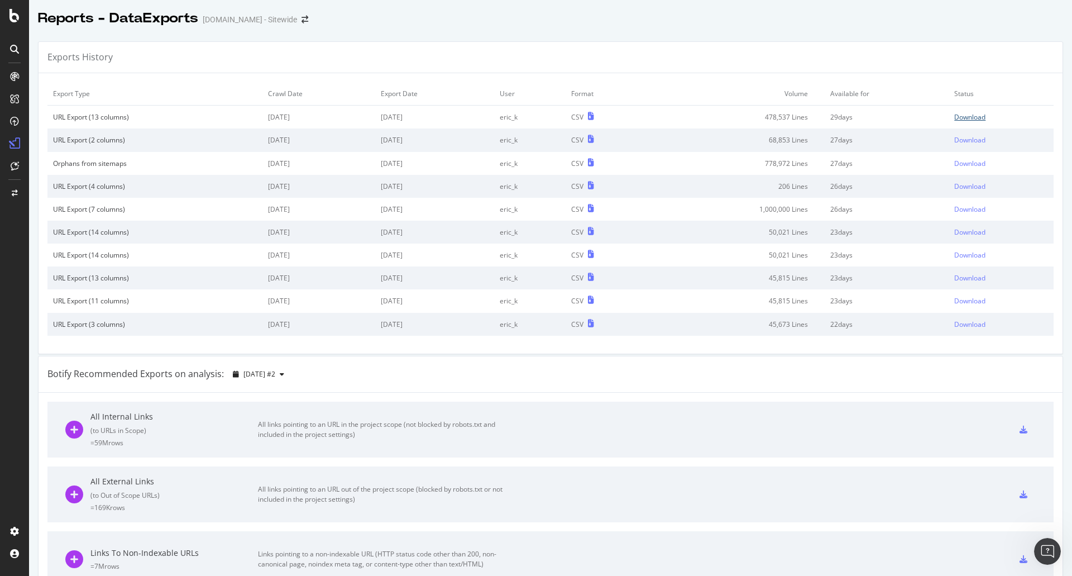
click at [955, 118] on div "Download" at bounding box center [970, 116] width 31 height 9
